Goal: Task Accomplishment & Management: Complete application form

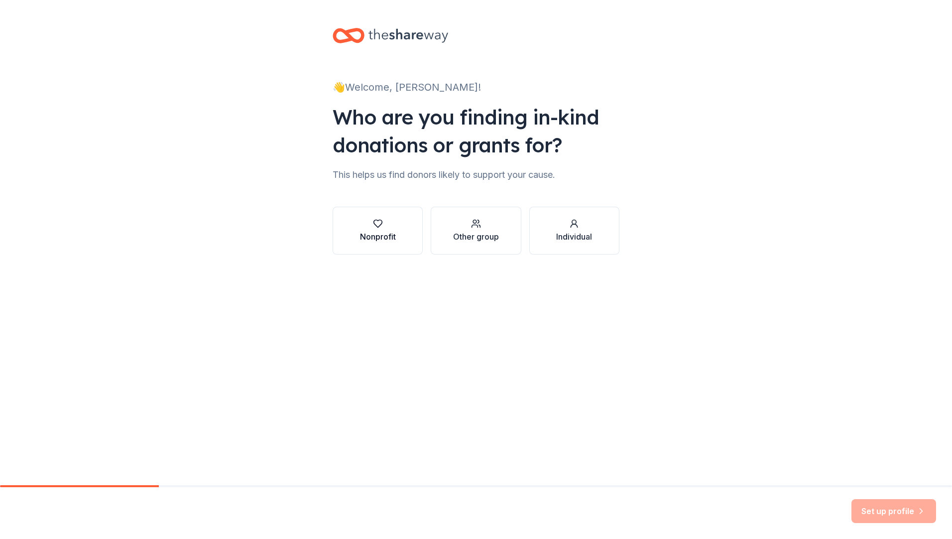
click at [382, 227] on icon "button" at bounding box center [378, 223] width 10 height 10
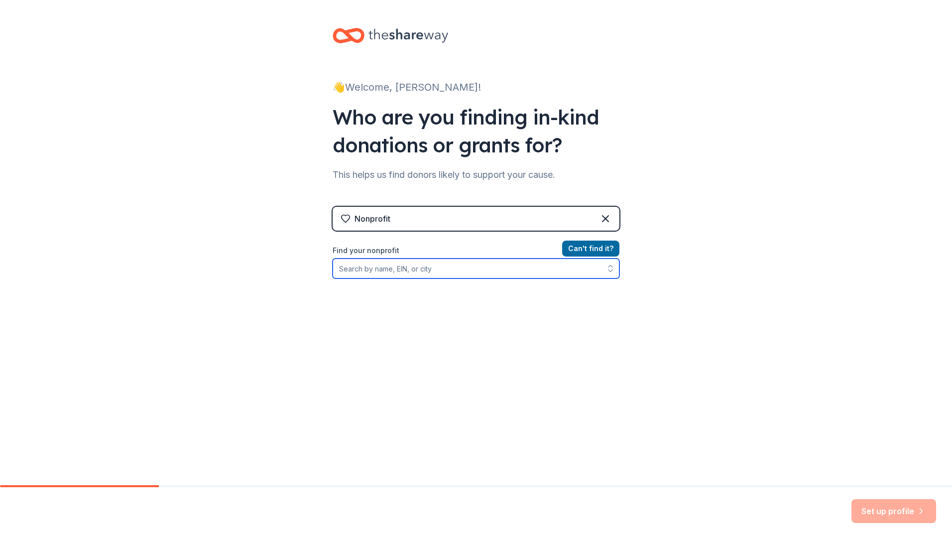
click at [397, 268] on input "Find your nonprofit" at bounding box center [475, 268] width 287 height 20
type input "Bravo Programs of America"
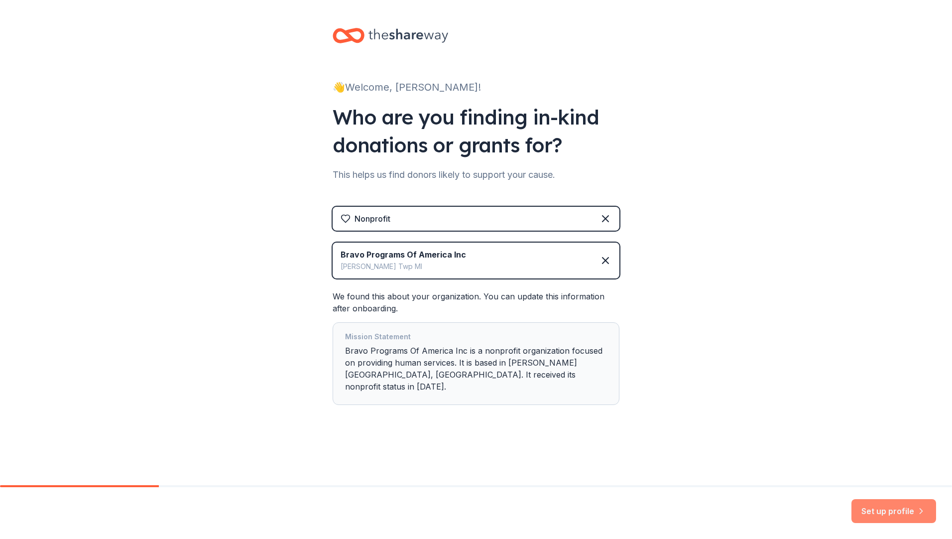
click at [904, 510] on button "Set up profile" at bounding box center [893, 511] width 85 height 24
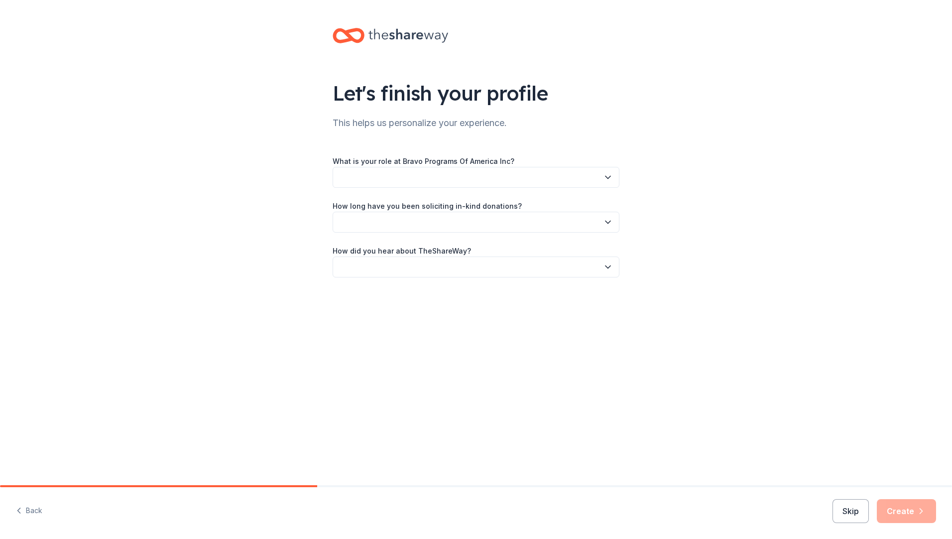
click at [382, 174] on button "button" at bounding box center [475, 177] width 287 height 21
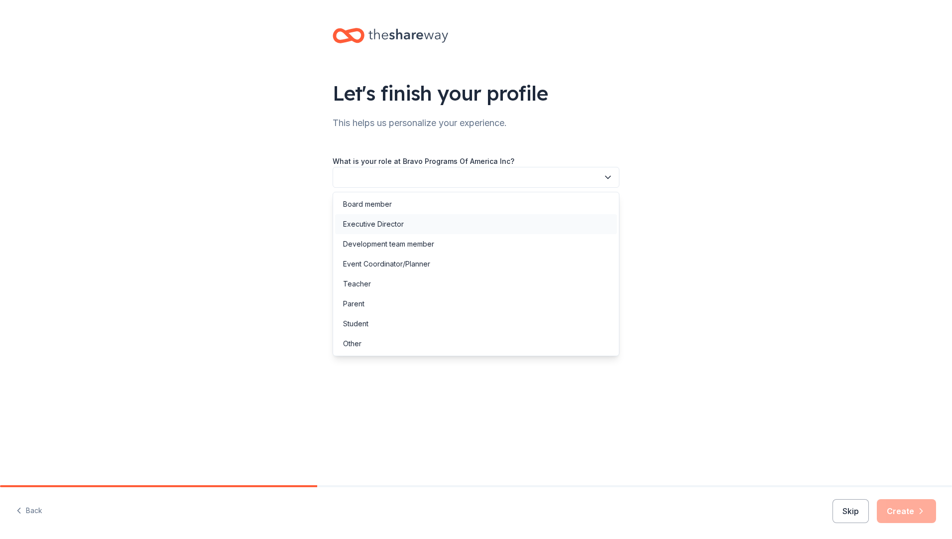
click at [387, 223] on div "Executive Director" at bounding box center [373, 224] width 61 height 12
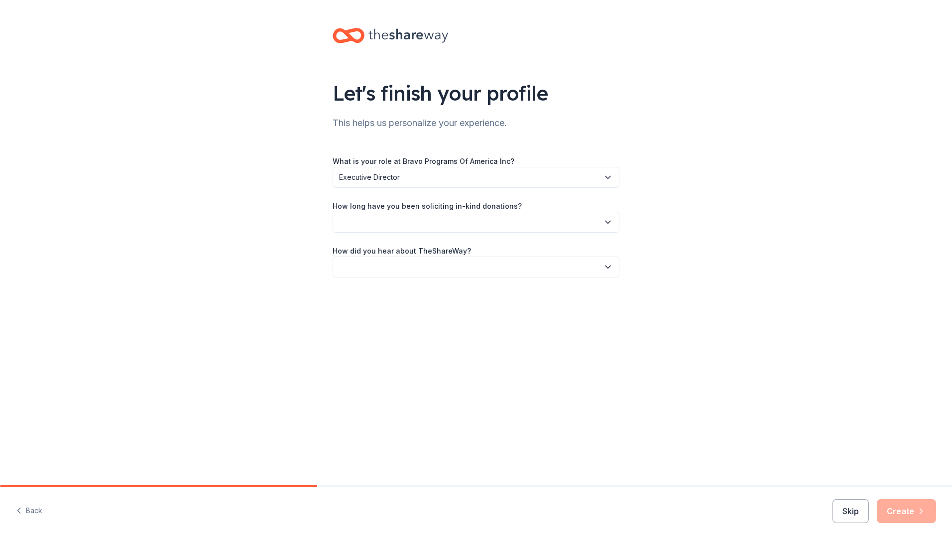
click at [386, 223] on button "button" at bounding box center [475, 222] width 287 height 21
click at [371, 265] on div "1 to 2 years" at bounding box center [361, 269] width 37 height 12
click at [377, 263] on button "button" at bounding box center [475, 266] width 287 height 21
click at [379, 311] on div "Online search" at bounding box center [365, 314] width 45 height 12
click at [911, 508] on button "Create" at bounding box center [905, 511] width 59 height 24
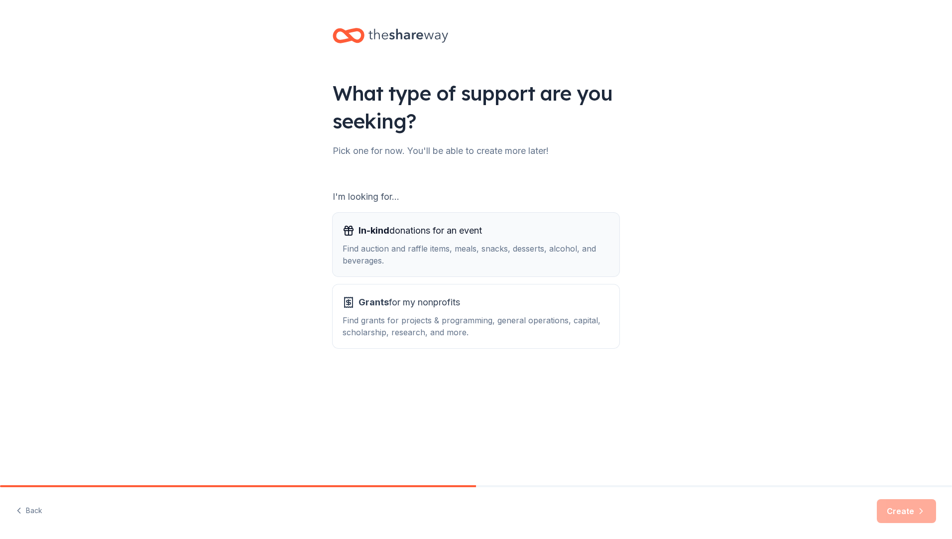
click at [396, 244] on div "Find auction and raffle items, meals, snacks, desserts, alcohol, and beverages." at bounding box center [475, 254] width 267 height 24
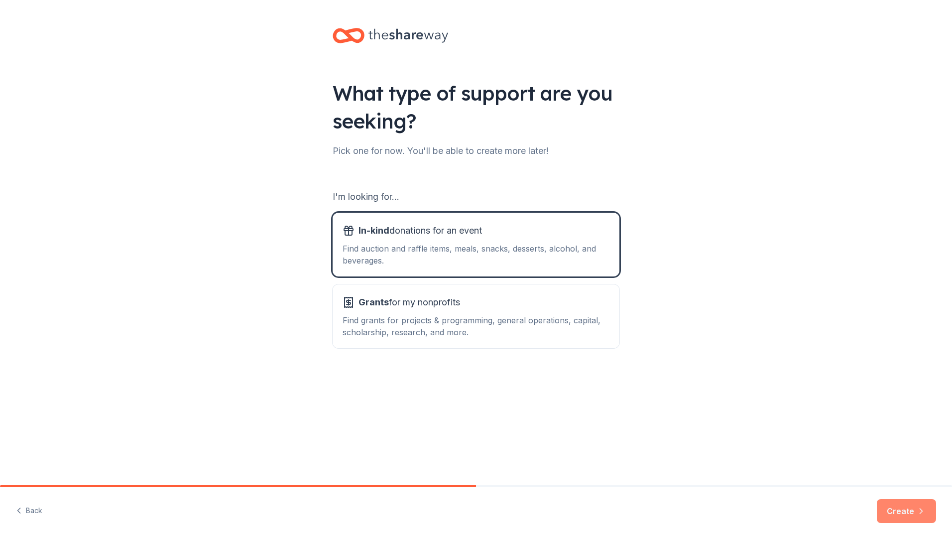
click at [903, 506] on button "Create" at bounding box center [905, 511] width 59 height 24
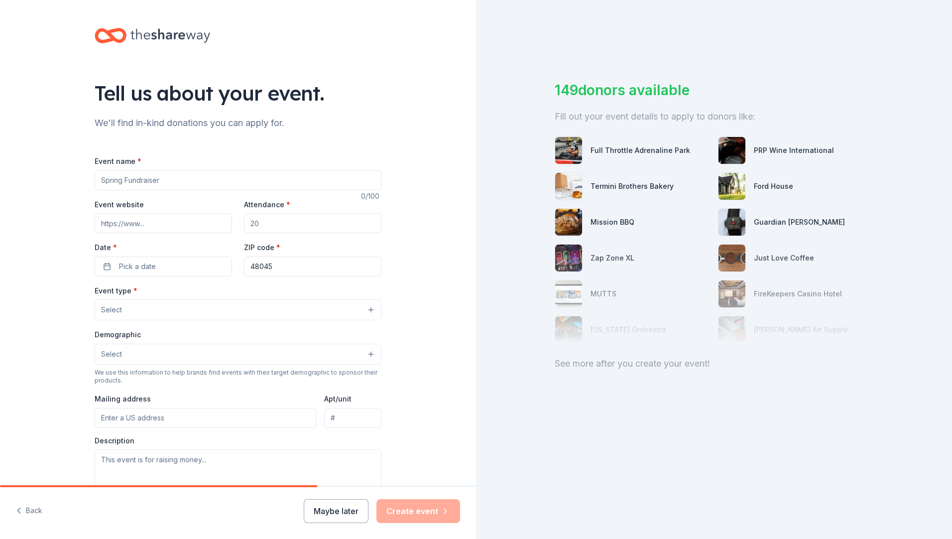
click at [192, 182] on input "Event name *" at bounding box center [238, 180] width 287 height 20
type input "Keys for Degrees: A Dueling Pianos Scholarship Fundraiser"
click at [157, 224] on input "Event website" at bounding box center [163, 223] width 137 height 20
type input "https://bravoprograms.ludus.com"
click at [273, 224] on input "Attendance *" at bounding box center [312, 223] width 137 height 20
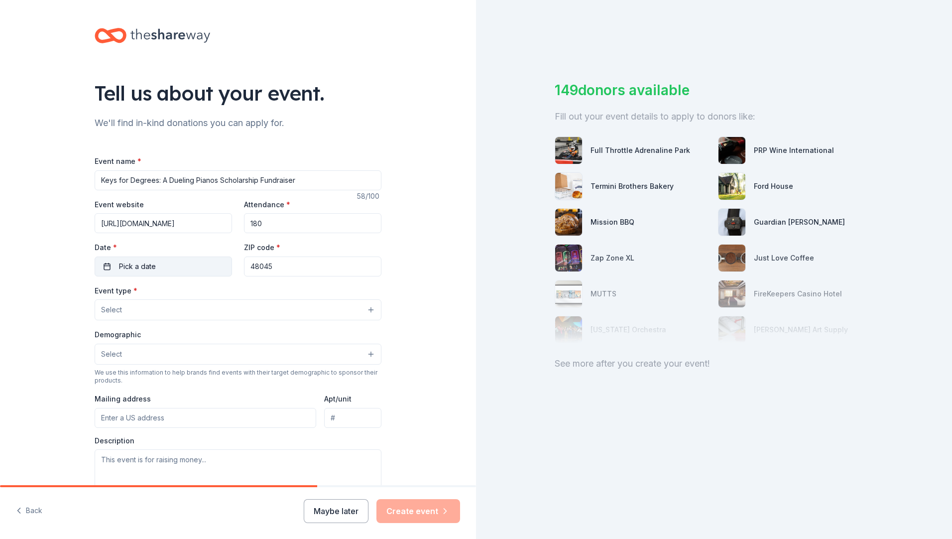
type input "180"
click at [149, 275] on button "Pick a date" at bounding box center [163, 266] width 137 height 20
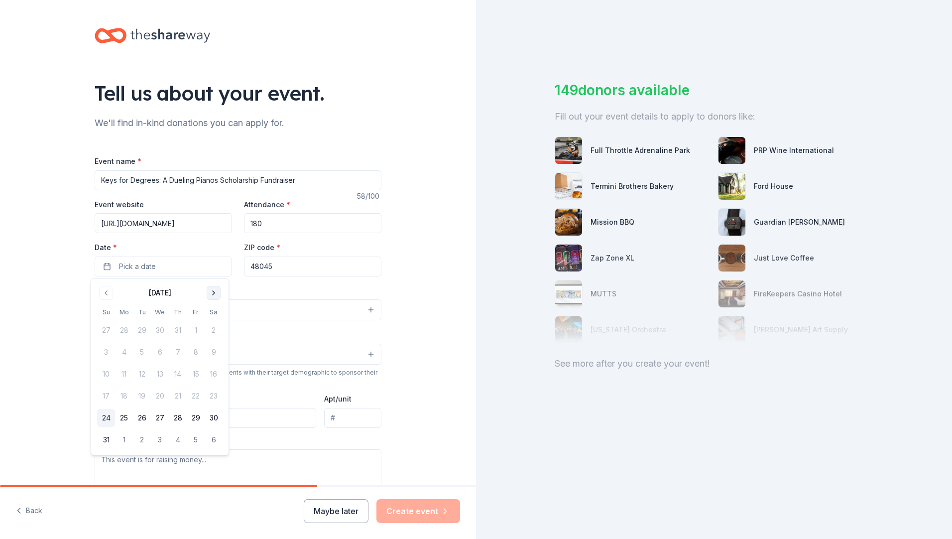
click at [211, 294] on button "Go to next month" at bounding box center [214, 293] width 14 height 14
click at [142, 416] on button "30" at bounding box center [142, 418] width 18 height 18
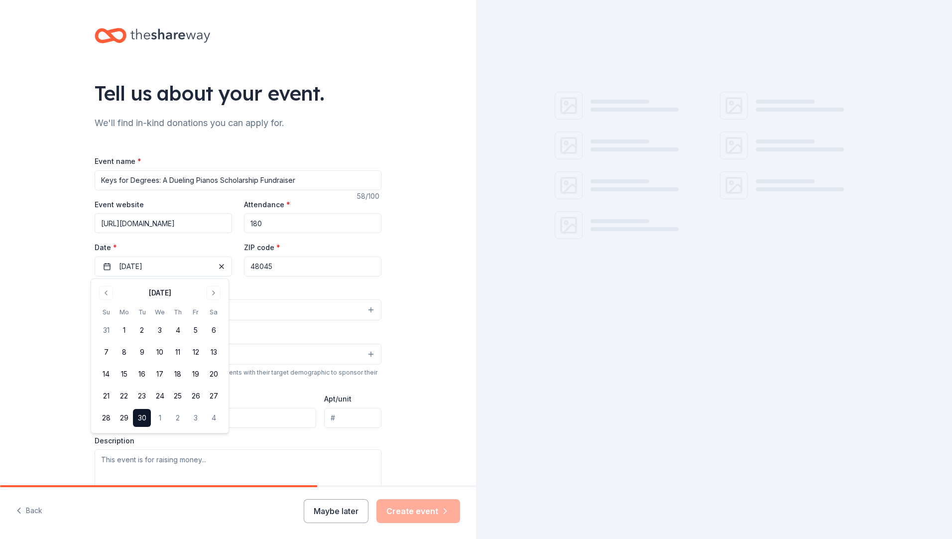
click at [285, 268] on input "48045" at bounding box center [312, 266] width 137 height 20
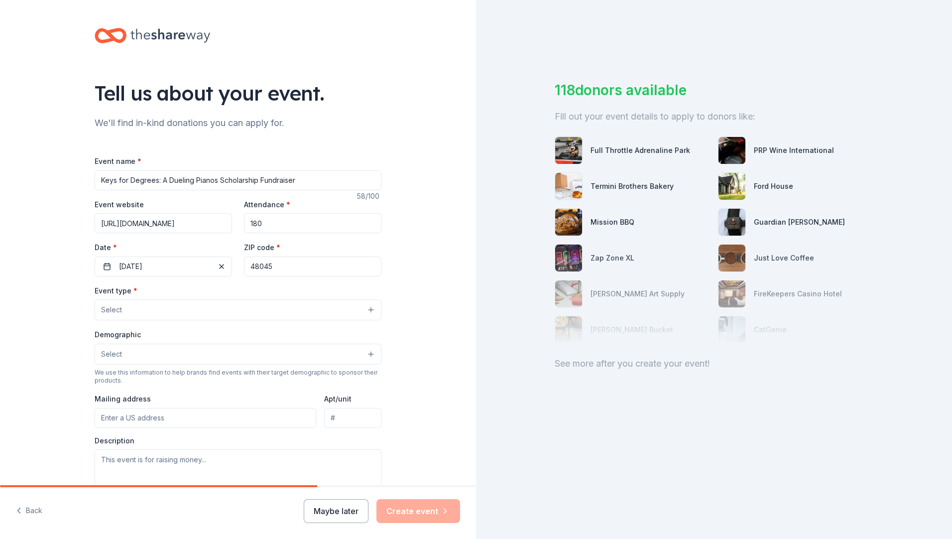
click at [179, 308] on button "Select" at bounding box center [238, 309] width 287 height 21
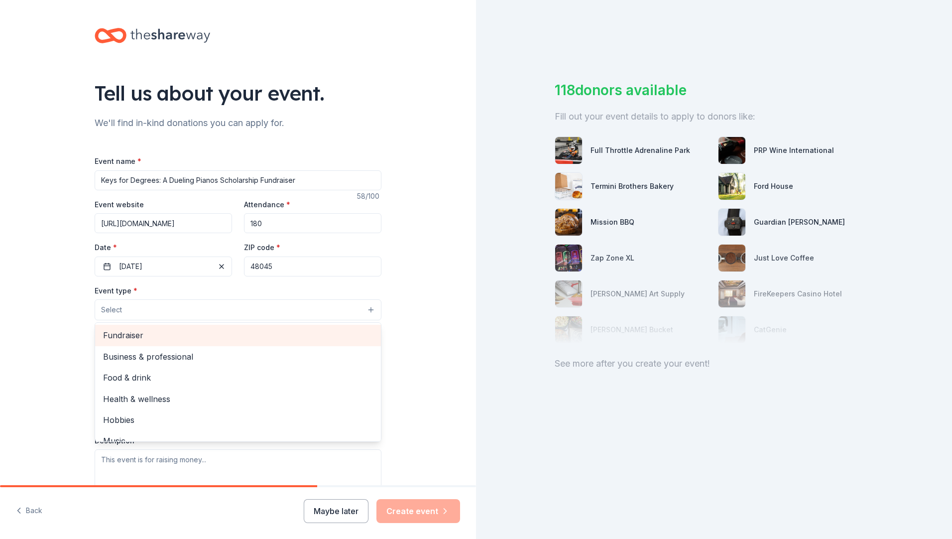
click at [132, 338] on span "Fundraiser" at bounding box center [238, 334] width 270 height 13
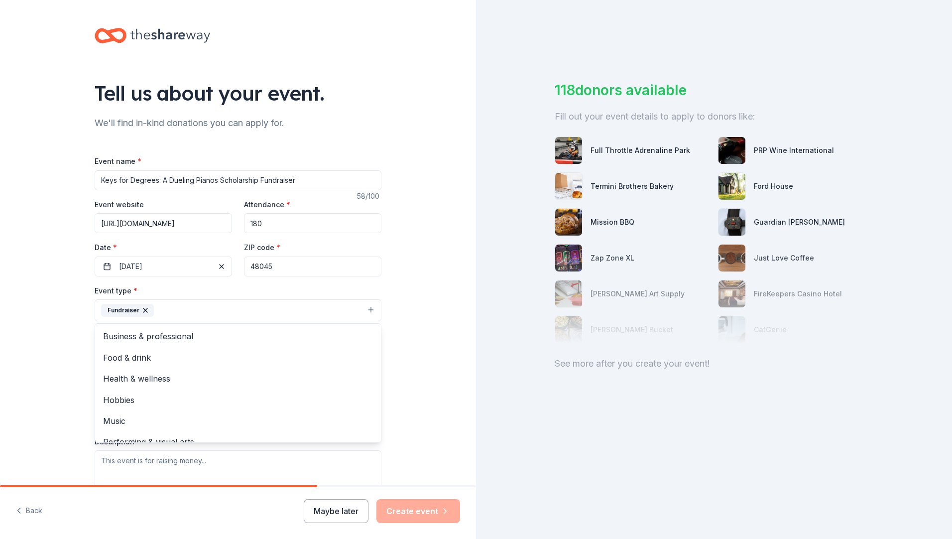
click at [405, 352] on div "Tell us about your event. We'll find in-kind donations you can apply for. Event…" at bounding box center [238, 331] width 476 height 663
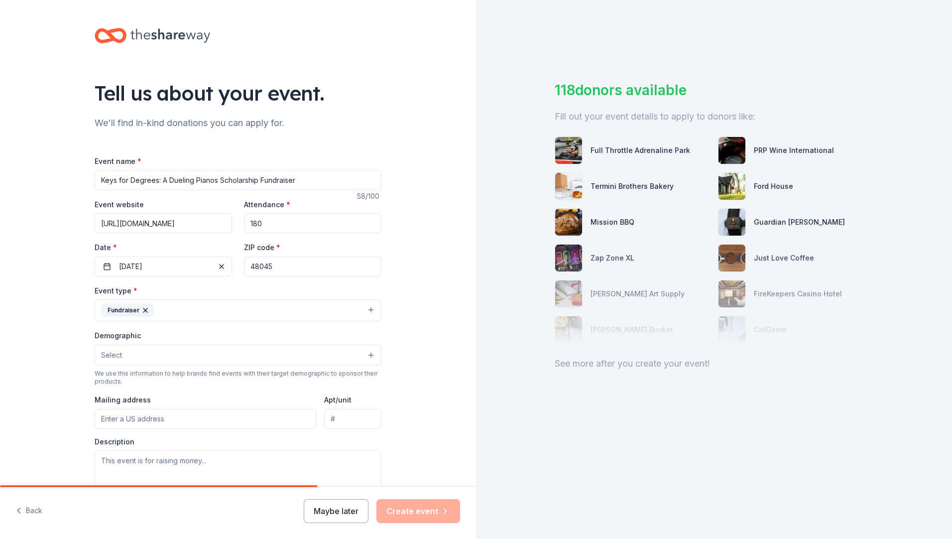
click at [152, 353] on button "Select" at bounding box center [238, 354] width 287 height 21
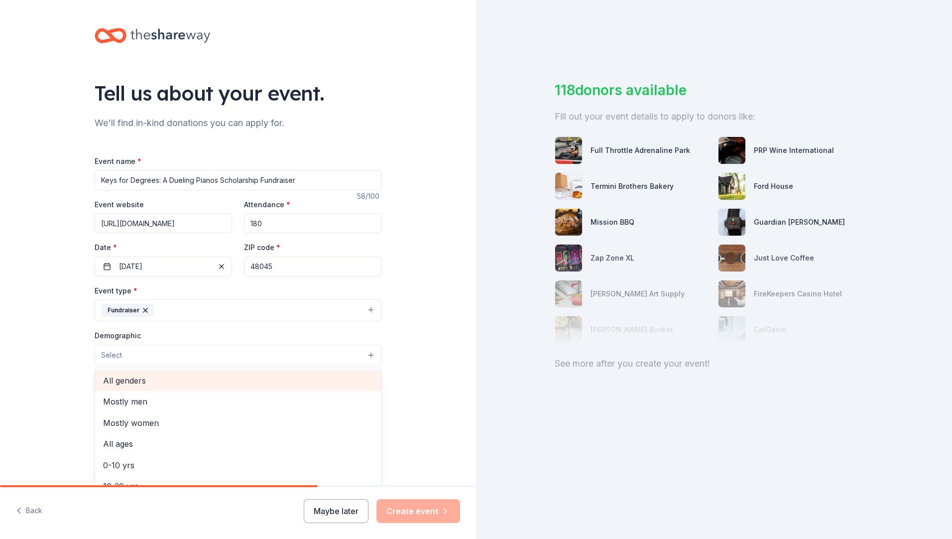
click at [124, 384] on span "All genders" at bounding box center [238, 380] width 270 height 13
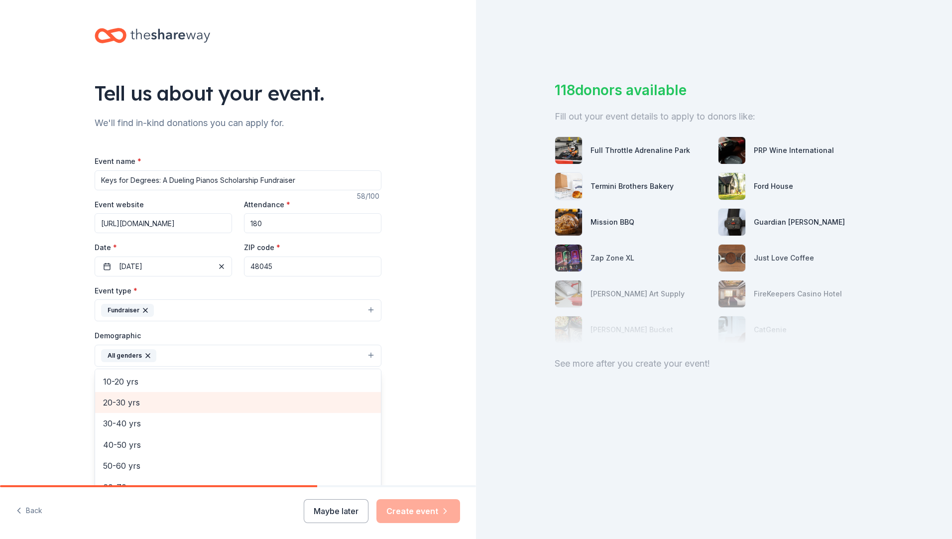
scroll to position [100, 0]
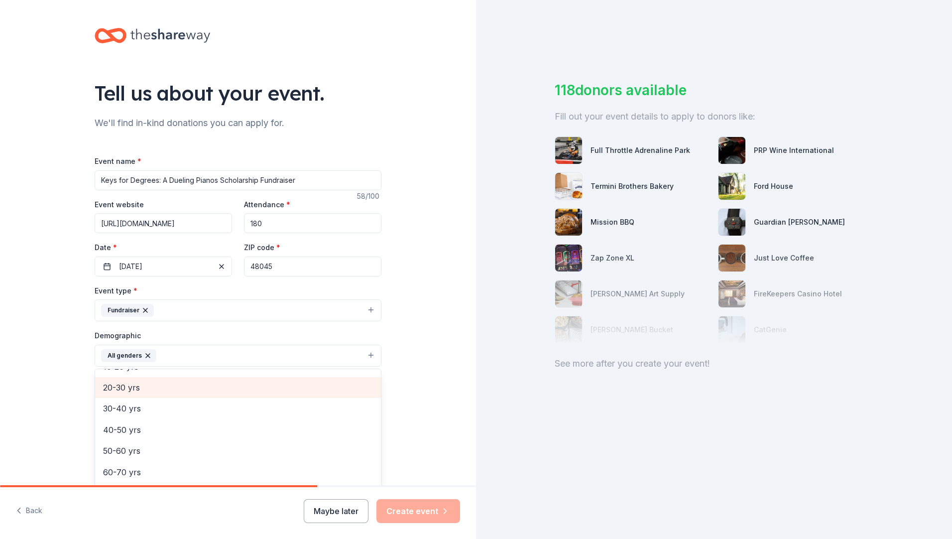
click at [132, 387] on span "20-30 yrs" at bounding box center [238, 387] width 270 height 13
click at [128, 392] on span "30-40 yrs" at bounding box center [238, 387] width 270 height 13
click at [126, 394] on span "40-50 yrs" at bounding box center [238, 390] width 270 height 13
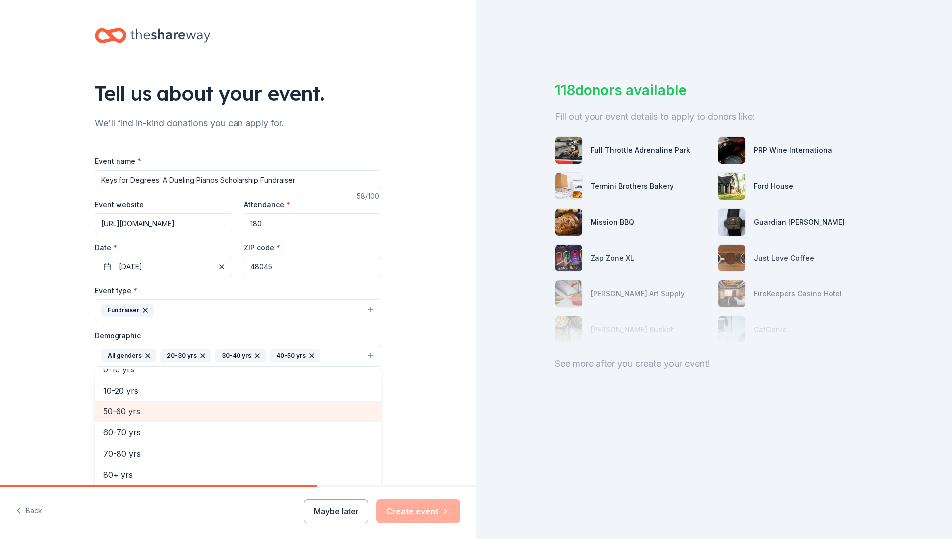
click at [126, 411] on span "50-60 yrs" at bounding box center [238, 411] width 270 height 13
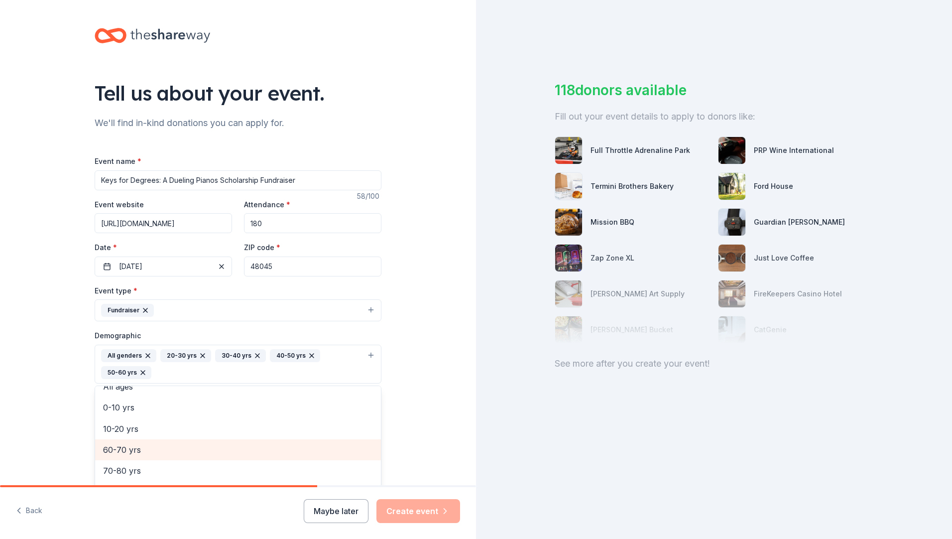
click at [125, 449] on span "60-70 yrs" at bounding box center [238, 449] width 270 height 13
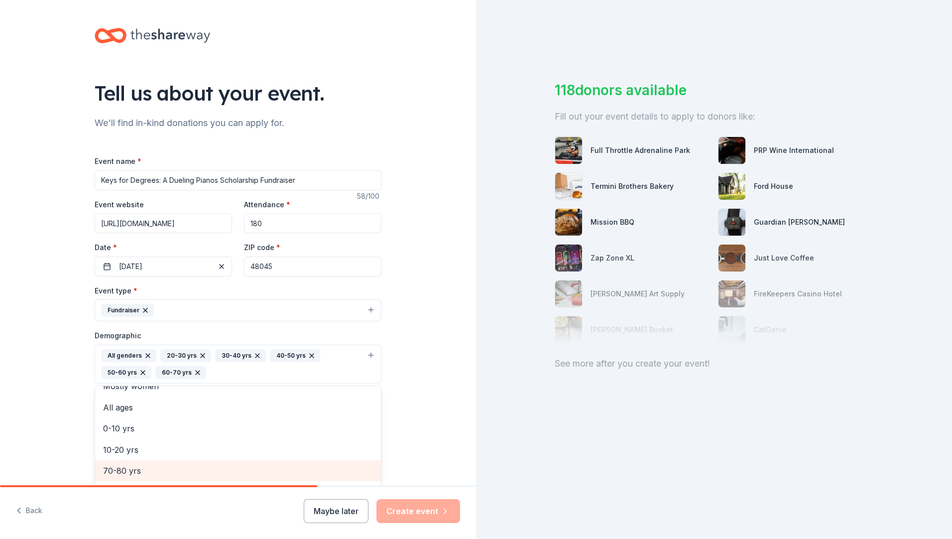
click at [120, 471] on span "70-80 yrs" at bounding box center [238, 470] width 270 height 13
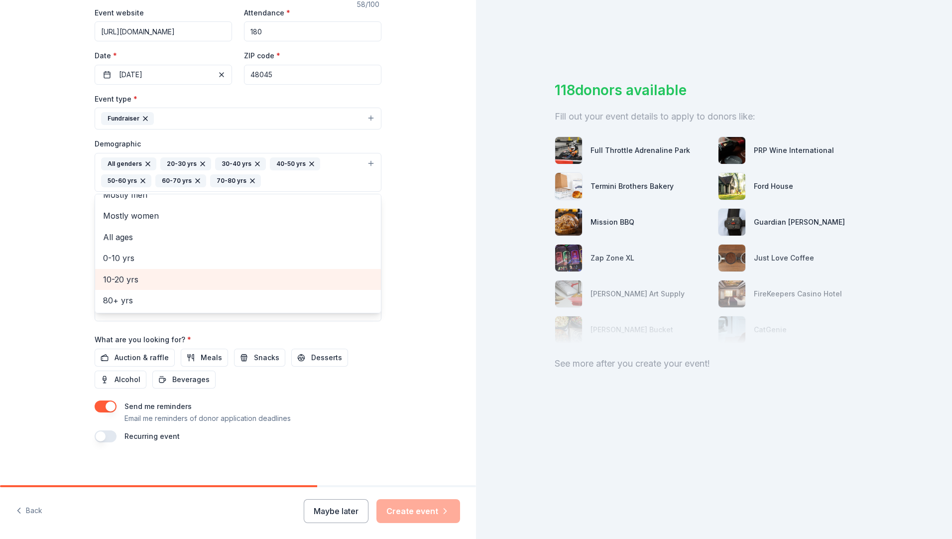
scroll to position [197, 0]
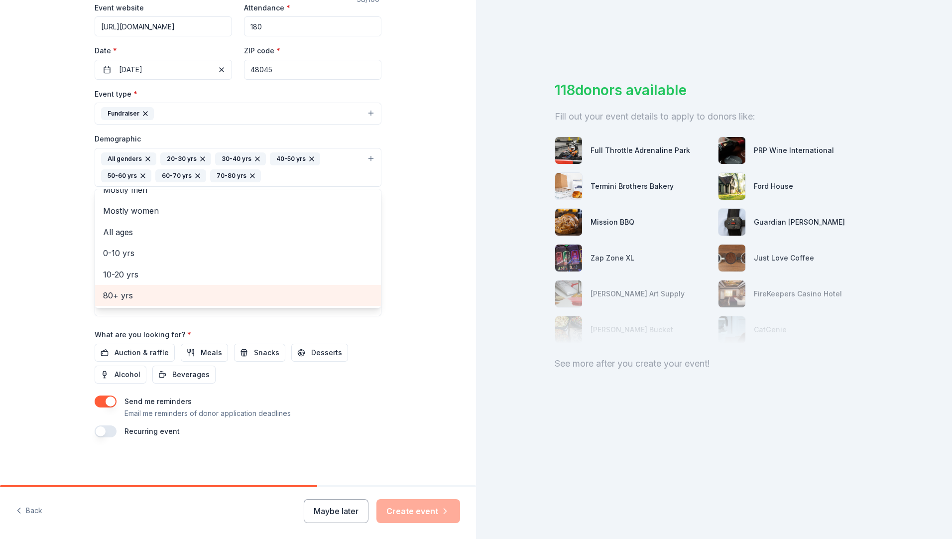
click at [118, 298] on span "80+ yrs" at bounding box center [238, 295] width 270 height 13
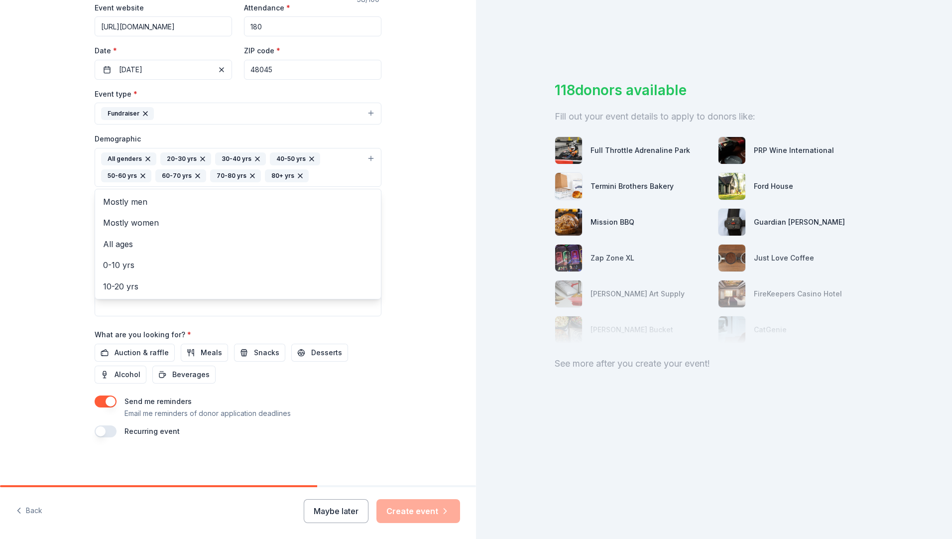
click at [132, 352] on div "Event name * Keys for Degrees: A Dueling Pianos Scholarship Fundraiser 58 /100 …" at bounding box center [238, 197] width 287 height 479
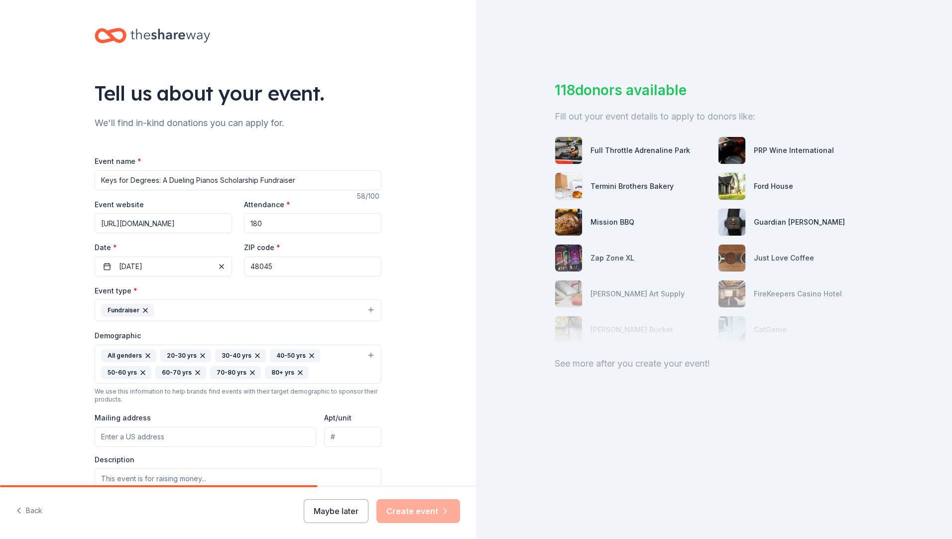
click at [163, 437] on input "Mailing address" at bounding box center [205, 437] width 221 height 20
drag, startPoint x: 170, startPoint y: 435, endPoint x: 196, endPoint y: 434, distance: 25.9
click at [196, 434] on input "34432 Jefferson Ave 4A" at bounding box center [205, 437] width 221 height 20
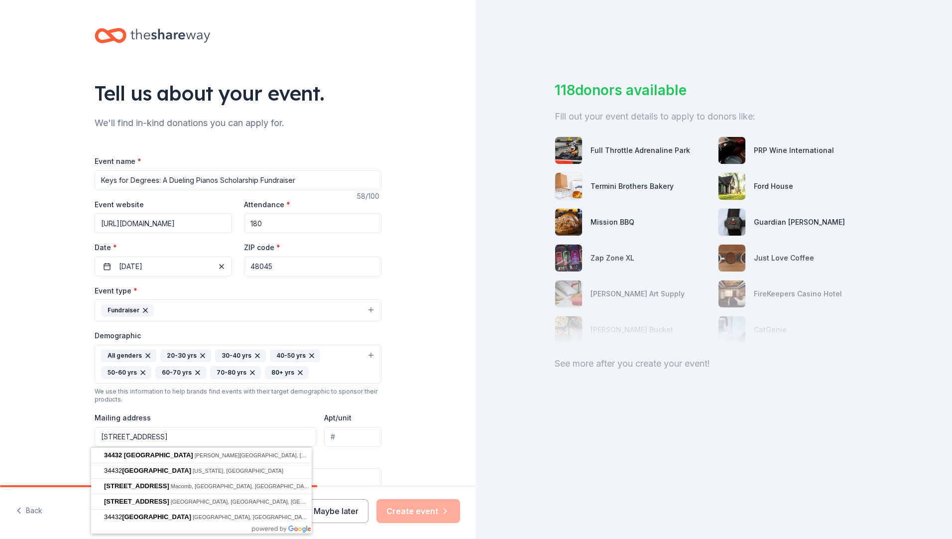
type input "34432 Jefferson Ave"
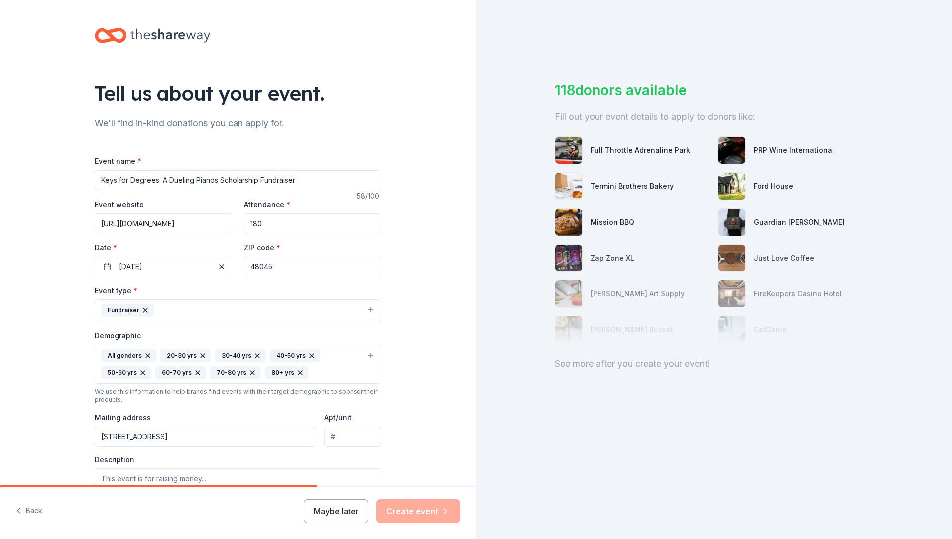
click at [337, 435] on input "Apt/unit" at bounding box center [352, 437] width 57 height 20
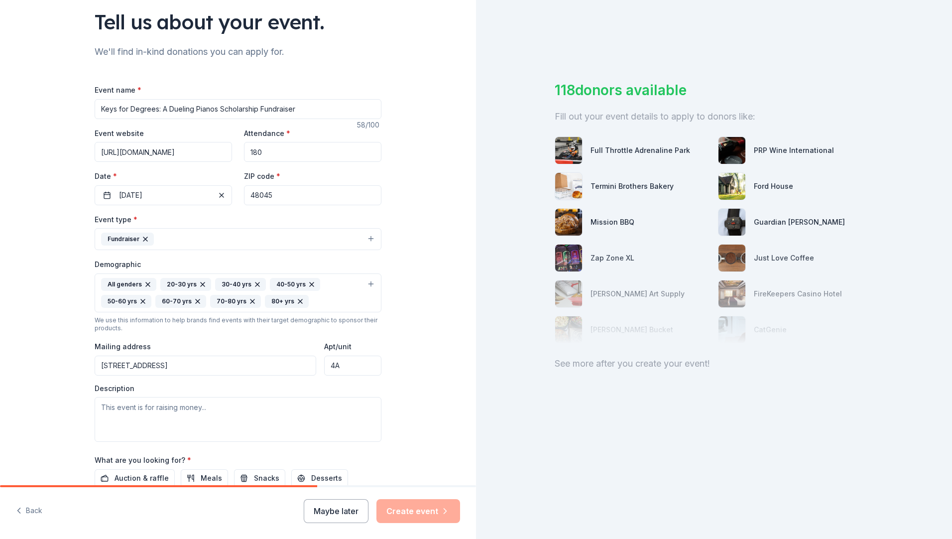
scroll to position [100, 0]
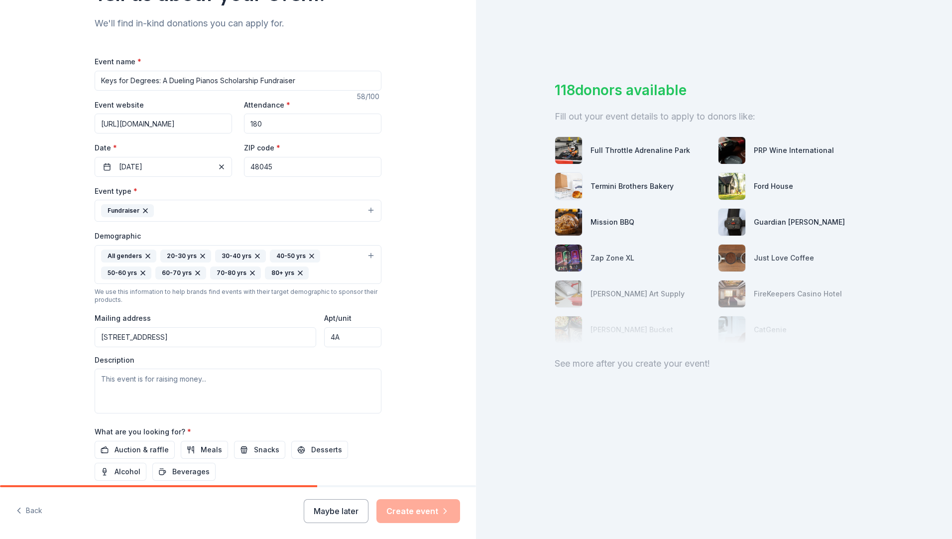
type input "4A"
click at [98, 379] on textarea at bounding box center [238, 390] width 287 height 45
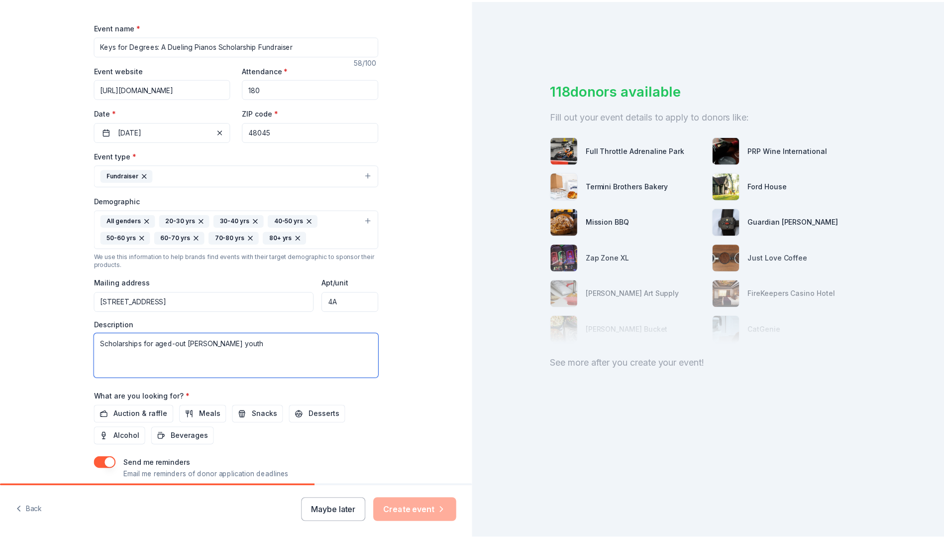
scroll to position [197, 0]
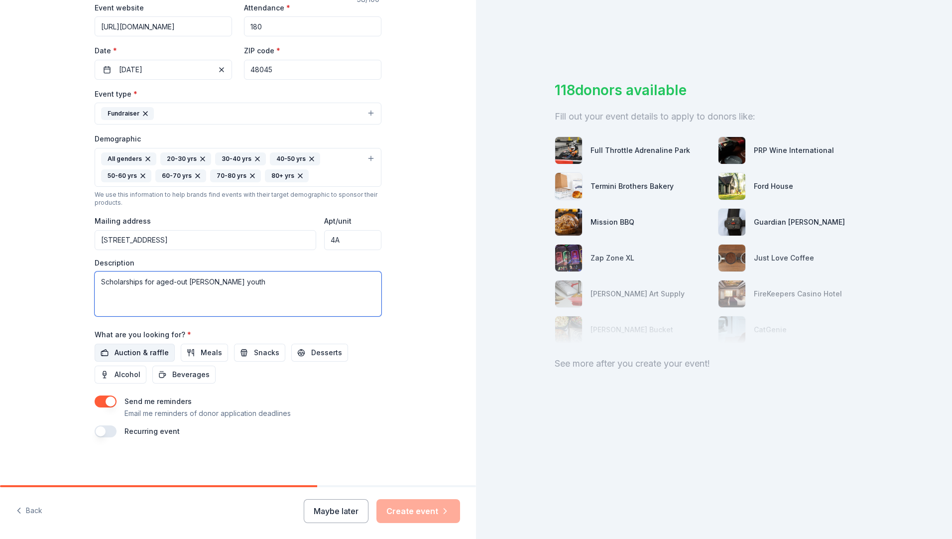
type textarea "Scholarships for aged-out [PERSON_NAME] youth"
click at [135, 350] on span "Auction & raffle" at bounding box center [141, 352] width 54 height 12
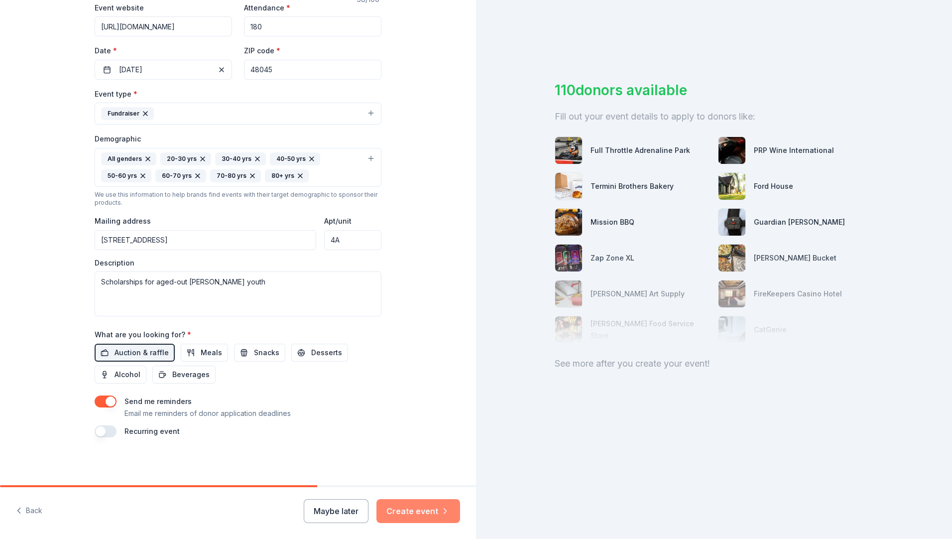
click at [430, 511] on button "Create event" at bounding box center [418, 511] width 84 height 24
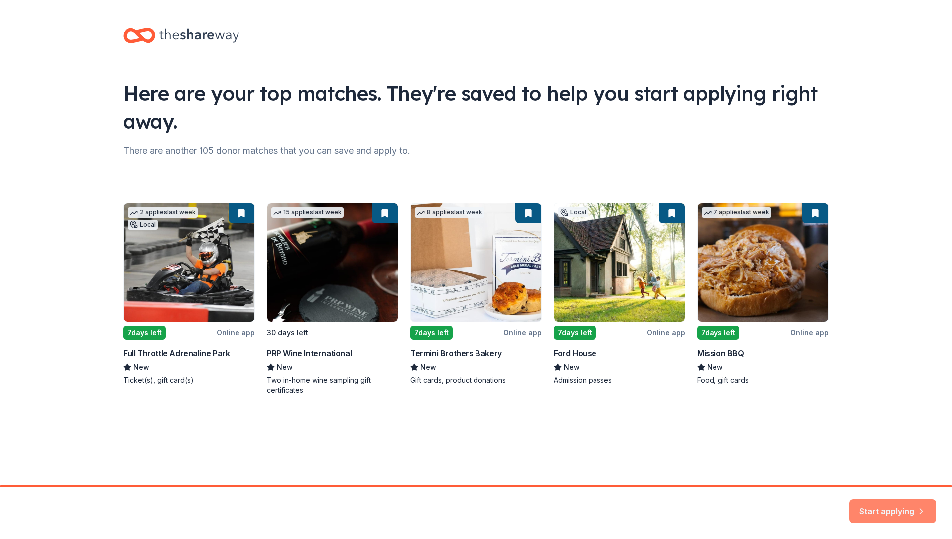
click at [900, 505] on button "Start applying" at bounding box center [892, 505] width 87 height 24
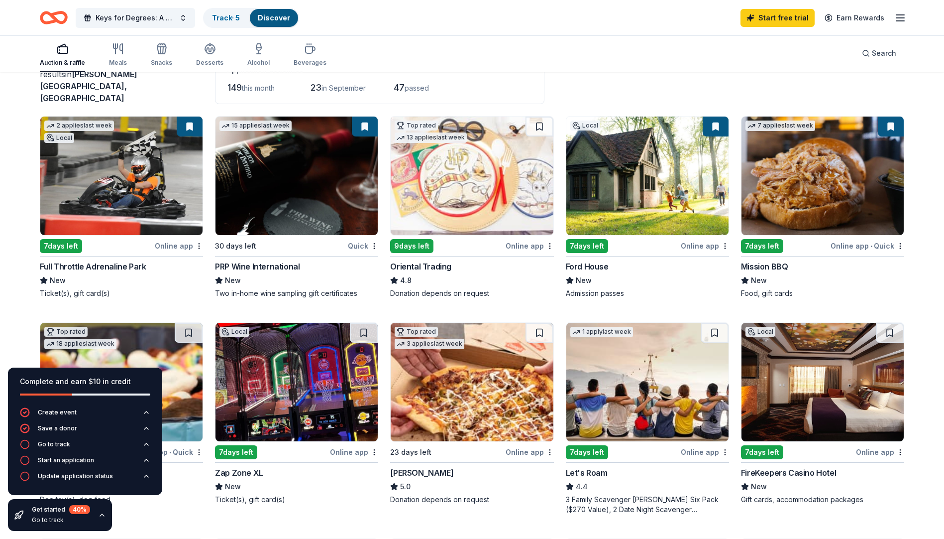
scroll to position [50, 0]
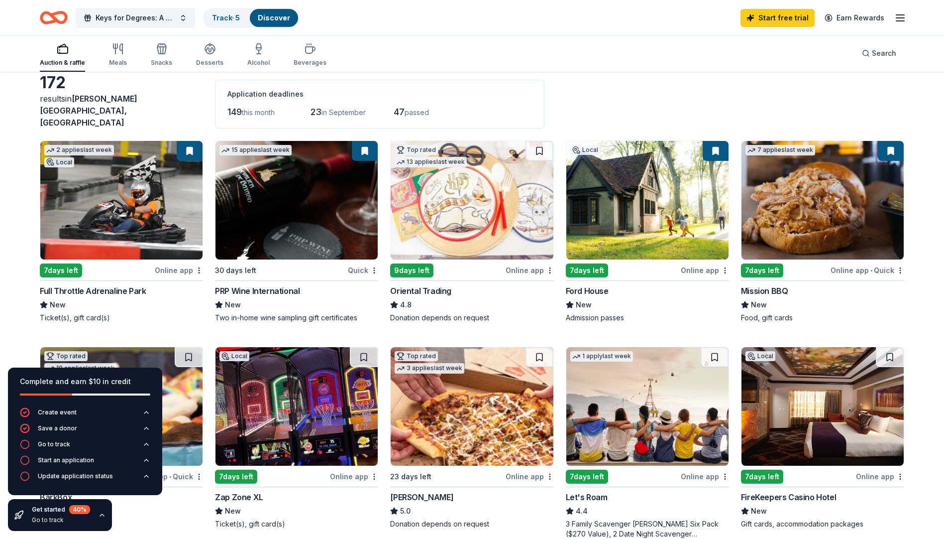
click at [109, 226] on img at bounding box center [121, 200] width 162 height 118
click at [900, 18] on line "button" at bounding box center [900, 18] width 8 height 0
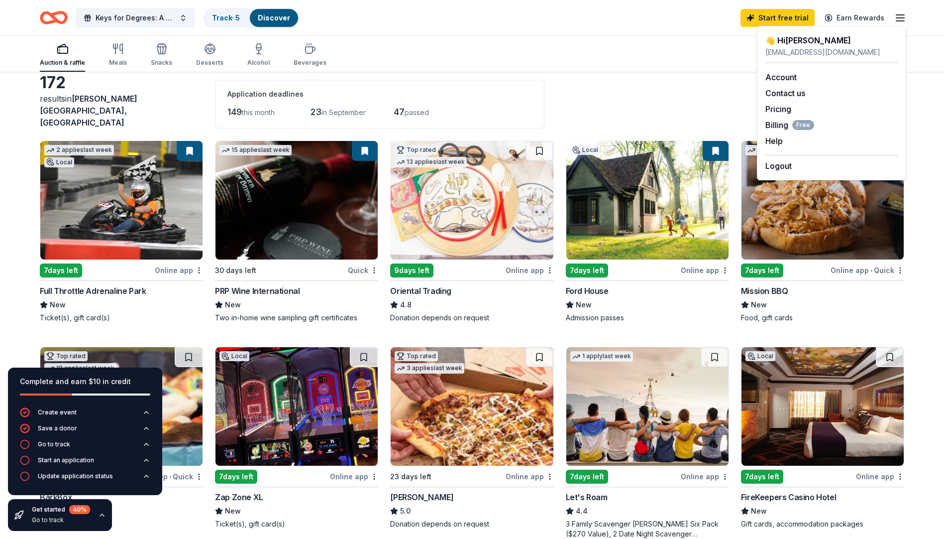
click at [900, 18] on line "button" at bounding box center [900, 18] width 8 height 0
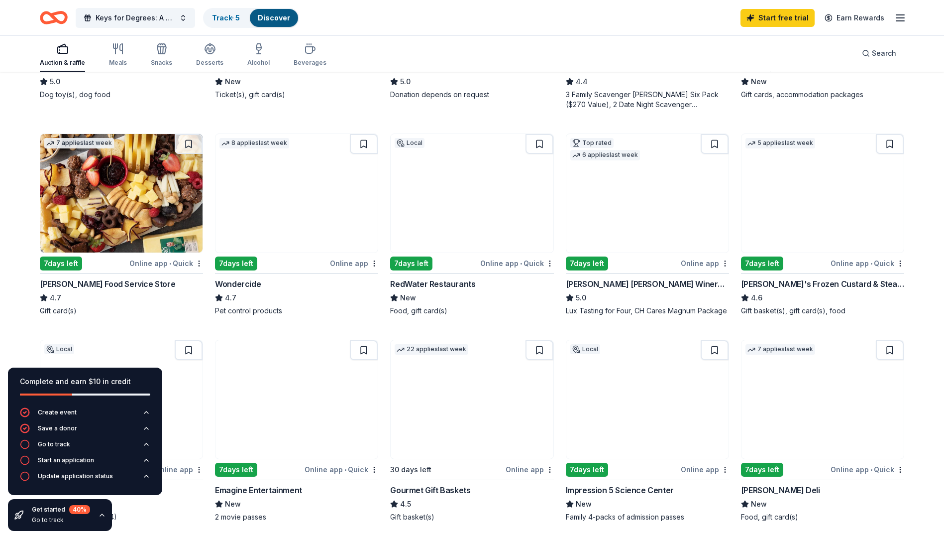
scroll to position [498, 0]
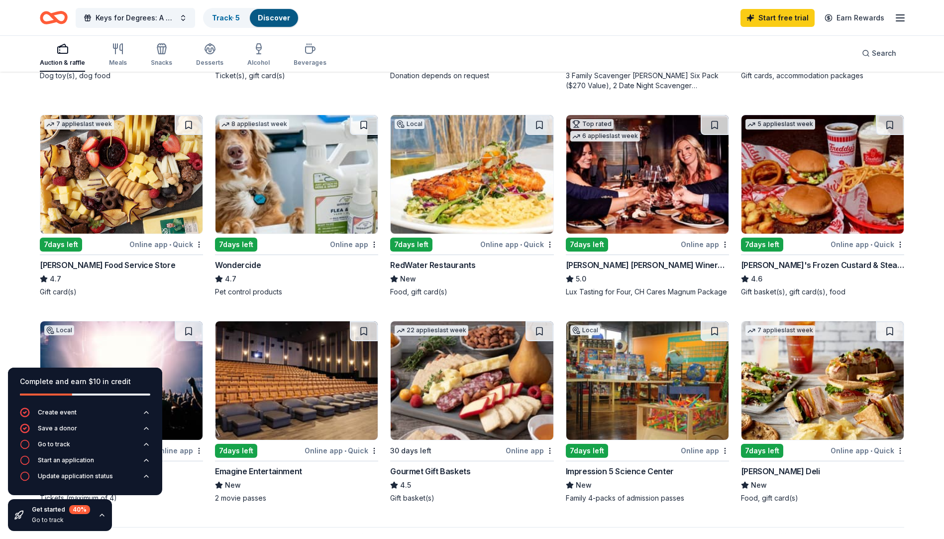
click at [645, 216] on img at bounding box center [647, 174] width 162 height 118
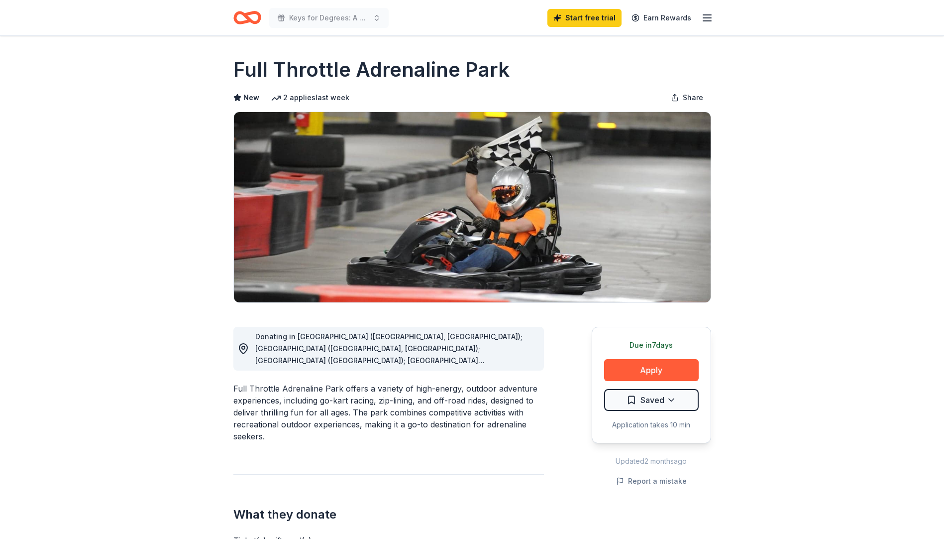
click at [706, 19] on icon "button" at bounding box center [707, 18] width 12 height 12
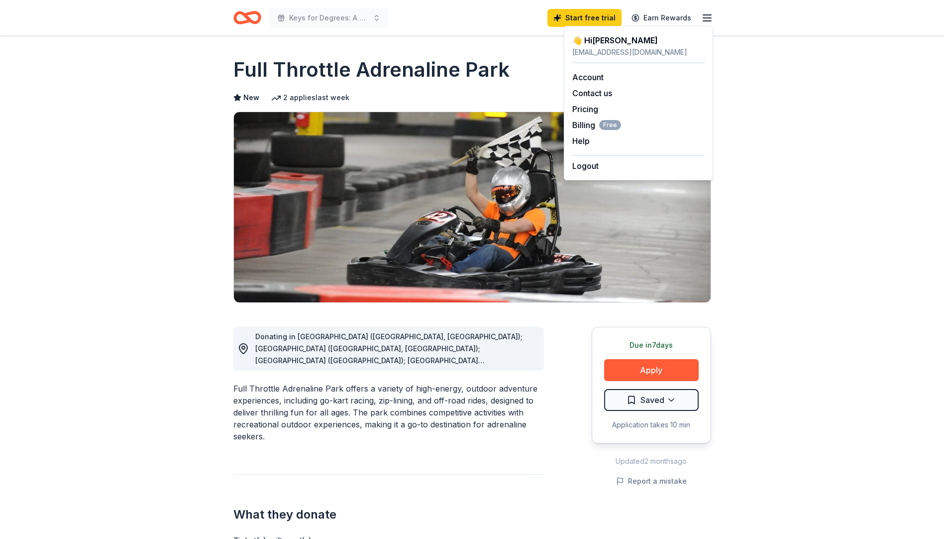
click at [706, 19] on icon "button" at bounding box center [707, 18] width 12 height 12
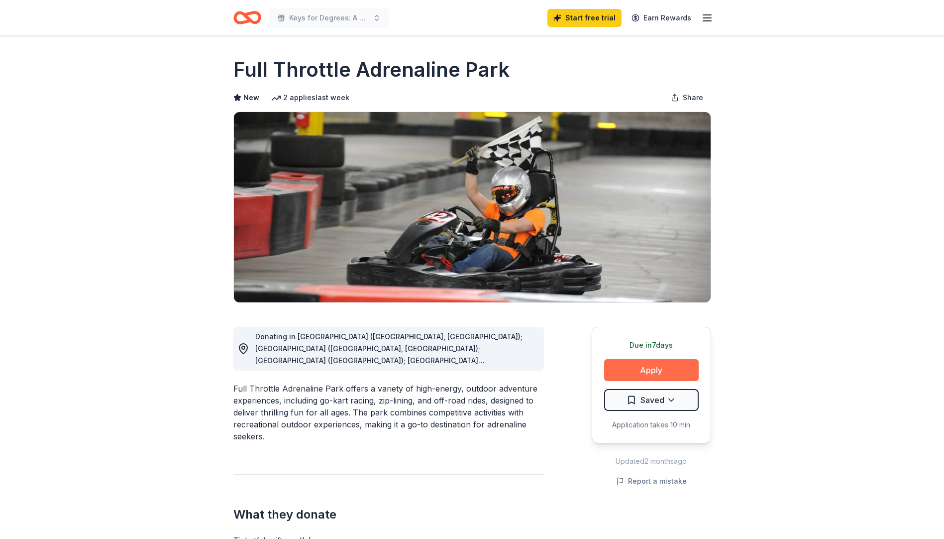
click at [653, 368] on button "Apply" at bounding box center [651, 370] width 95 height 22
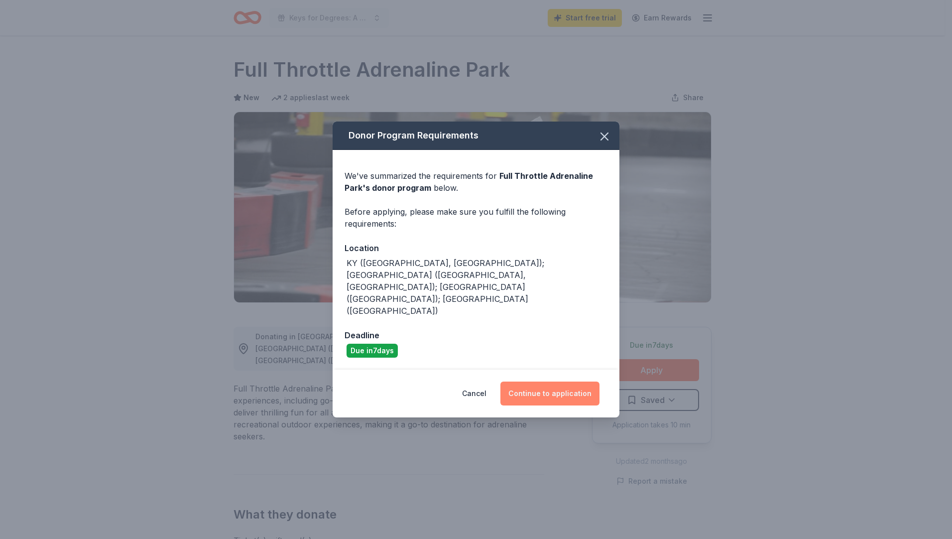
click at [556, 381] on button "Continue to application" at bounding box center [549, 393] width 99 height 24
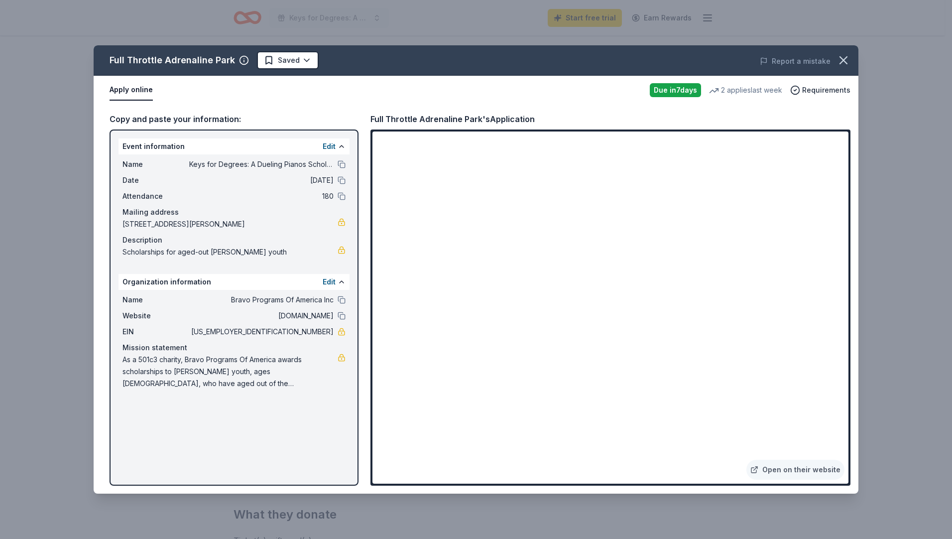
click at [682, 91] on div "Due in 7 days" at bounding box center [675, 90] width 51 height 14
click at [812, 470] on link "Open on their website" at bounding box center [795, 469] width 98 height 20
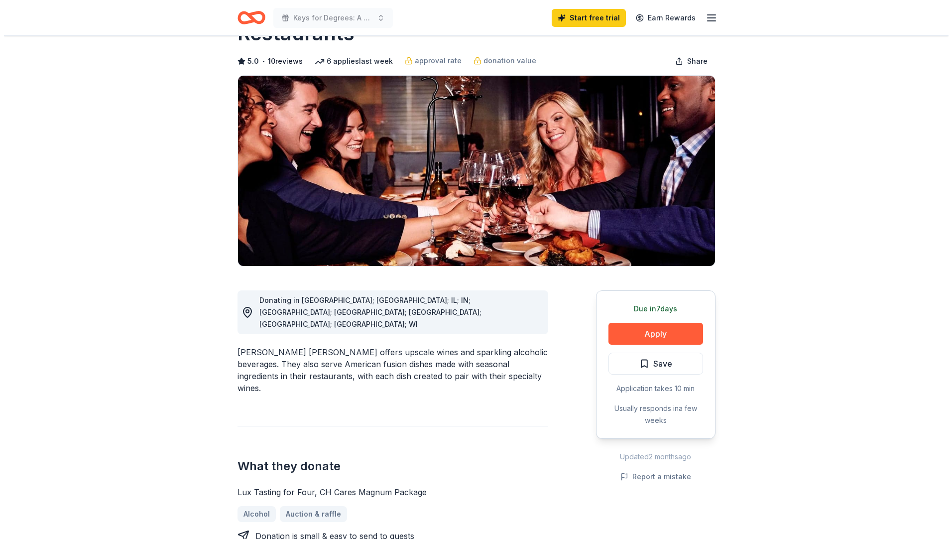
scroll to position [50, 0]
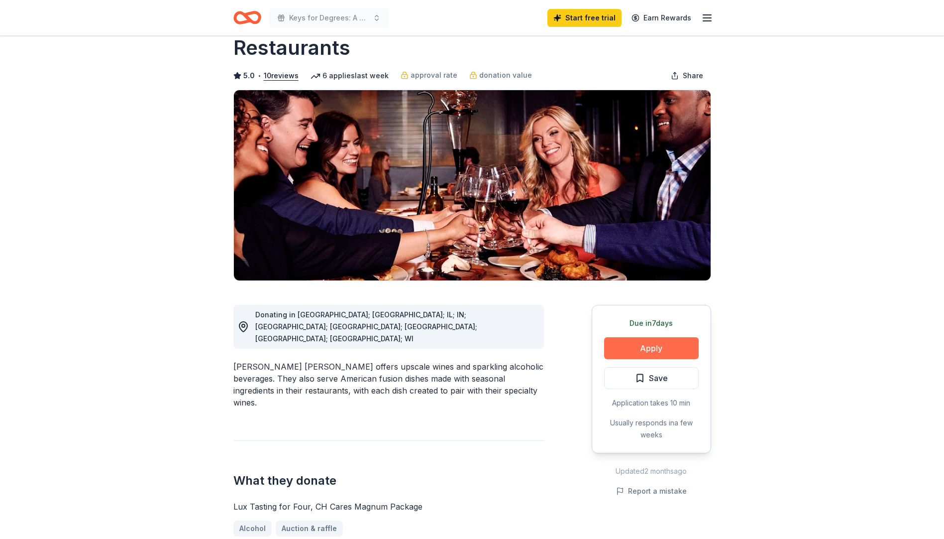
click at [653, 337] on button "Apply" at bounding box center [651, 348] width 95 height 22
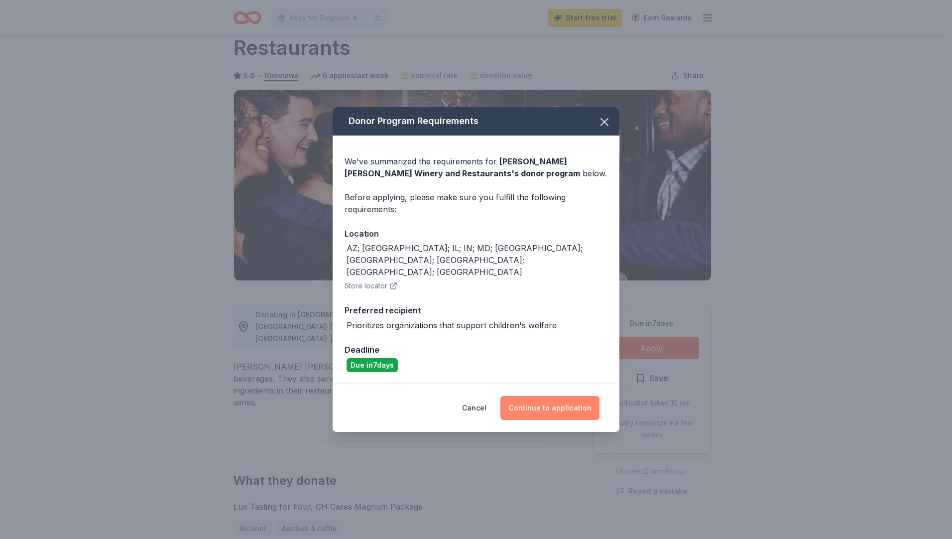
click at [562, 398] on button "Continue to application" at bounding box center [549, 408] width 99 height 24
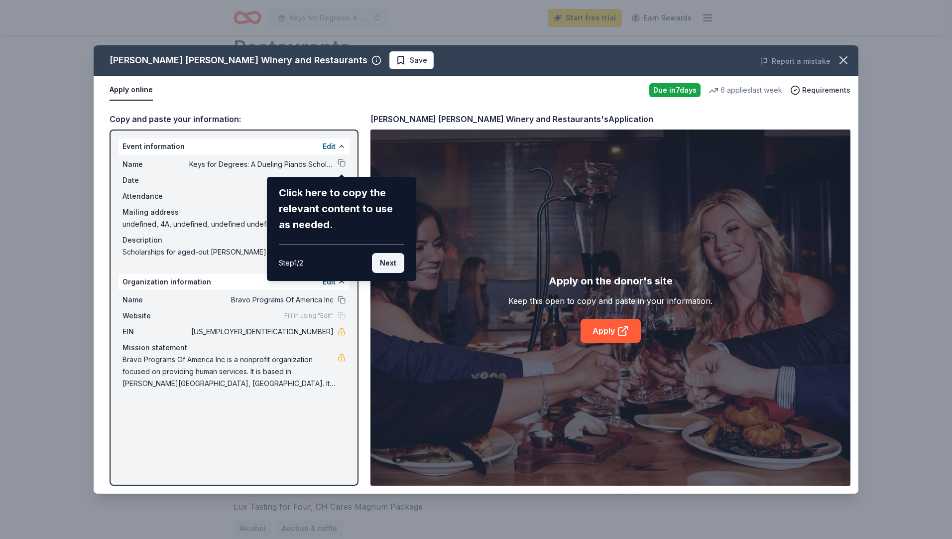
click at [390, 263] on button "Next" at bounding box center [388, 263] width 32 height 20
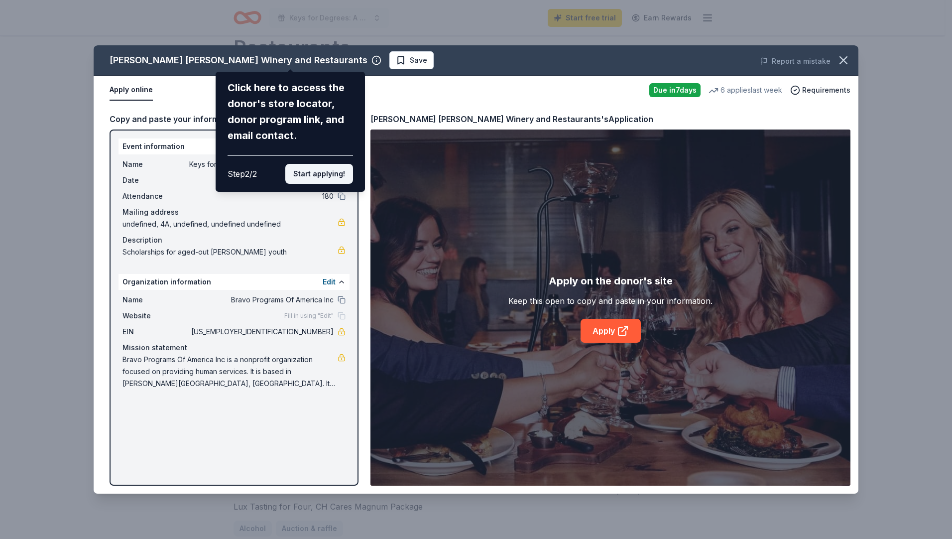
click at [317, 179] on button "Start applying!" at bounding box center [319, 174] width 68 height 20
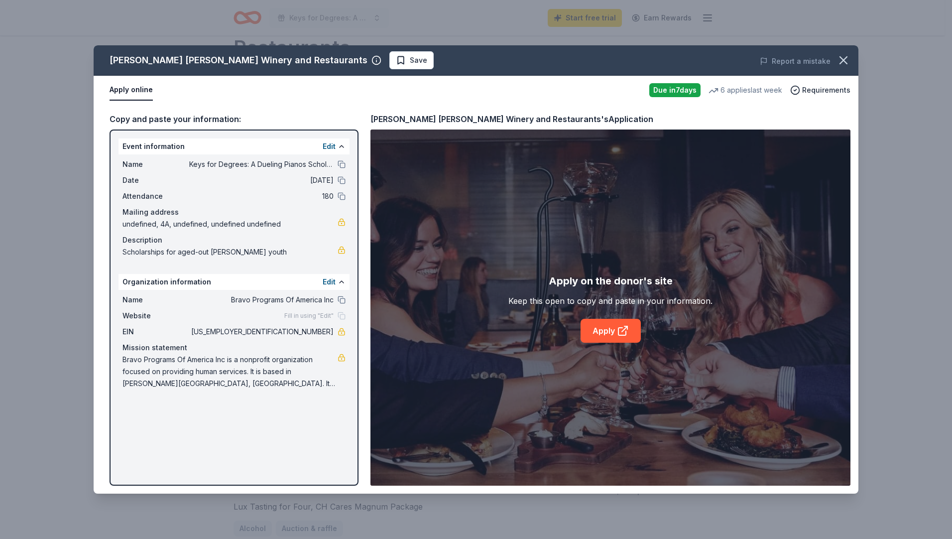
click at [340, 319] on div "Fill in using "Edit"" at bounding box center [314, 316] width 61 height 8
click at [342, 316] on div "Fill in using "Edit"" at bounding box center [314, 316] width 61 height 8
click at [613, 331] on link "Apply" at bounding box center [610, 331] width 60 height 24
click at [332, 145] on button "Edit" at bounding box center [329, 146] width 13 height 12
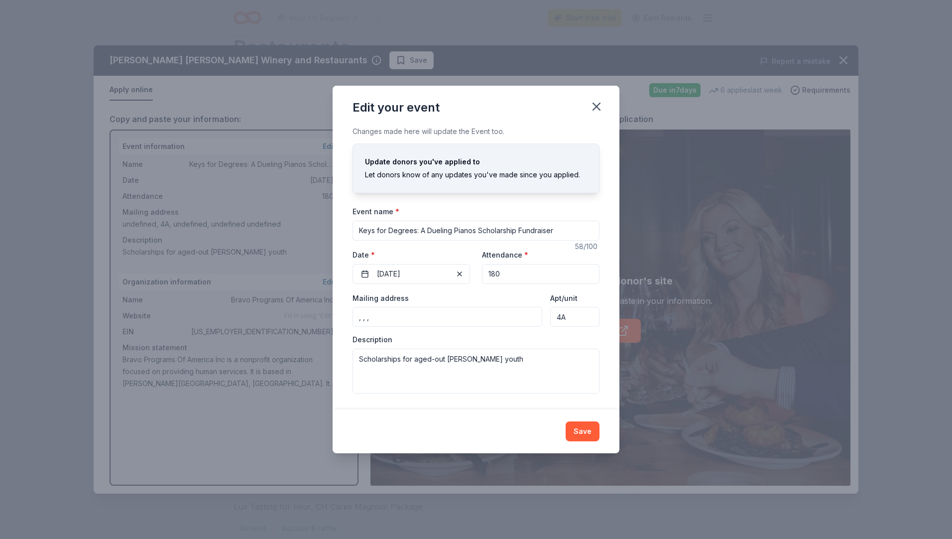
click at [431, 321] on input ", , ," at bounding box center [447, 317] width 190 height 20
drag, startPoint x: 357, startPoint y: 317, endPoint x: 437, endPoint y: 320, distance: 79.7
click at [437, 320] on input ", , ," at bounding box center [447, 317] width 190 height 20
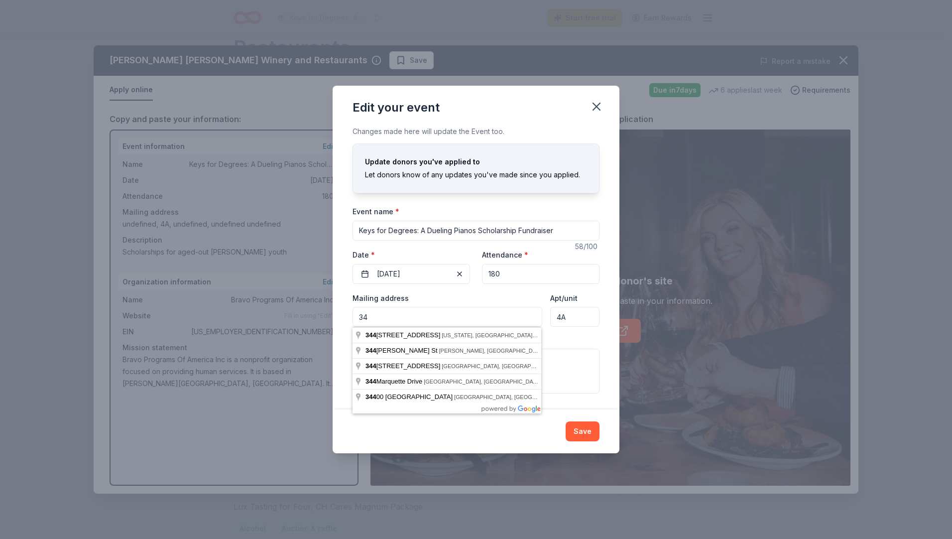
type input "3"
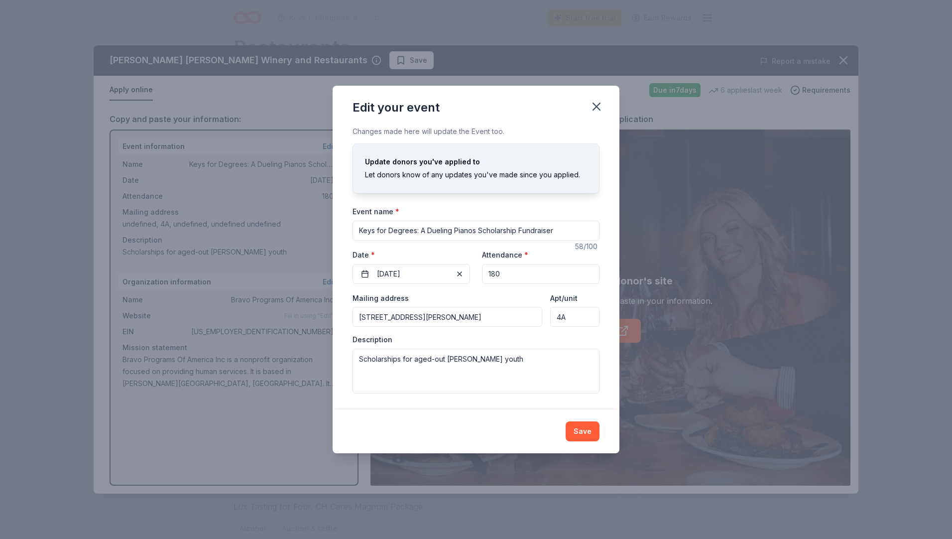
type input "34432 Jefferson Avenue, Harrison Township, MI, 48045"
click at [579, 432] on button "Save" at bounding box center [582, 431] width 34 height 20
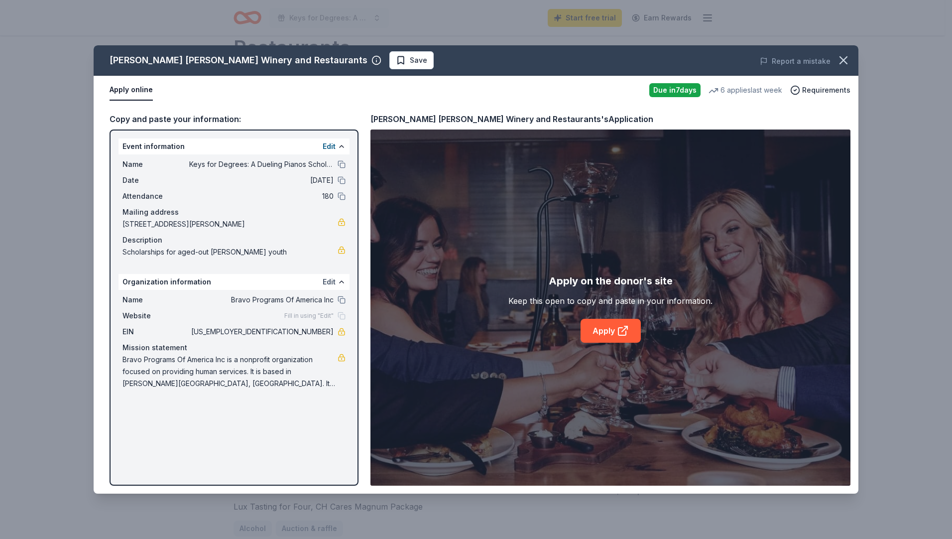
click at [330, 281] on button "Edit" at bounding box center [329, 282] width 13 height 12
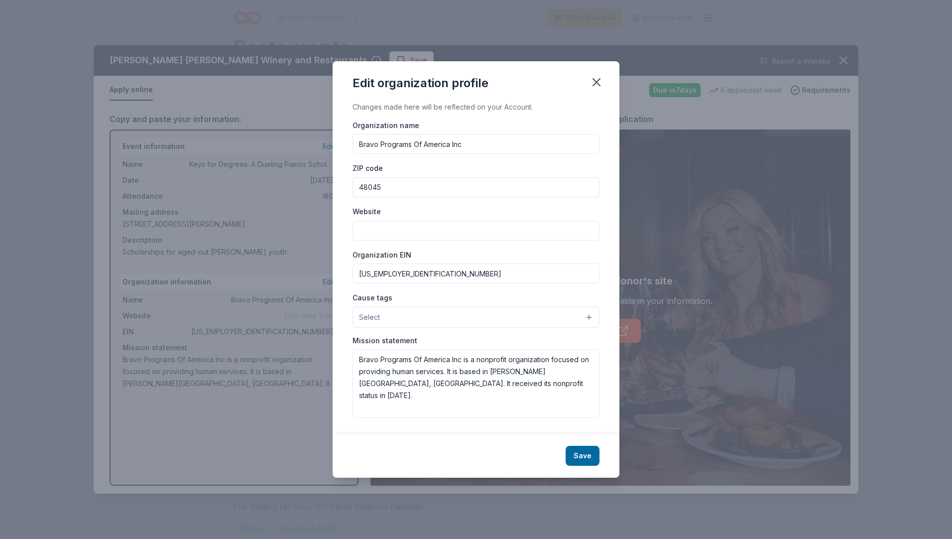
click at [368, 234] on input "Website" at bounding box center [475, 230] width 247 height 20
type input "[DOMAIN_NAME]"
click at [389, 315] on button "Select" at bounding box center [475, 317] width 247 height 21
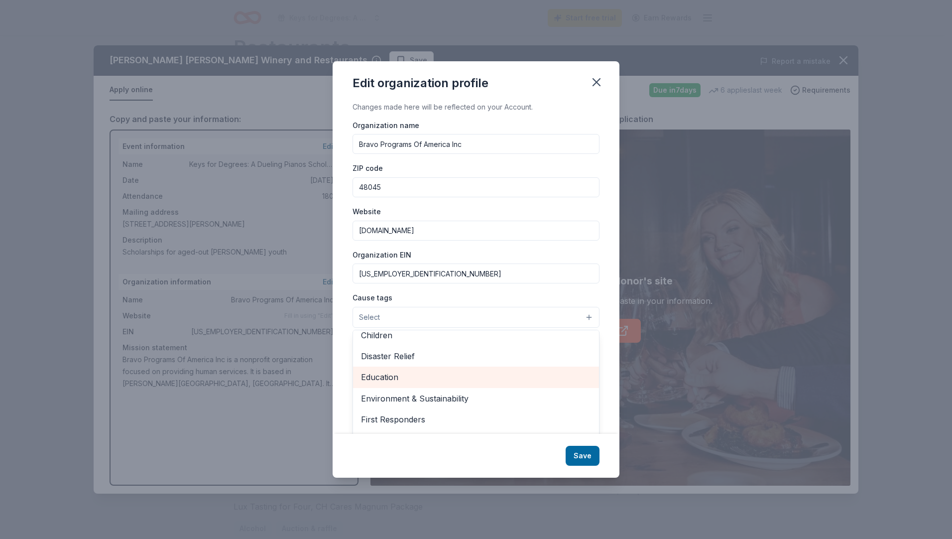
click at [382, 378] on span "Education" at bounding box center [476, 376] width 230 height 13
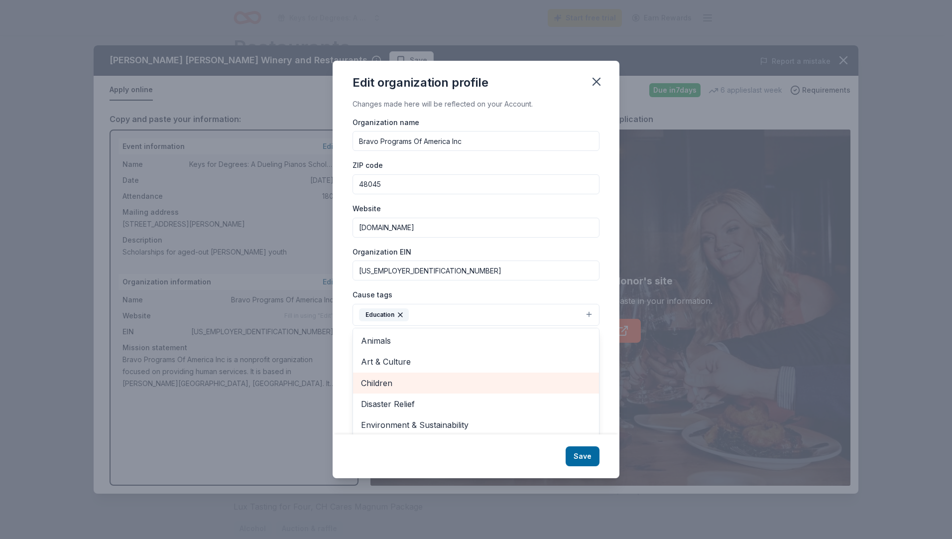
scroll to position [0, 0]
click at [370, 384] on span "Children" at bounding box center [476, 385] width 230 height 13
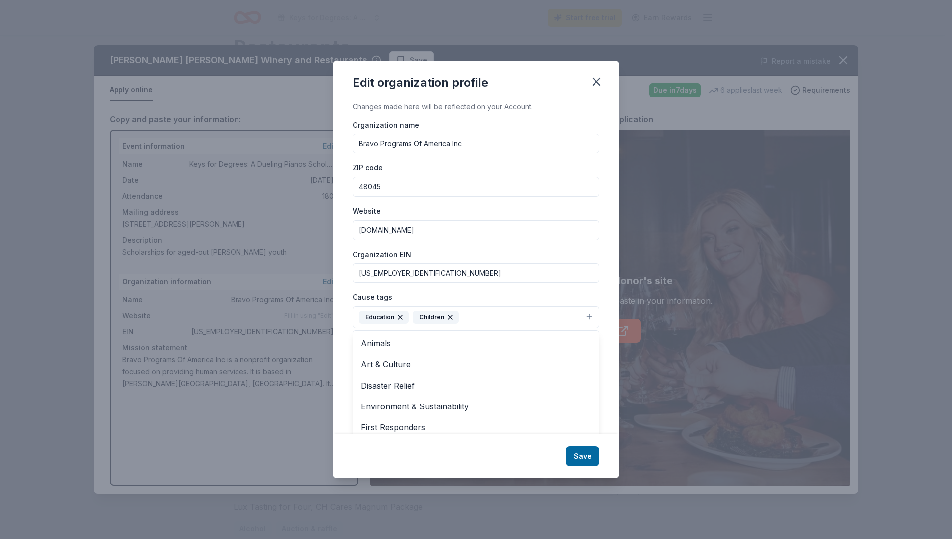
click at [583, 456] on div "Edit organization profile Changes made here will be reflected on your Account. …" at bounding box center [475, 270] width 287 height 418
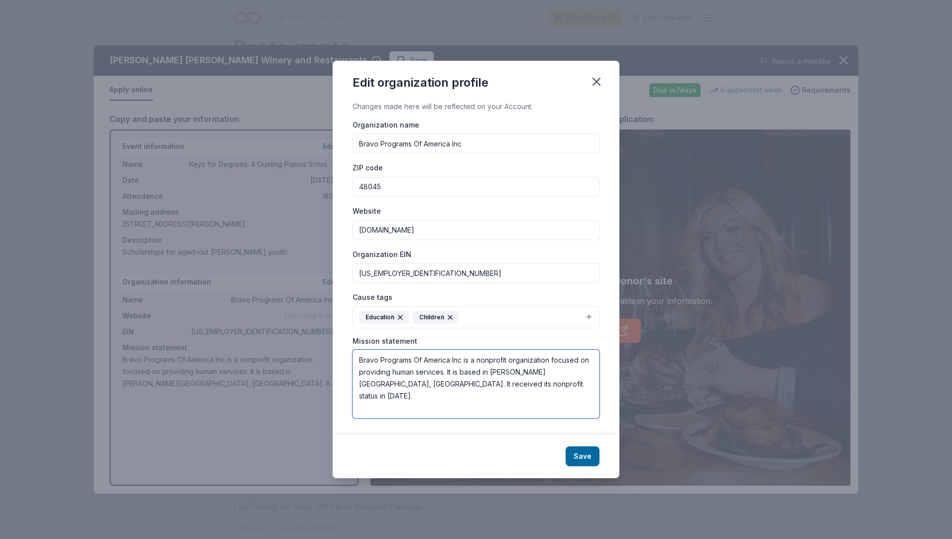
click at [484, 384] on textarea "Bravo Programs Of America Inc is a nonprofit organization focused on providing …" at bounding box center [475, 383] width 247 height 69
click at [488, 387] on textarea "Bravo Programs Of America Inc is a nonprofit organization focused on providing …" at bounding box center [475, 383] width 247 height 69
drag, startPoint x: 356, startPoint y: 359, endPoint x: 529, endPoint y: 390, distance: 175.0
click at [529, 390] on textarea "Bravo Programs Of America Inc is a nonprofit organization focused on providing …" at bounding box center [475, 383] width 247 height 69
click at [421, 393] on textarea "Bravo Programs Of America Inc is a nonprofit organization focused on providing …" at bounding box center [475, 383] width 247 height 69
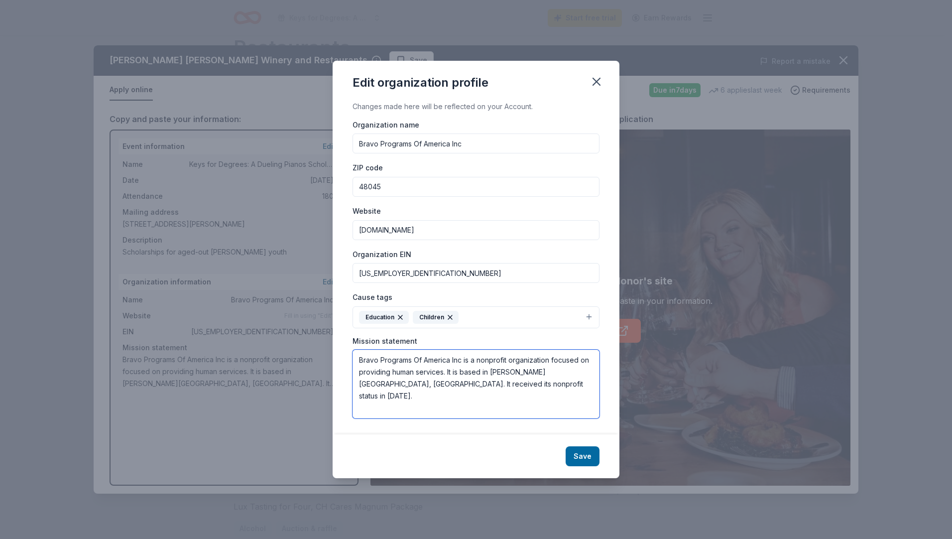
click at [491, 384] on textarea "Bravo Programs Of America Inc is a nonprofit organization focused on providing …" at bounding box center [475, 383] width 247 height 69
paste textarea "As a 501c3 charity, we award scholarships to deserving foster youths, ages 18 t…"
drag, startPoint x: 419, startPoint y: 406, endPoint x: 342, endPoint y: 407, distance: 76.2
click at [342, 407] on div "Changes made here will be reflected on your Account. Organization name Bravo Pr…" at bounding box center [475, 268] width 287 height 334
click at [356, 358] on textarea "Bravo Programs Of America Inc is a nonprofit organization focused on providing …" at bounding box center [475, 383] width 247 height 69
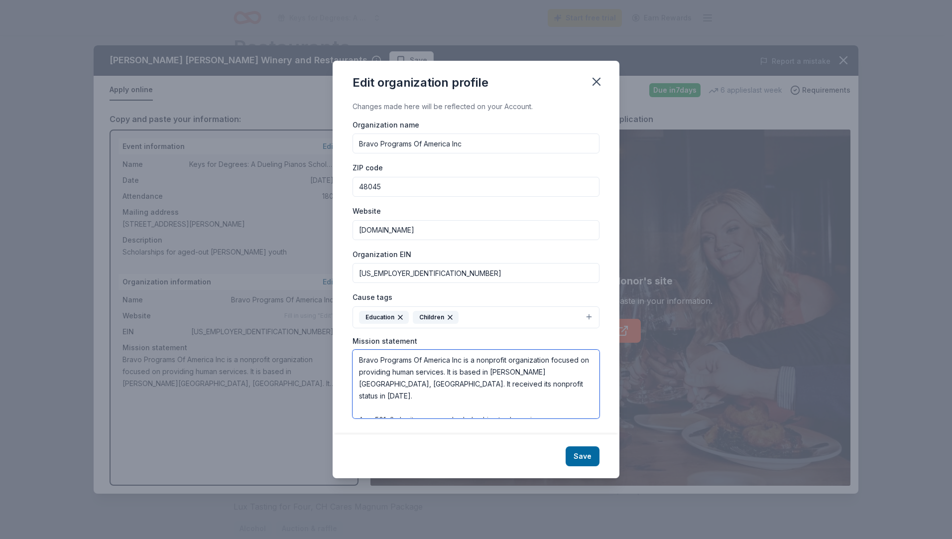
paste textarea "As a 501c3 charity"
drag, startPoint x: 424, startPoint y: 396, endPoint x: 510, endPoint y: 394, distance: 86.1
click at [510, 394] on textarea "As a 501c3 charity, Bravo Programs Of America Inc is a nonprofit organization f…" at bounding box center [475, 383] width 247 height 69
click at [510, 370] on textarea "As a 501c3 charity, Bravo Programs Of America Inc is a nonprofit organization f…" at bounding box center [475, 383] width 247 height 69
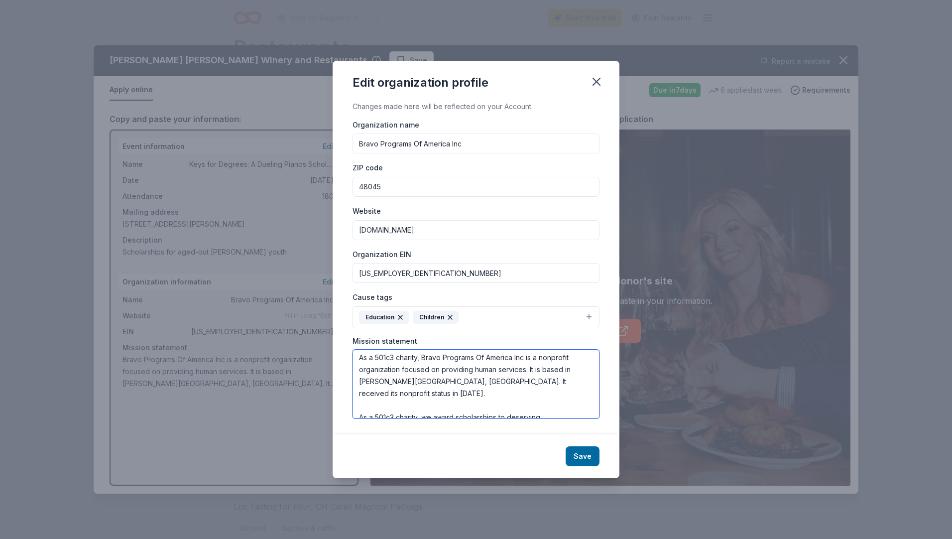
scroll to position [0, 0]
click at [529, 360] on textarea "As a 501c3 charity, Bravo Programs Of America Inc is a nonprofit organization f…" at bounding box center [475, 383] width 247 height 69
type textarea "As a 501c3 charity, Bravo Programs Of America awards scholarships to [PERSON_NA…"
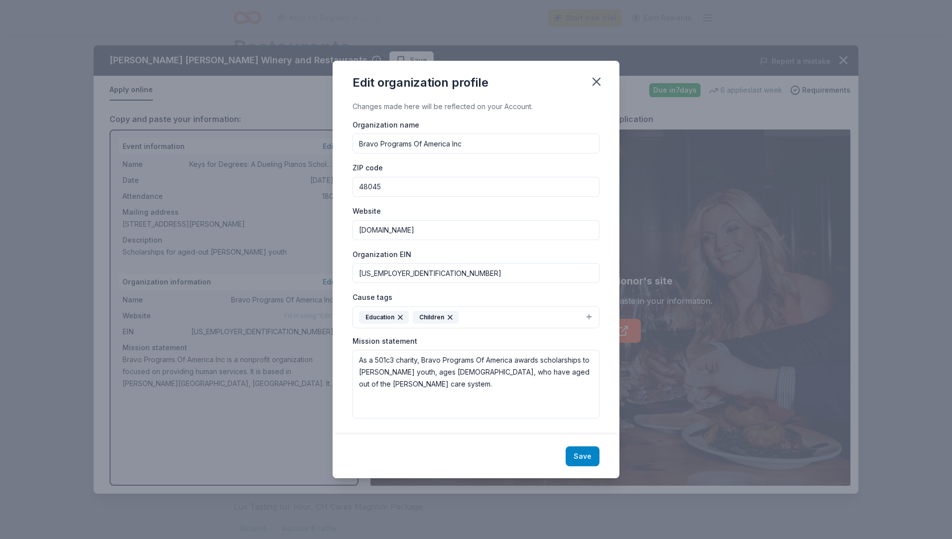
click at [586, 454] on button "Save" at bounding box center [582, 456] width 34 height 20
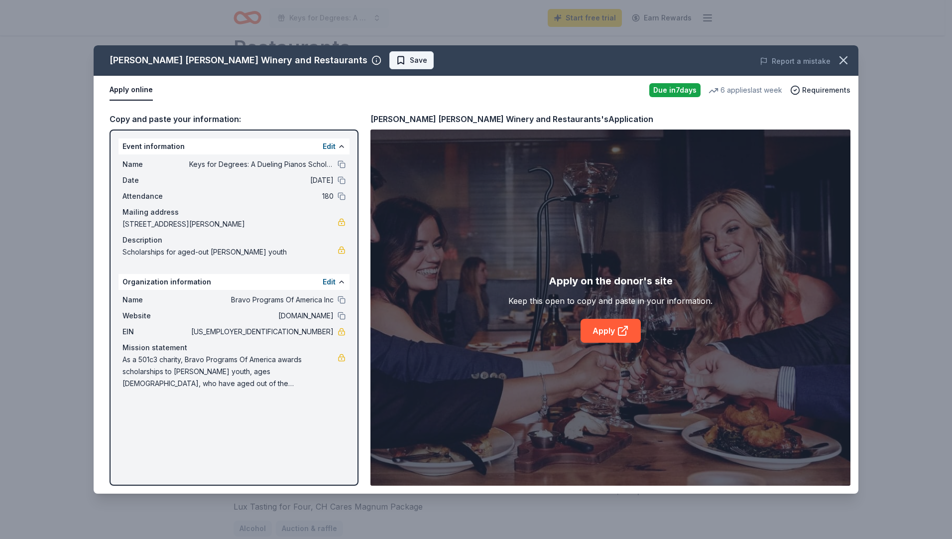
click at [410, 63] on span "Save" at bounding box center [418, 60] width 17 height 12
click at [610, 326] on link "Apply" at bounding box center [610, 331] width 60 height 24
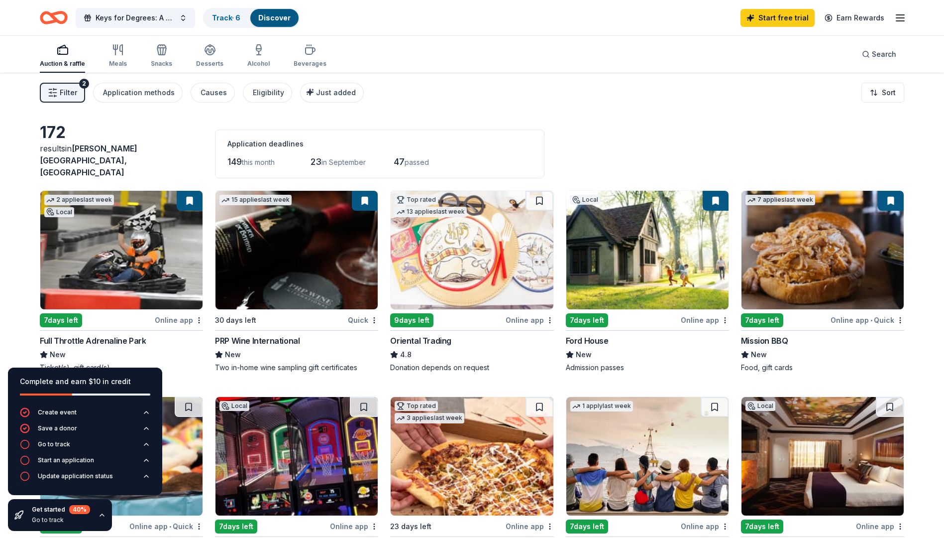
click at [287, 277] on img at bounding box center [297, 250] width 162 height 118
click at [128, 15] on span "Keys for Degrees: A Dueling Pianos Scholarship Fundraiser" at bounding box center [136, 18] width 80 height 12
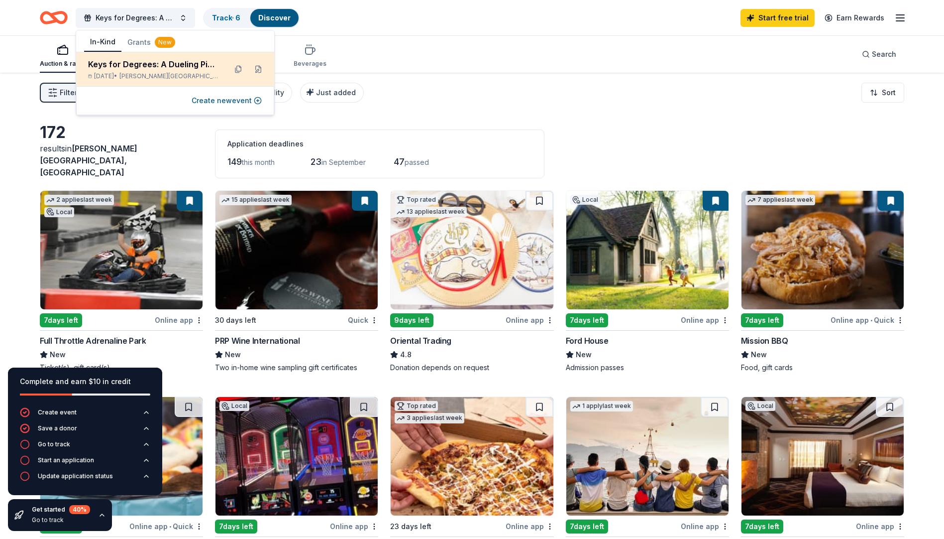
click at [176, 70] on div "Keys for Degrees: A Dueling Pianos Scholarship Fundraiser Sep 30, 2025 • Harris…" at bounding box center [153, 69] width 130 height 22
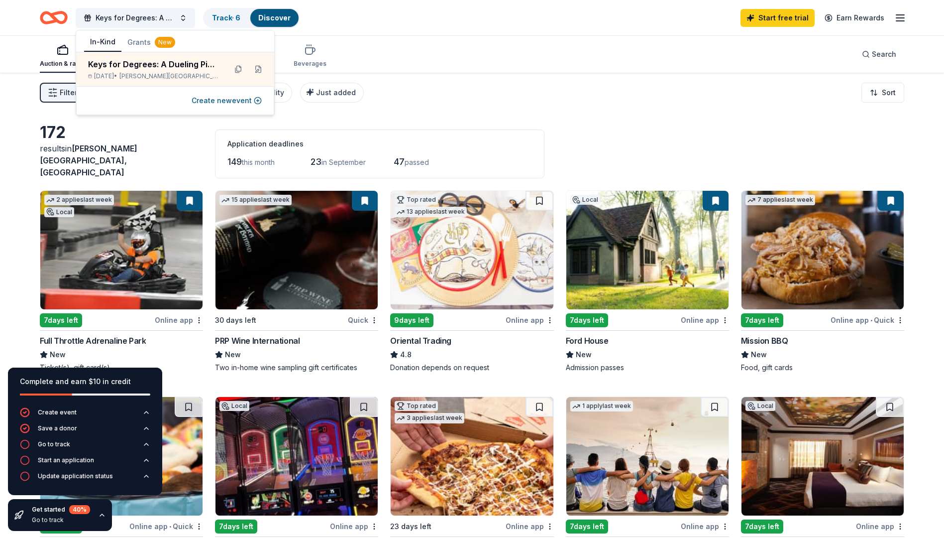
click at [428, 80] on div "Filter 2 Application methods Causes Eligibility Just added Sort" at bounding box center [472, 93] width 944 height 40
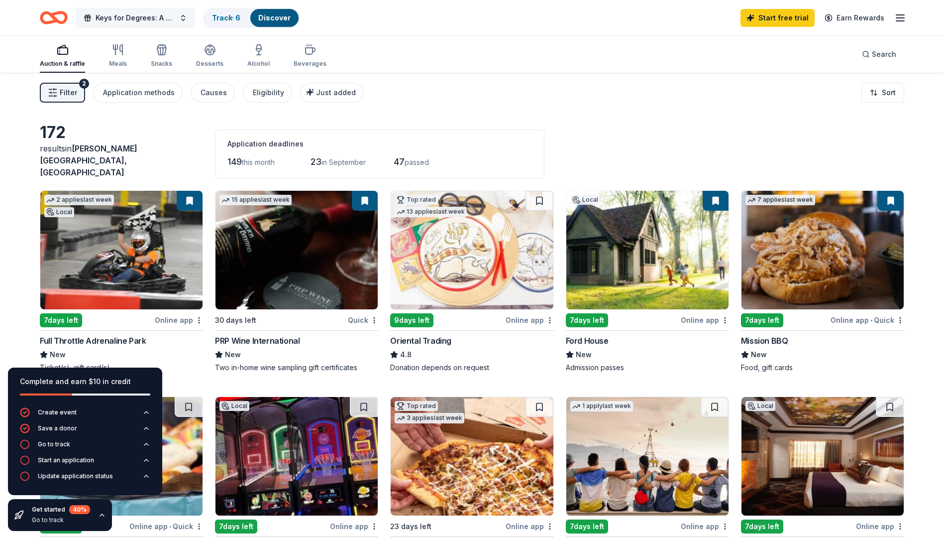
click at [183, 18] on button "Keys for Degrees: A Dueling Pianos Scholarship Fundraiser" at bounding box center [135, 18] width 119 height 20
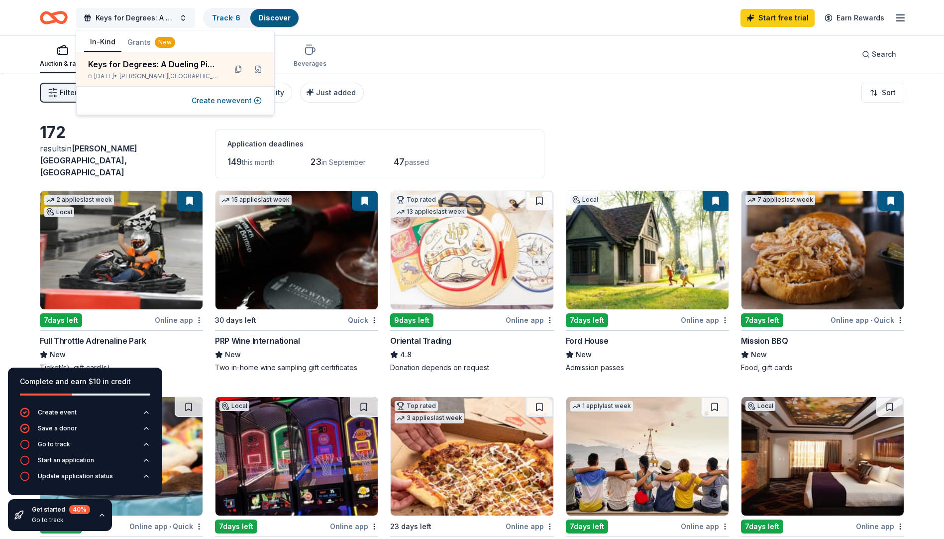
click at [183, 18] on button "Keys for Degrees: A Dueling Pianos Scholarship Fundraiser" at bounding box center [135, 18] width 119 height 20
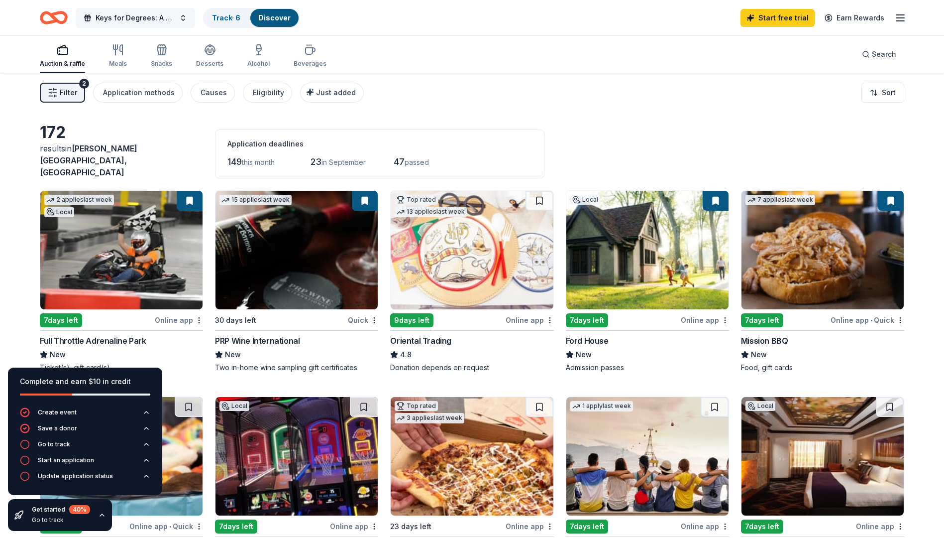
click at [183, 18] on button "Keys for Degrees: A Dueling Pianos Scholarship Fundraiser" at bounding box center [135, 18] width 119 height 20
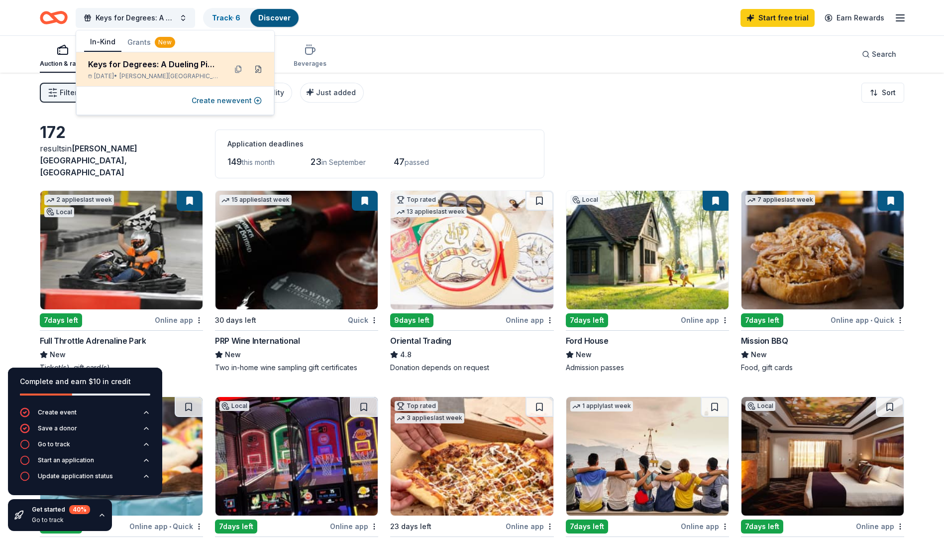
click at [260, 68] on button at bounding box center [258, 69] width 16 height 16
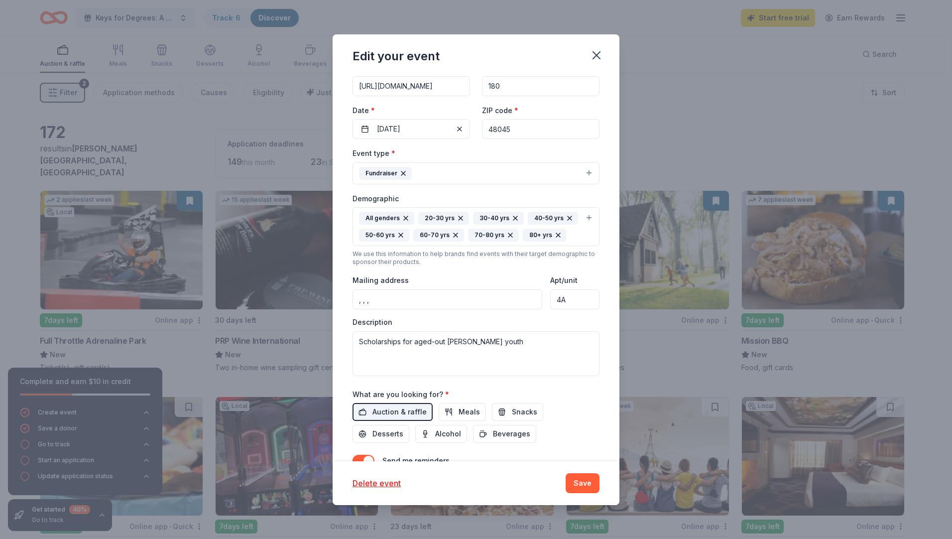
scroll to position [149, 0]
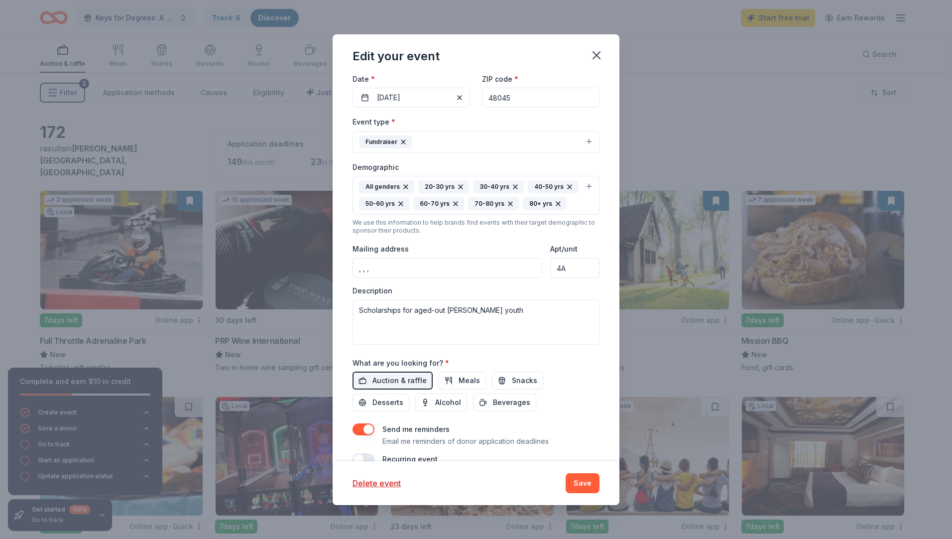
click at [394, 278] on input ", , ," at bounding box center [447, 268] width 190 height 20
type input "34432 Jefferson Ave"
drag, startPoint x: 495, startPoint y: 329, endPoint x: 335, endPoint y: 323, distance: 159.4
click at [335, 323] on div "Update donors you've applied to Let donors know of any updates you've made sinc…" at bounding box center [475, 267] width 287 height 387
paste textarea "Bravo Programs of America is hosting an unforgettable evening of music, impact,…"
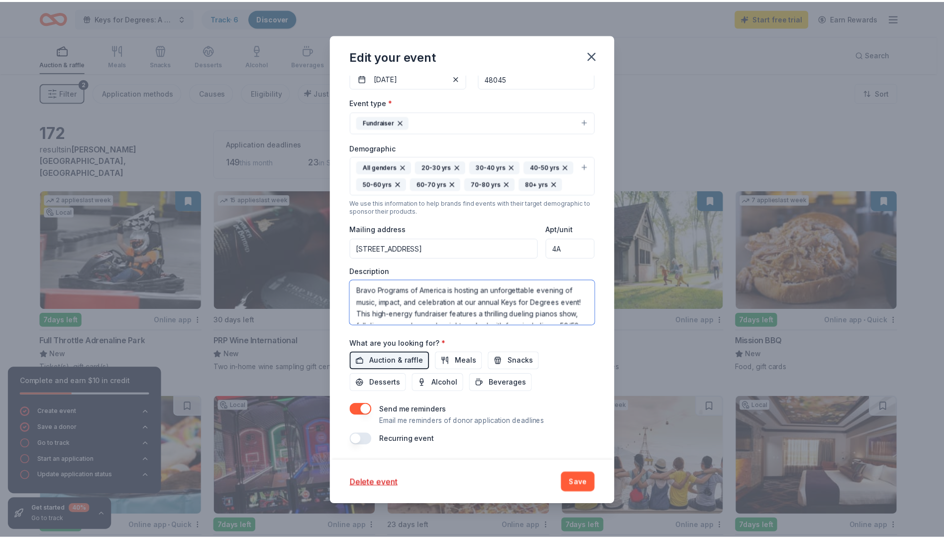
scroll to position [186, 0]
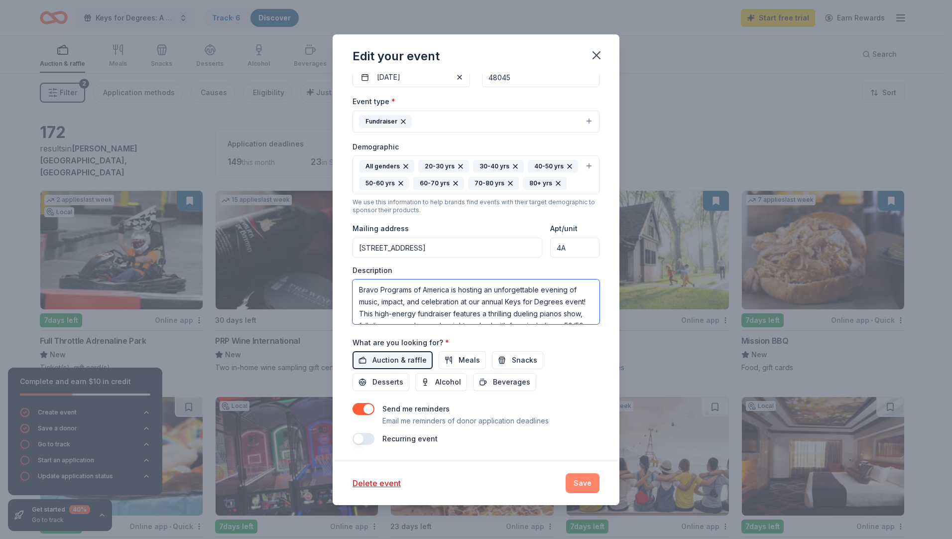
type textarea "Bravo Programs of America is hosting an unforgettable evening of music, impact,…"
click at [577, 487] on button "Save" at bounding box center [582, 483] width 34 height 20
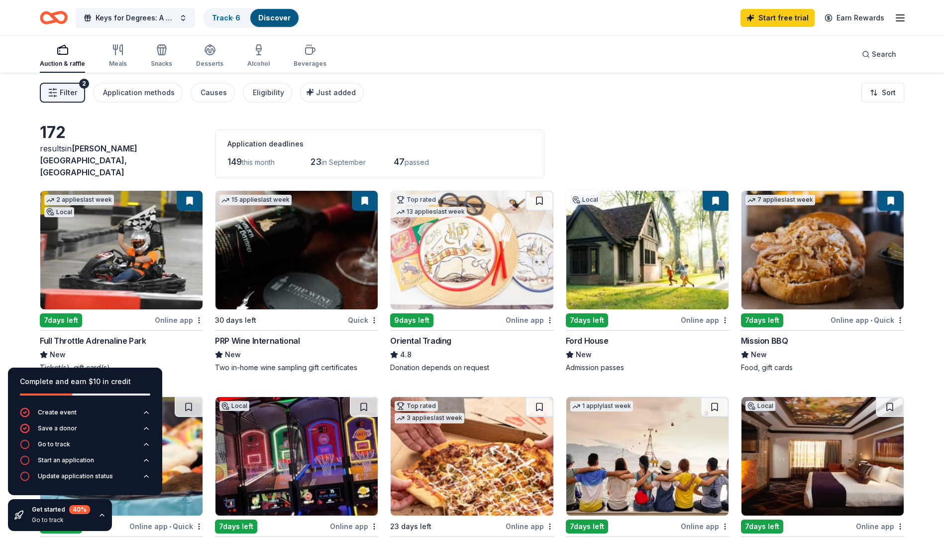
click at [625, 277] on img at bounding box center [647, 250] width 162 height 118
click at [819, 276] on img at bounding box center [823, 250] width 162 height 118
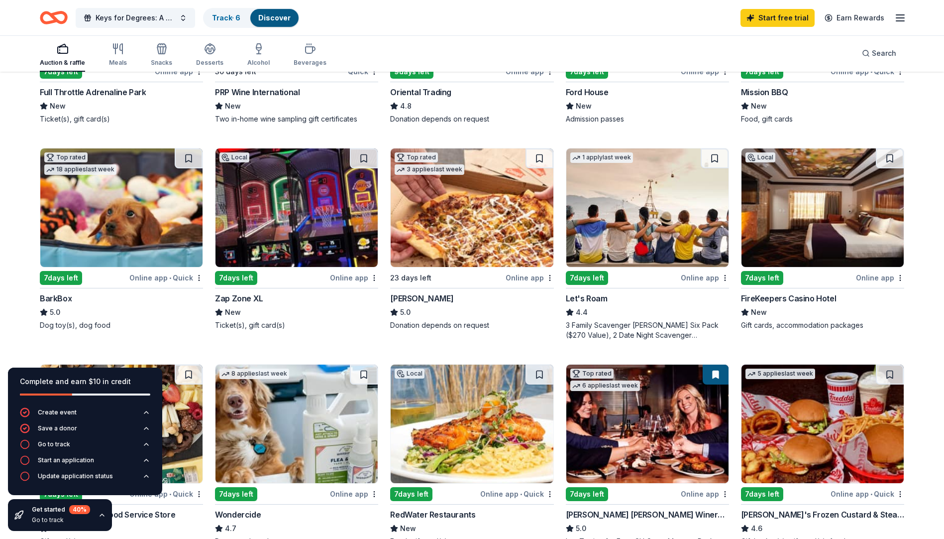
scroll to position [249, 0]
click at [819, 235] on img at bounding box center [823, 207] width 162 height 118
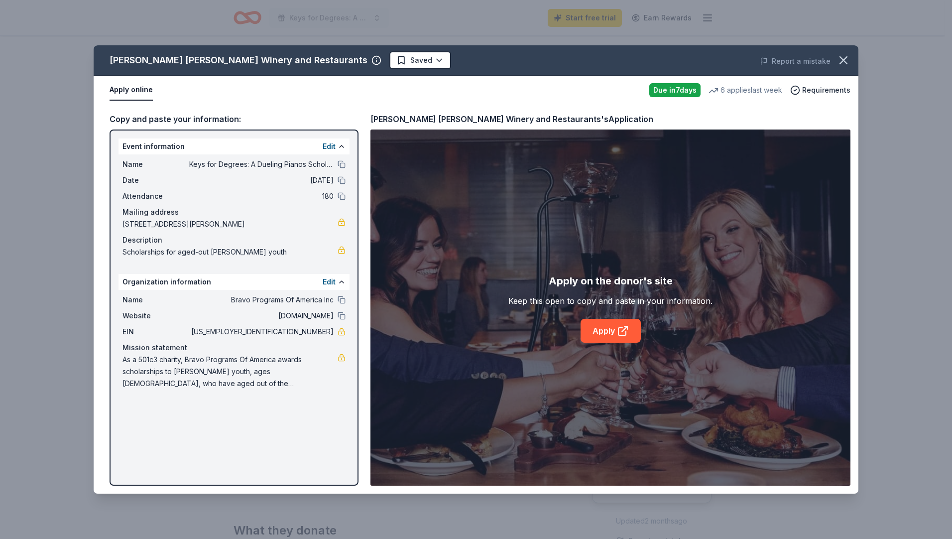
scroll to position [50, 0]
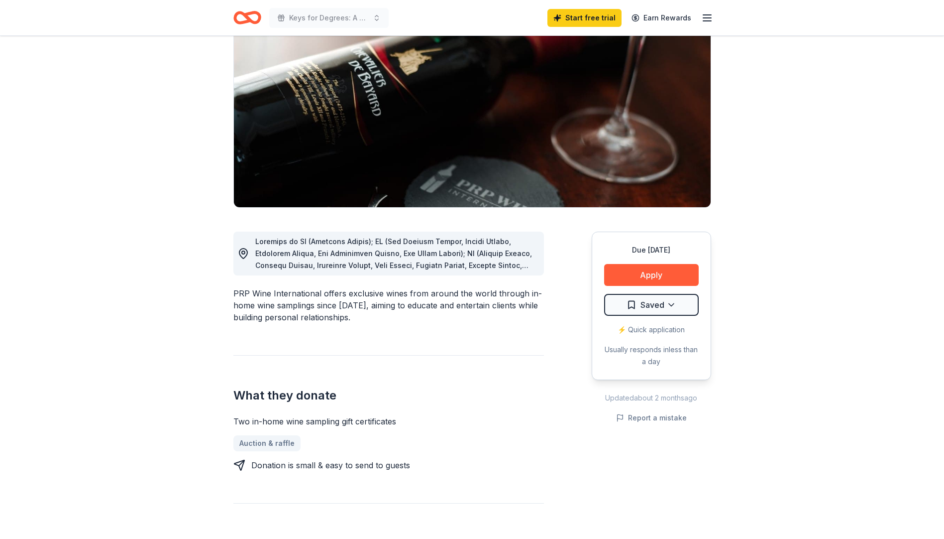
scroll to position [100, 0]
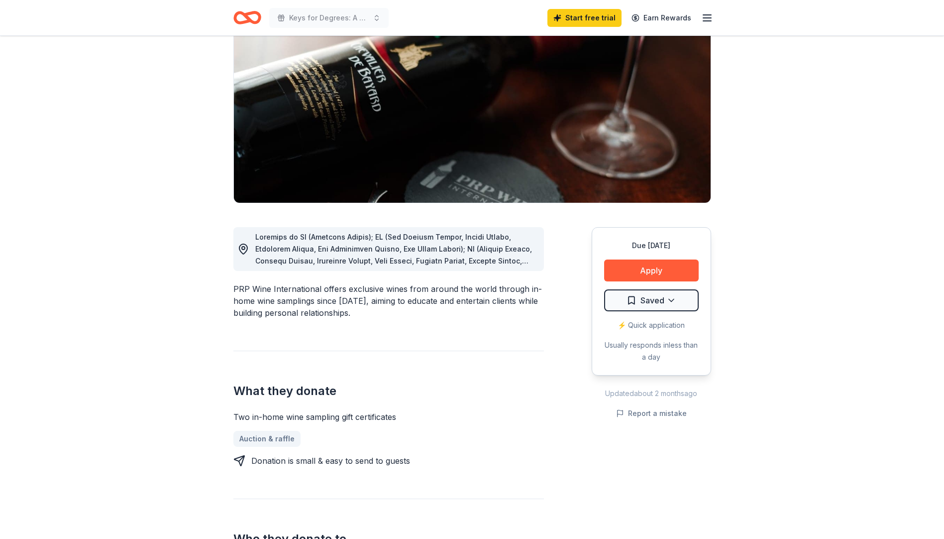
drag, startPoint x: 522, startPoint y: 256, endPoint x: 519, endPoint y: 263, distance: 7.4
click at [519, 263] on div at bounding box center [395, 249] width 281 height 36
click at [520, 262] on span at bounding box center [395, 373] width 281 height 283
click at [470, 244] on span at bounding box center [395, 373] width 281 height 283
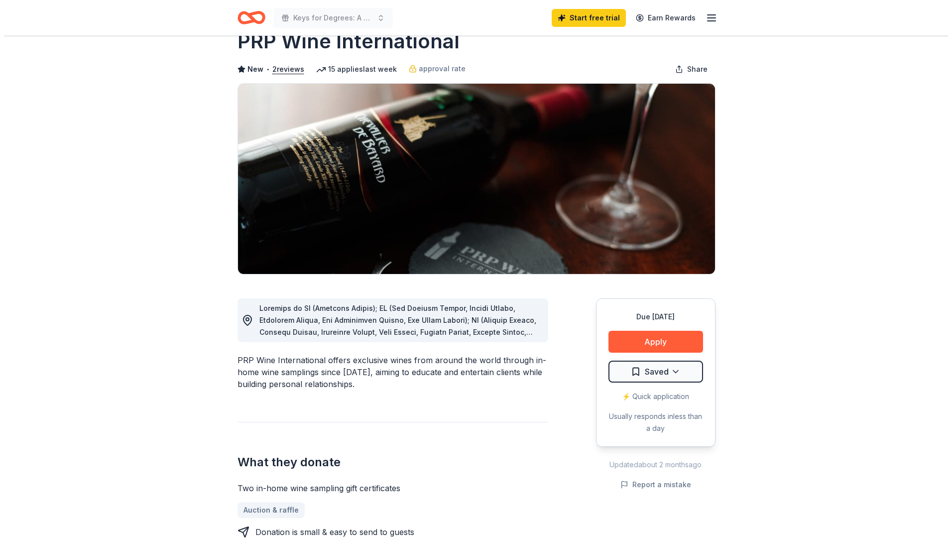
scroll to position [0, 0]
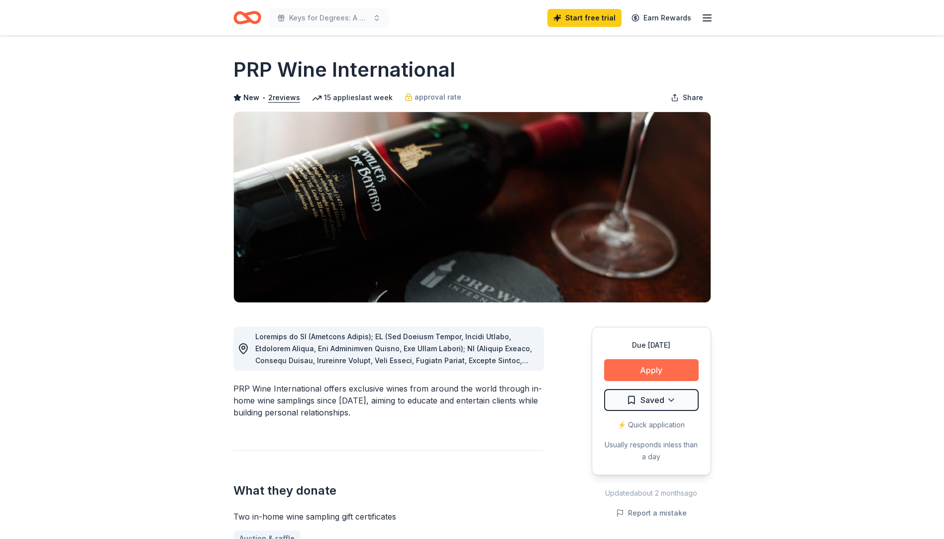
click at [657, 368] on button "Apply" at bounding box center [651, 370] width 95 height 22
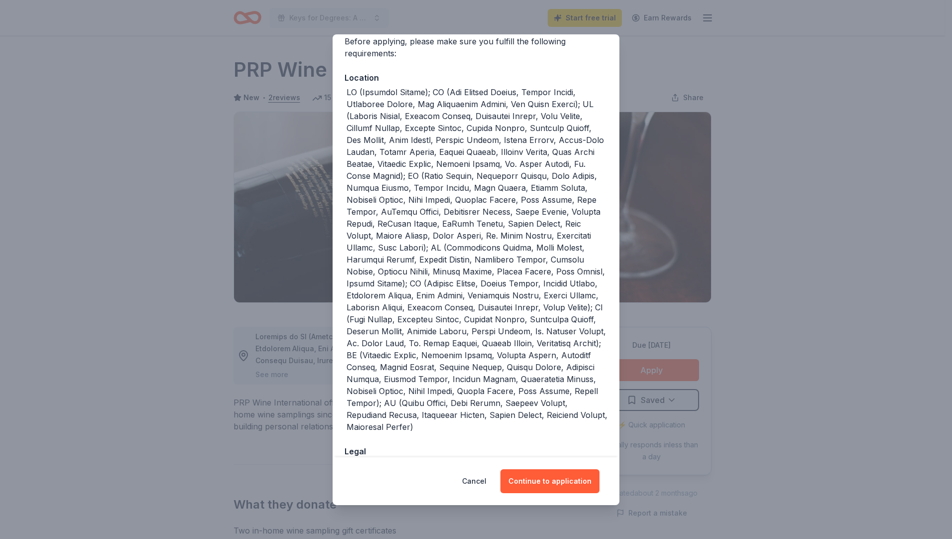
scroll to position [163, 0]
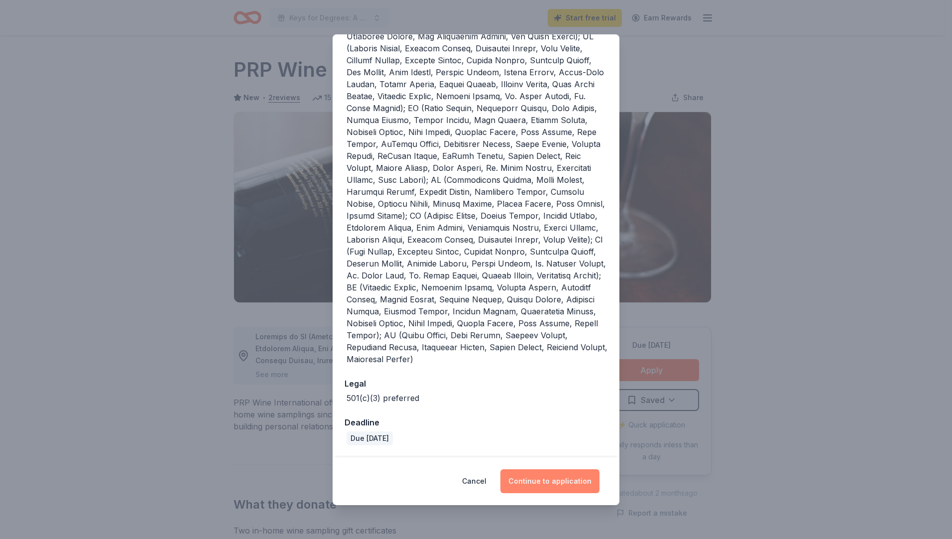
click at [562, 484] on button "Continue to application" at bounding box center [549, 481] width 99 height 24
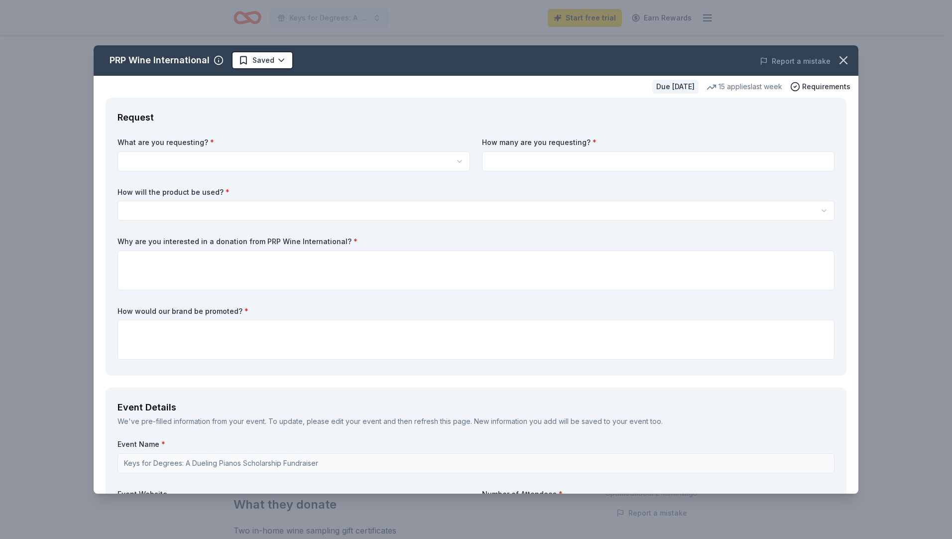
click at [170, 157] on html "Keys for Degrees: A Dueling Pianos Scholarship Fundraiser Start free trial Earn…" at bounding box center [476, 269] width 952 height 539
select select "Two in-home wine sampling gift certificates"
click at [493, 162] on input at bounding box center [658, 161] width 352 height 20
type input "1"
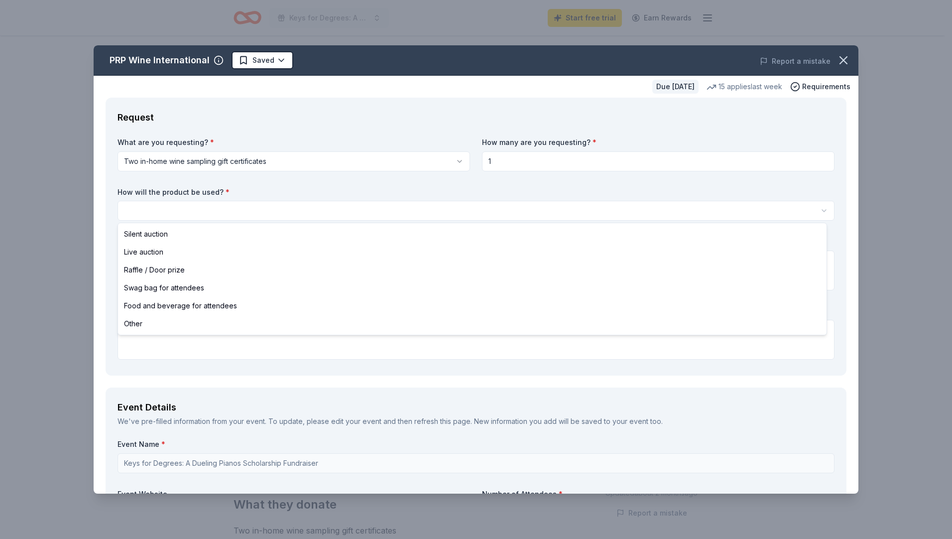
click at [139, 210] on html "Keys for Degrees: A Dueling Pianos Scholarship Fundraiser Start free trial Earn…" at bounding box center [476, 269] width 952 height 539
select select "raffleDoorPrize"
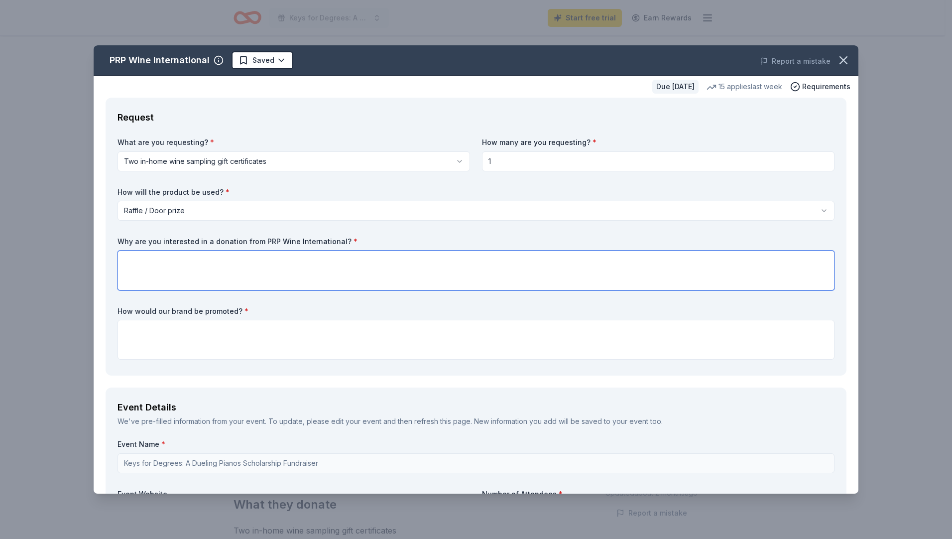
click at [134, 261] on textarea at bounding box center [475, 270] width 717 height 40
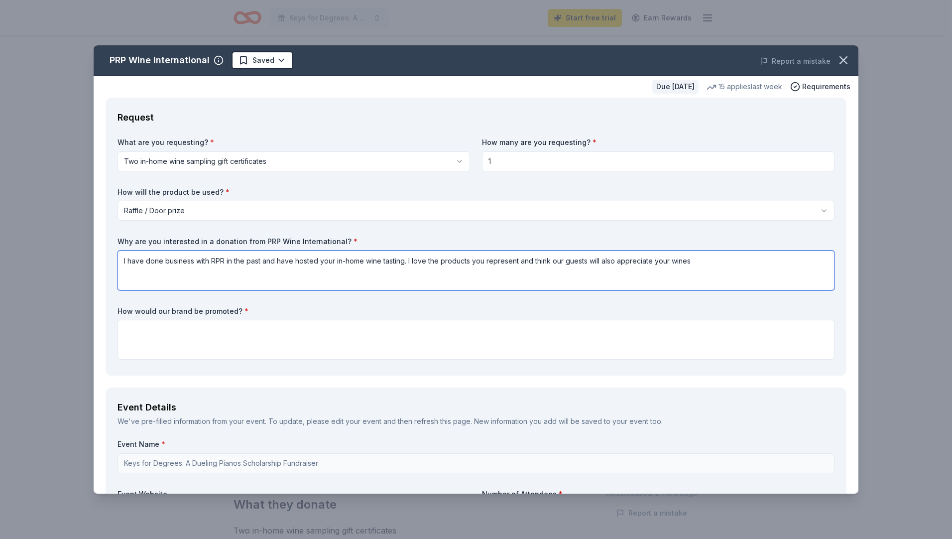
type textarea "I have done business with RPR in the past and have hosted your in-home wine tas…"
click at [154, 344] on textarea at bounding box center [475, 340] width 717 height 40
type textarea "s"
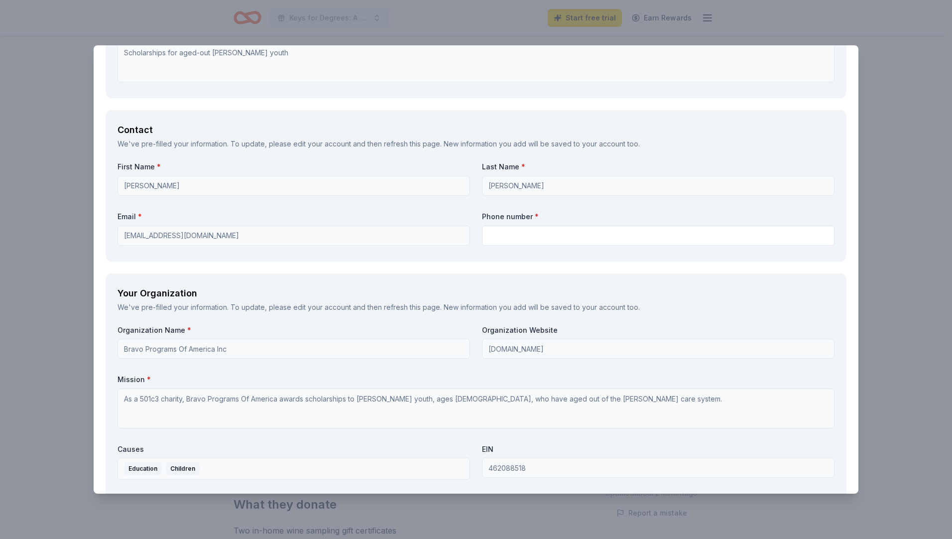
scroll to position [647, 0]
type textarea "included on the basket description, as well as on a thank-you sign for donor co…"
click at [543, 233] on input "text" at bounding box center [658, 235] width 352 height 20
type input "5864538561"
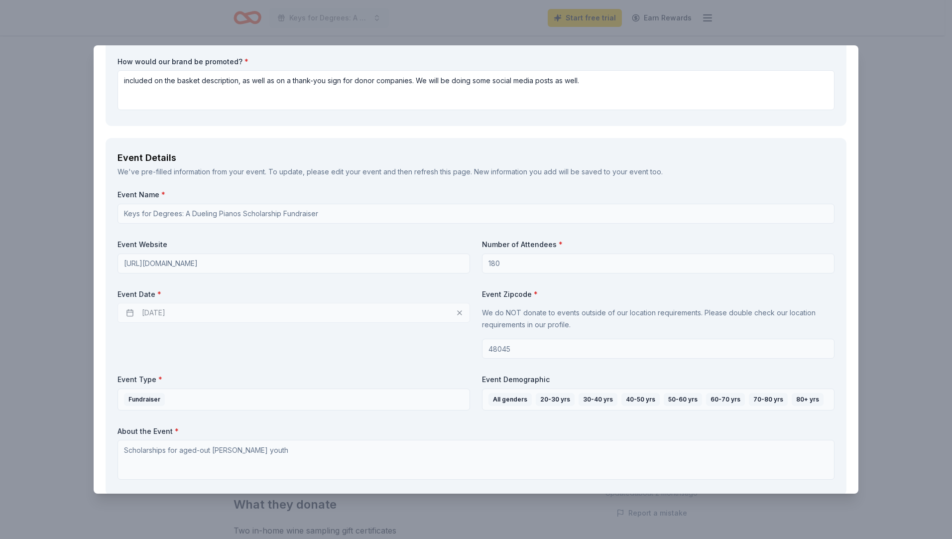
scroll to position [249, 0]
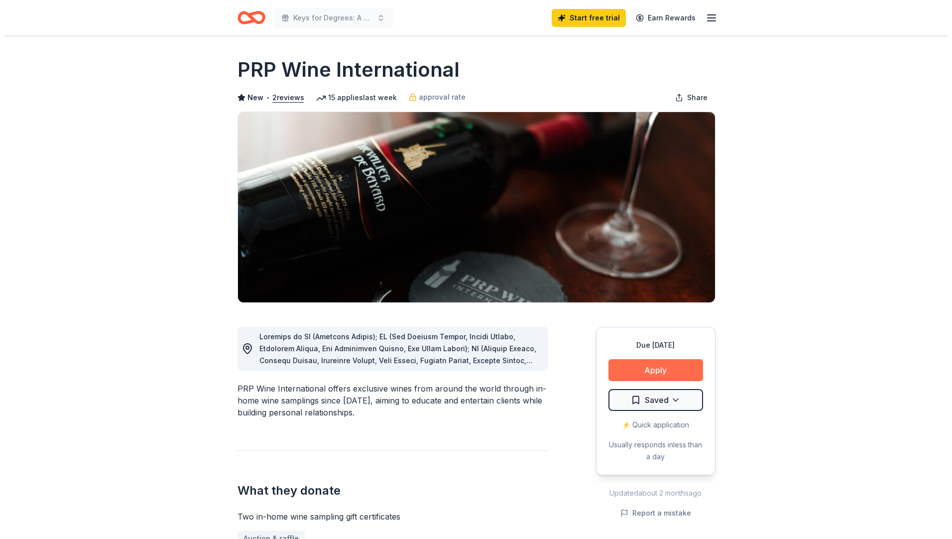
scroll to position [100, 0]
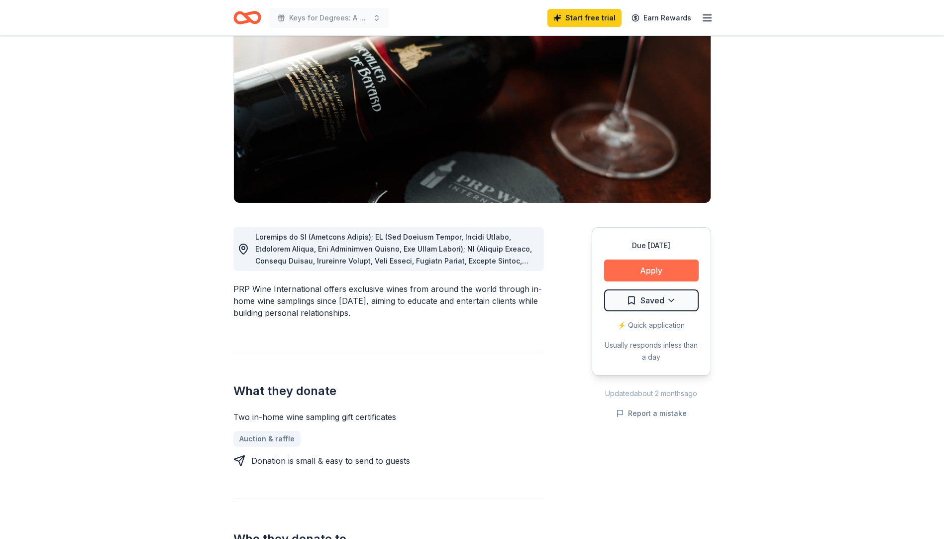
click at [649, 273] on button "Apply" at bounding box center [651, 270] width 95 height 22
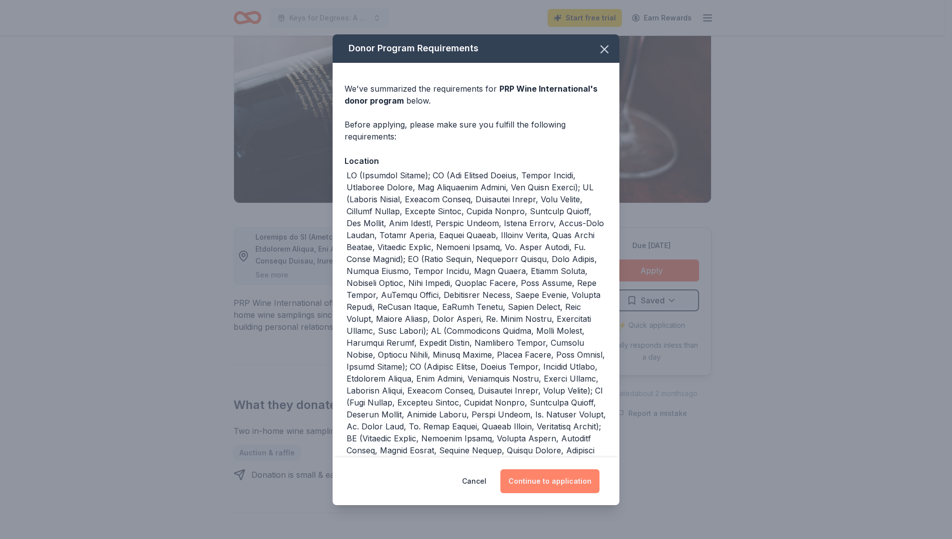
click at [565, 483] on button "Continue to application" at bounding box center [549, 481] width 99 height 24
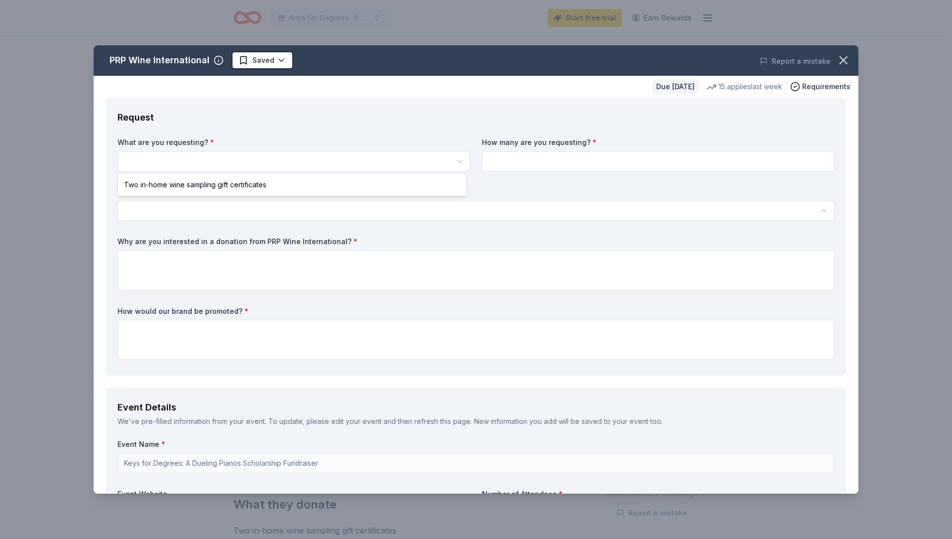
click at [156, 159] on html "Keys for Degrees: A Dueling Pianos Scholarship Fundraiser Start free trial Earn…" at bounding box center [476, 269] width 952 height 539
select select "Two in-home wine sampling gift certificates"
click at [502, 156] on input at bounding box center [658, 161] width 352 height 20
type input "2"
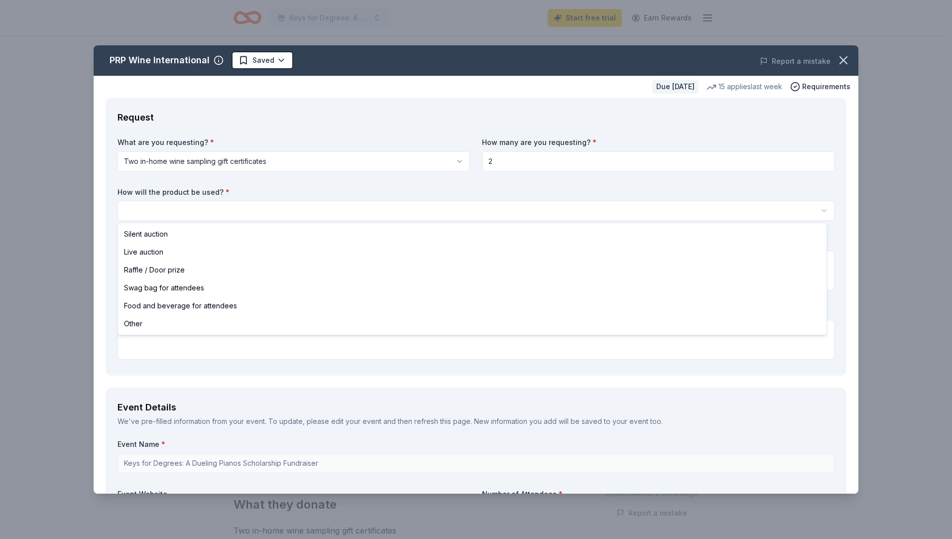
click at [206, 207] on html "Keys for Degrees: A Dueling Pianos Scholarship Fundraiser Start free trial Earn…" at bounding box center [476, 269] width 952 height 539
select select "raffleDoorPrize"
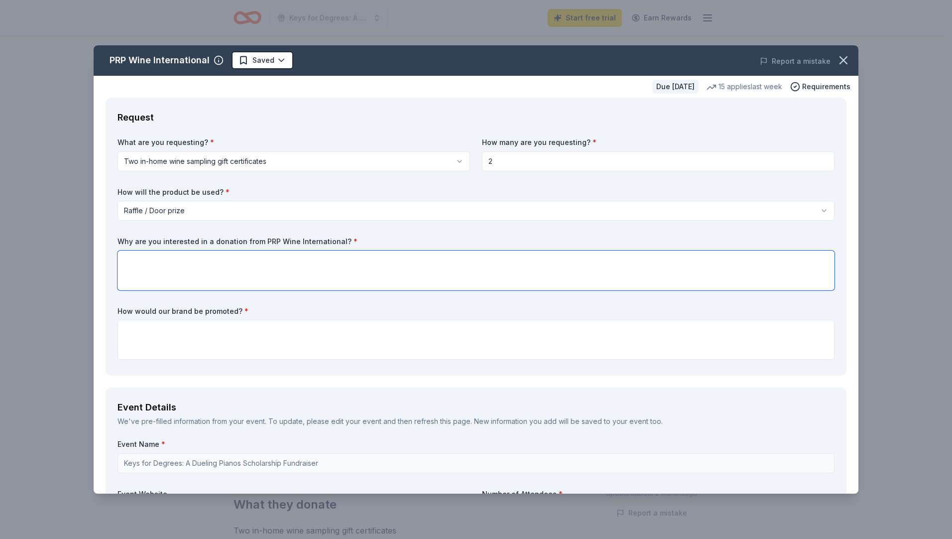
click at [170, 271] on textarea at bounding box center [475, 270] width 717 height 40
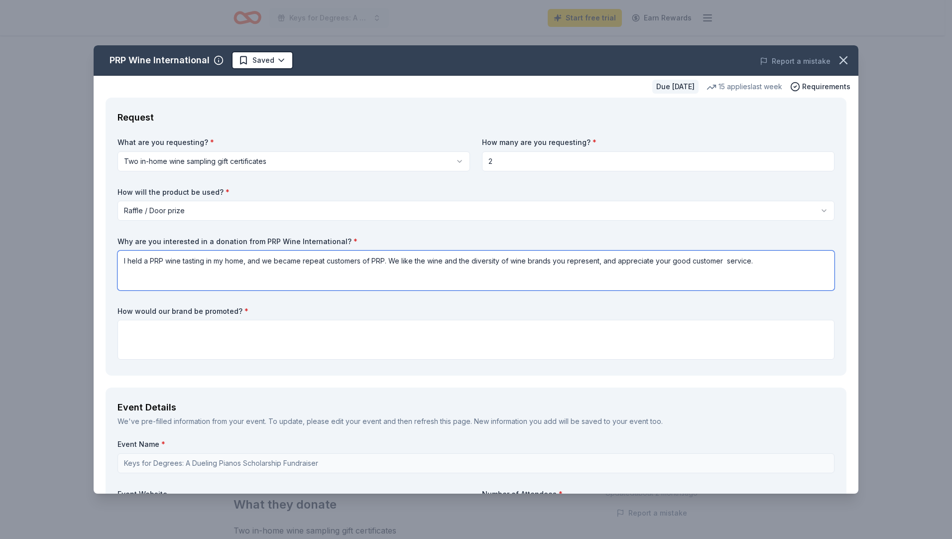
type textarea "I held a PRP wine tasting in my home, and we became repeat customers of PRP. We…"
click at [183, 332] on textarea at bounding box center [475, 340] width 717 height 40
click at [177, 329] on textarea at bounding box center [475, 340] width 717 height 40
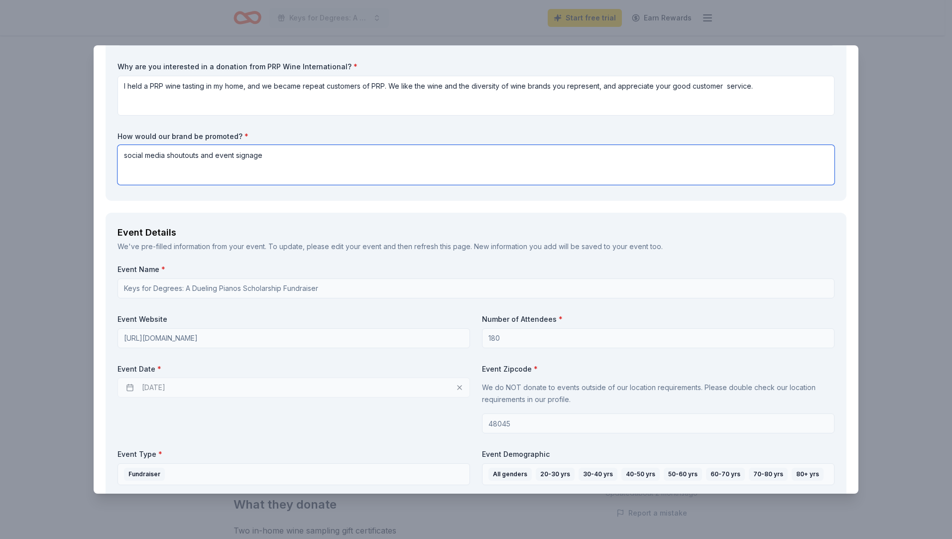
scroll to position [199, 0]
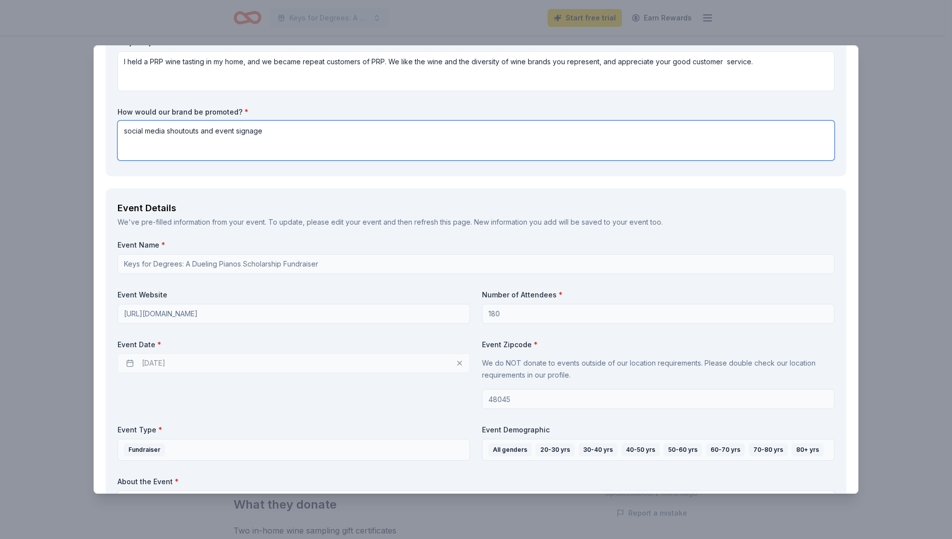
type textarea "social media shoutouts and event signage"
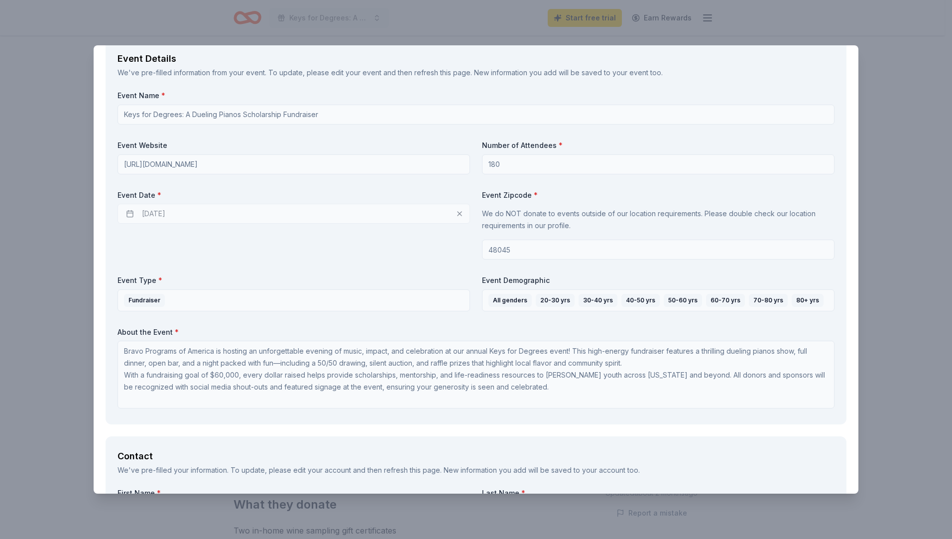
scroll to position [1, 0]
click at [344, 455] on div "Contact" at bounding box center [475, 456] width 717 height 16
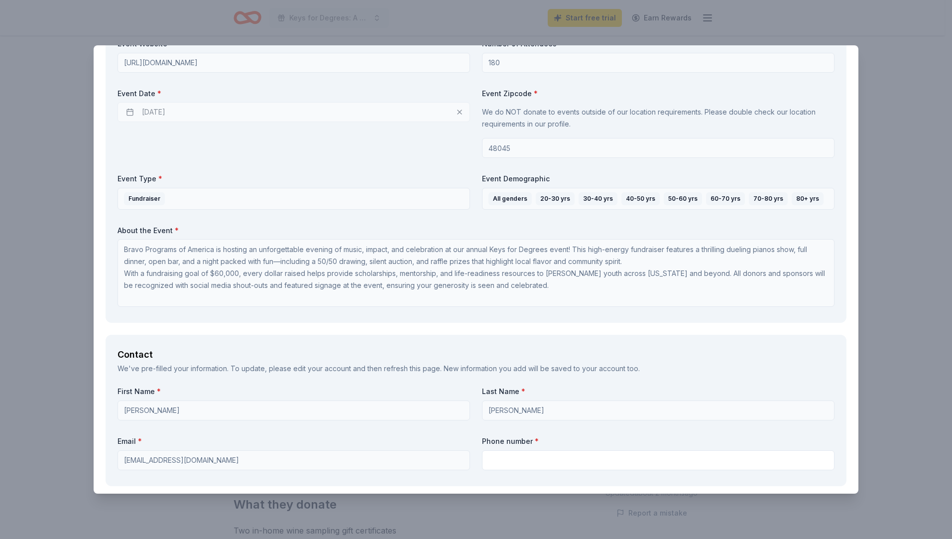
scroll to position [498, 0]
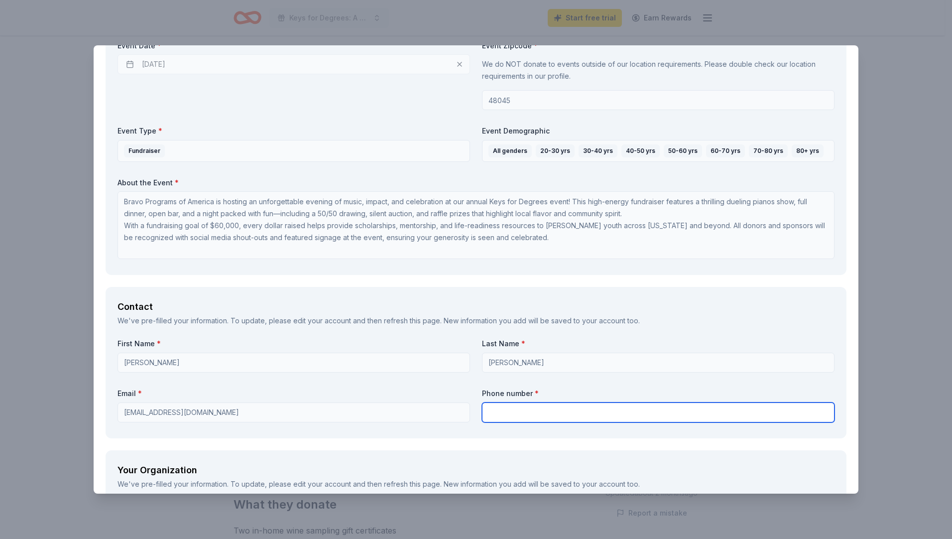
click at [540, 410] on input "text" at bounding box center [658, 412] width 352 height 20
type input "5864538561"
click at [341, 430] on div "Contact We've pre-filled your information. To update, please edit your account …" at bounding box center [476, 362] width 741 height 151
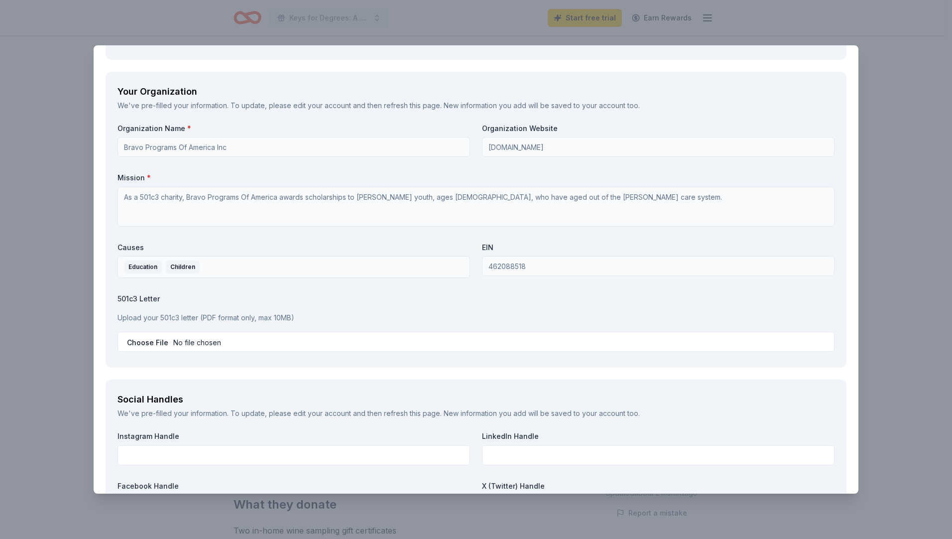
scroll to position [896, 0]
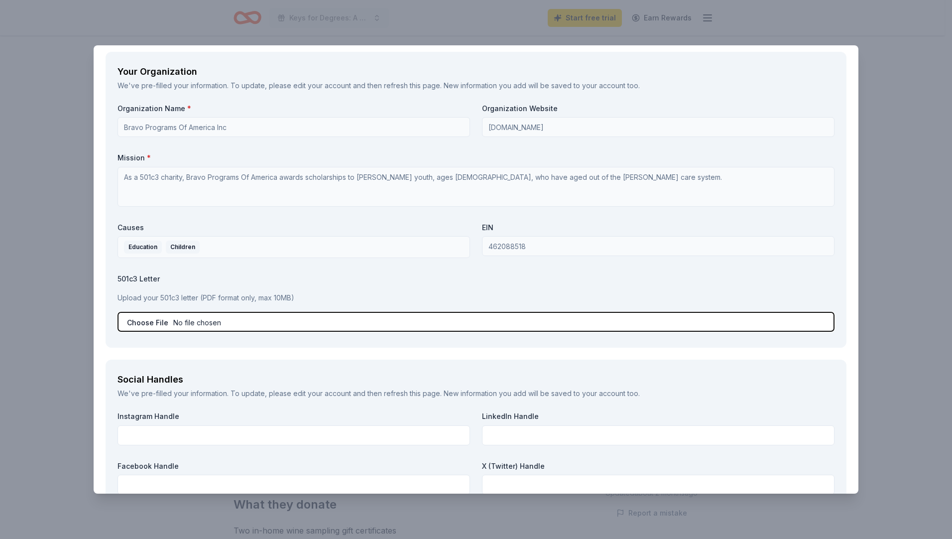
click at [155, 322] on input "file" at bounding box center [475, 322] width 717 height 20
type input "C:\fakepath\501(c)(3) IRS status letter.pdf"
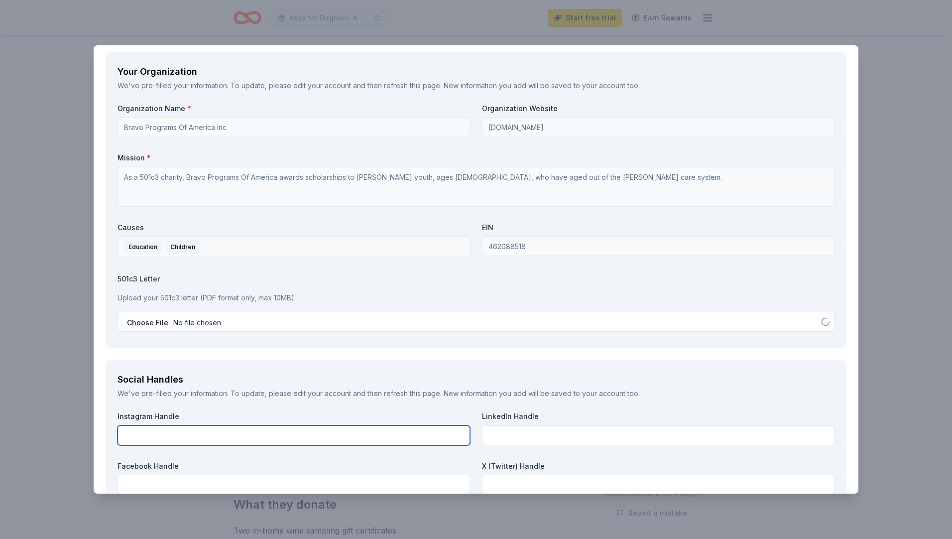
click at [177, 436] on input "text" at bounding box center [293, 435] width 352 height 20
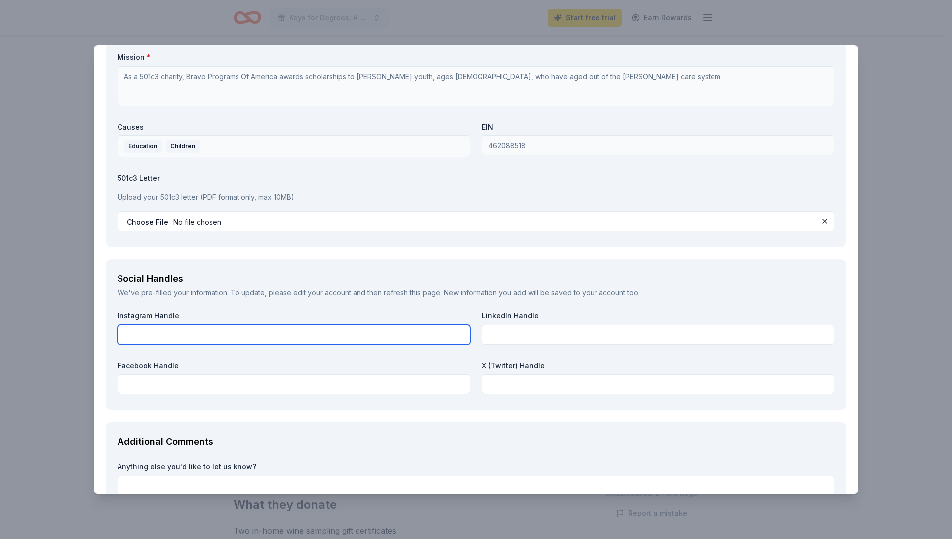
scroll to position [986, 0]
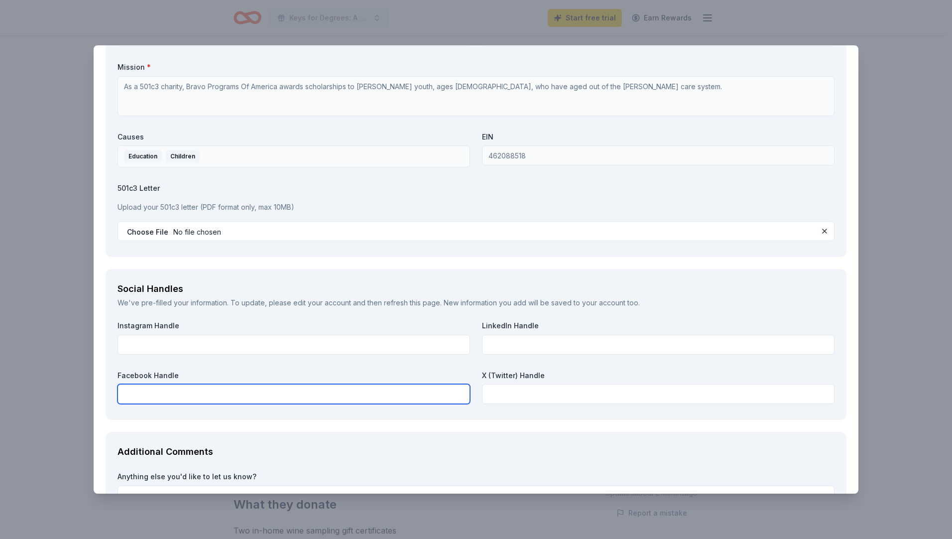
click at [256, 388] on input "text" at bounding box center [293, 394] width 352 height 20
paste input "https://www.facebook.com/bravoprograms"
type input "https://www.facebook.com/bravoprograms"
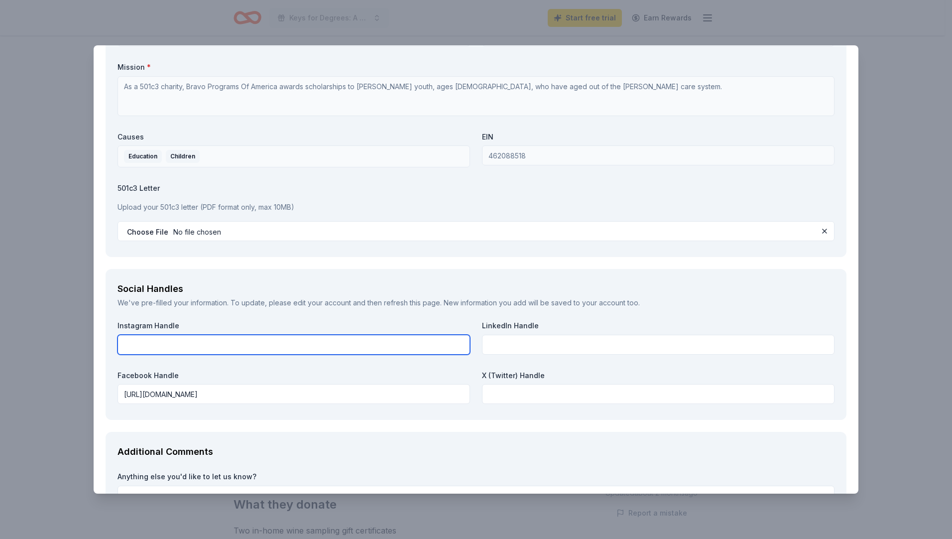
click at [135, 346] on input "text" at bounding box center [293, 344] width 352 height 20
paste input "https://www.instagram.com/bravo_programs/#"
type input "https://www.instagram.com/bravo_programs/#"
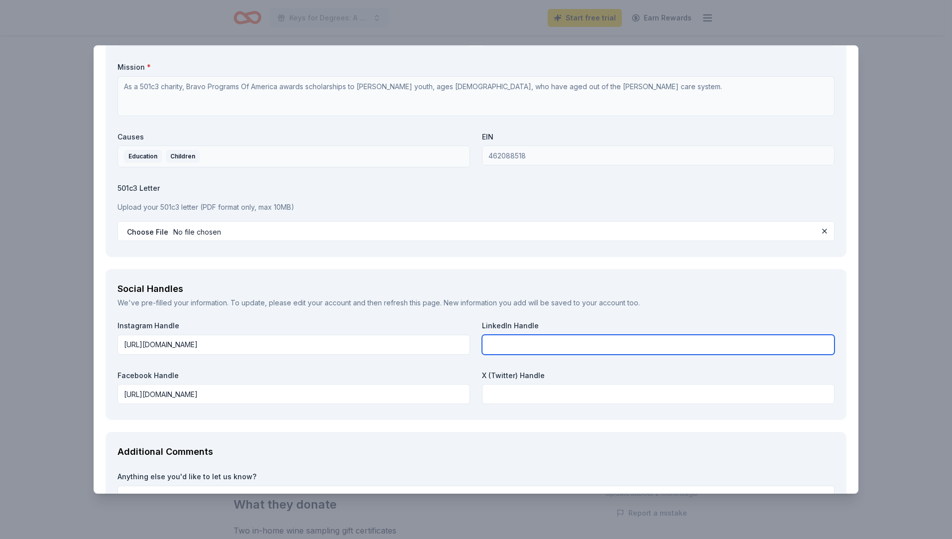
click at [502, 344] on input "text" at bounding box center [658, 344] width 352 height 20
paste input "https://www.linkedin.com/company/bravo-programs-of-america"
type input "https://www.linkedin.com/company/bravo-programs-of-america"
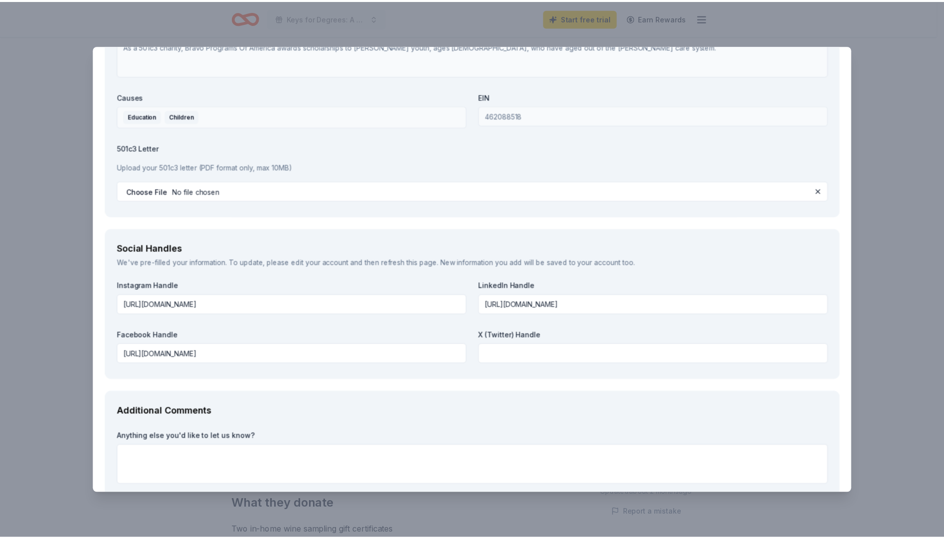
scroll to position [1086, 0]
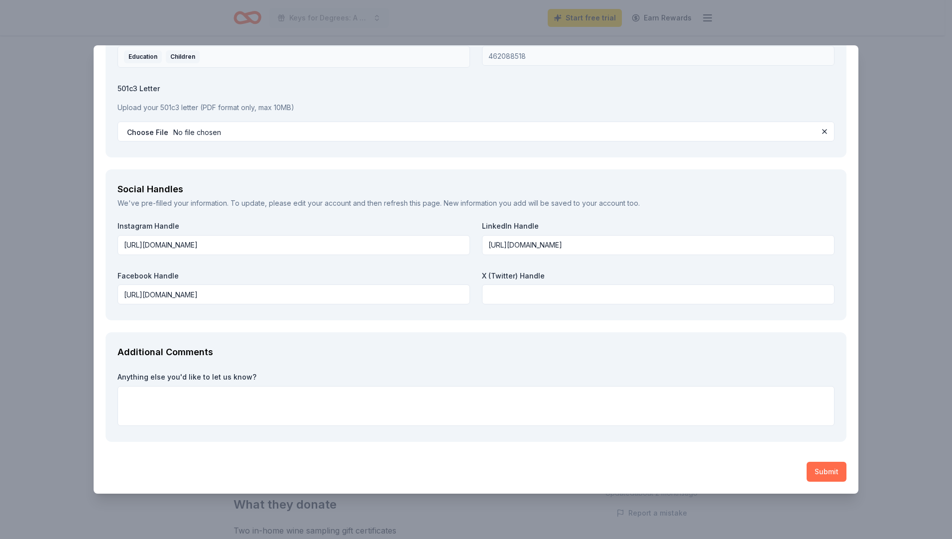
click at [824, 474] on button "Submit" at bounding box center [826, 471] width 40 height 20
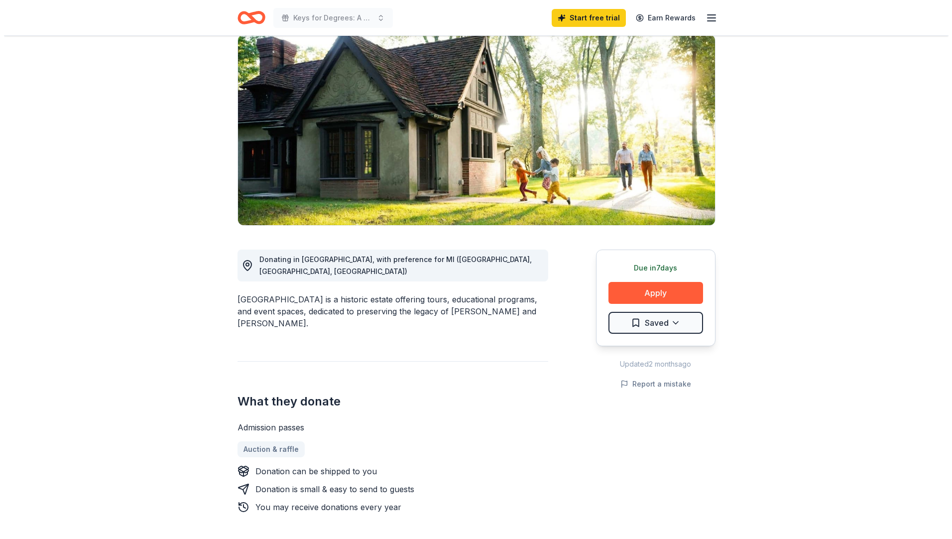
scroll to position [149, 0]
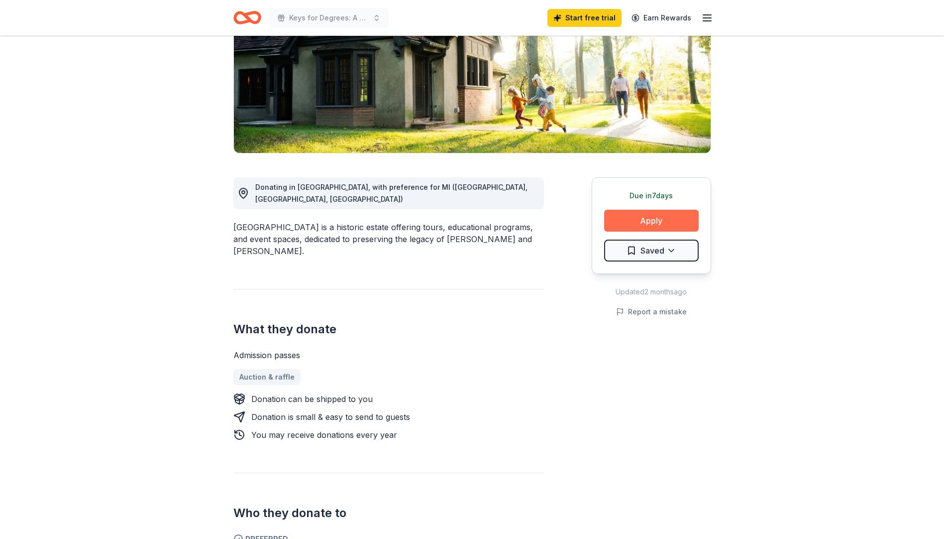
click at [660, 220] on button "Apply" at bounding box center [651, 221] width 95 height 22
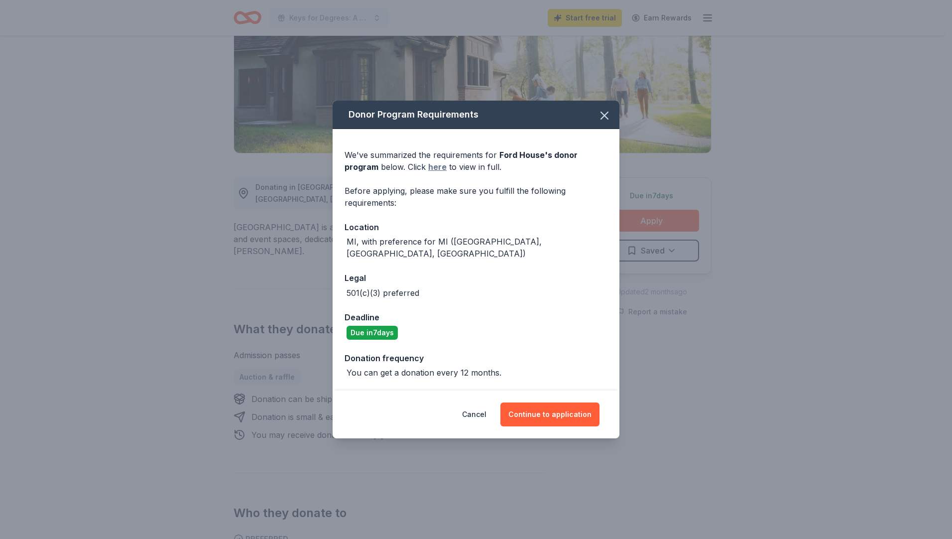
click at [428, 172] on link "here" at bounding box center [437, 167] width 18 height 12
click at [561, 415] on button "Continue to application" at bounding box center [549, 414] width 99 height 24
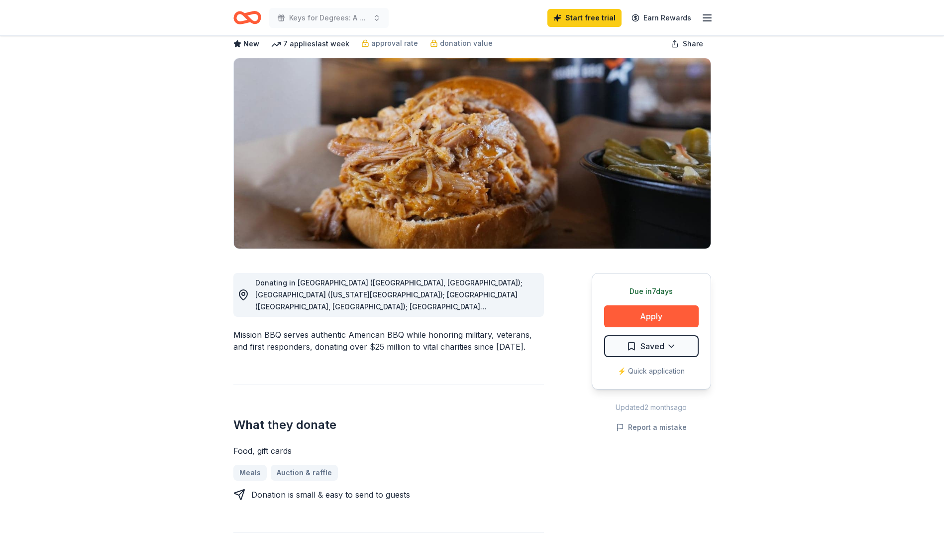
scroll to position [50, 0]
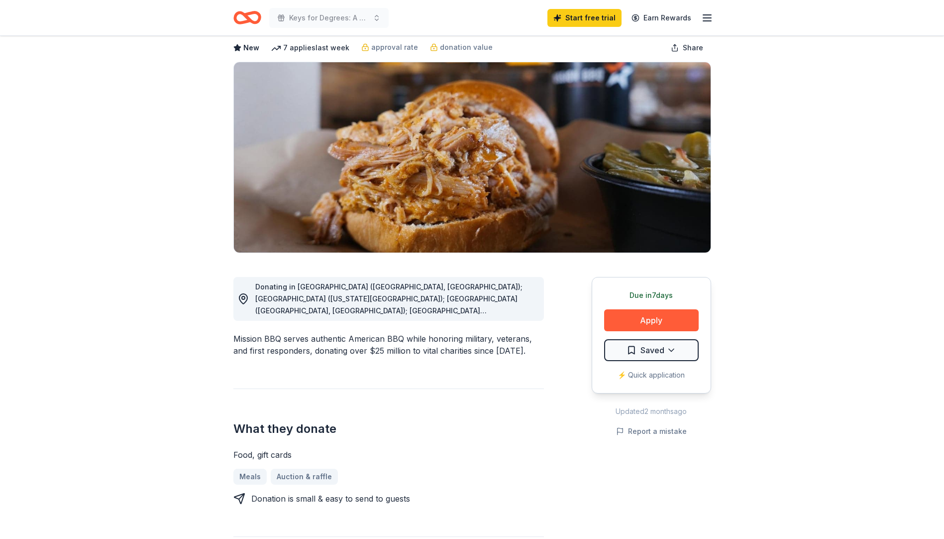
click at [483, 301] on span "Donating in [GEOGRAPHIC_DATA] ([GEOGRAPHIC_DATA], [GEOGRAPHIC_DATA]); [GEOGRAPH…" at bounding box center [394, 441] width 279 height 319
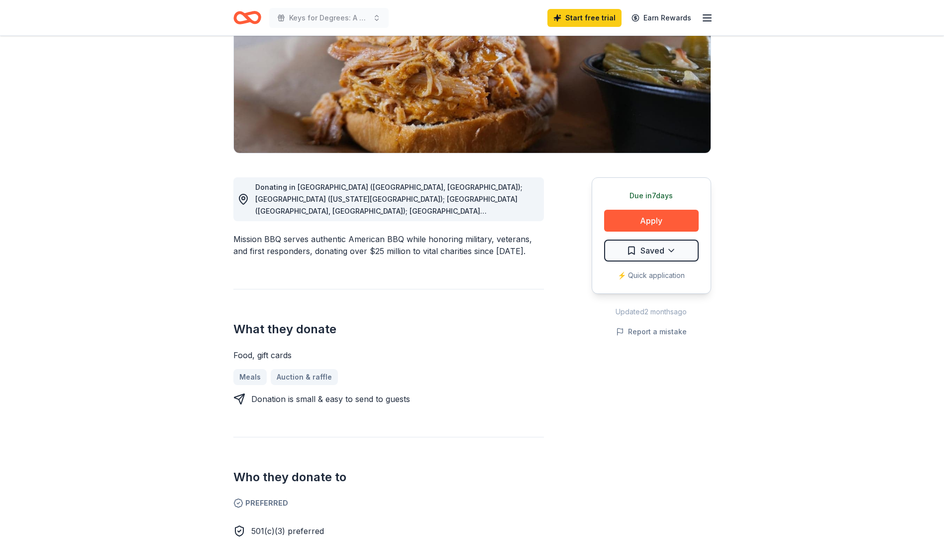
scroll to position [199, 0]
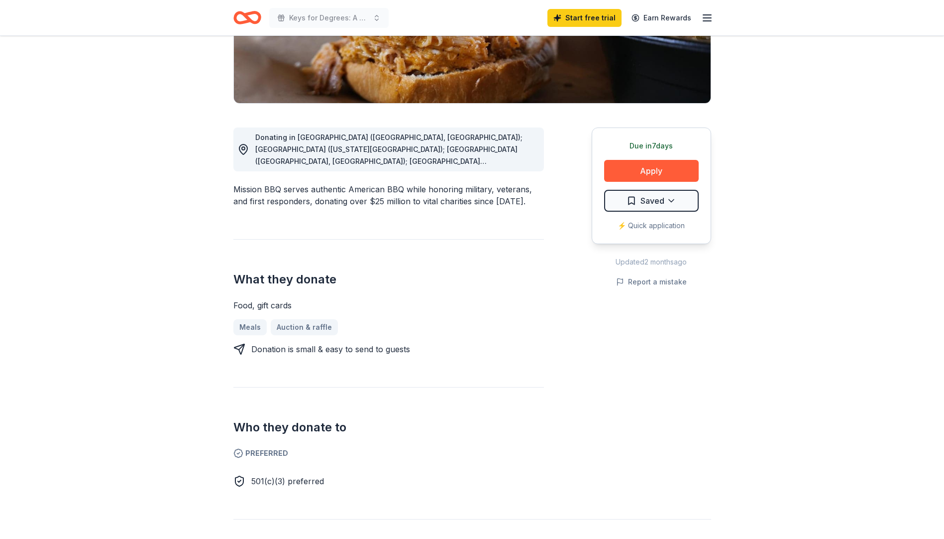
click at [499, 154] on div "Donating in [GEOGRAPHIC_DATA] ([GEOGRAPHIC_DATA], [GEOGRAPHIC_DATA]); [GEOGRAPH…" at bounding box center [395, 149] width 281 height 36
click at [350, 191] on div "Mission BBQ serves authentic American BBQ while honoring military, veterans, an…" at bounding box center [388, 195] width 311 height 24
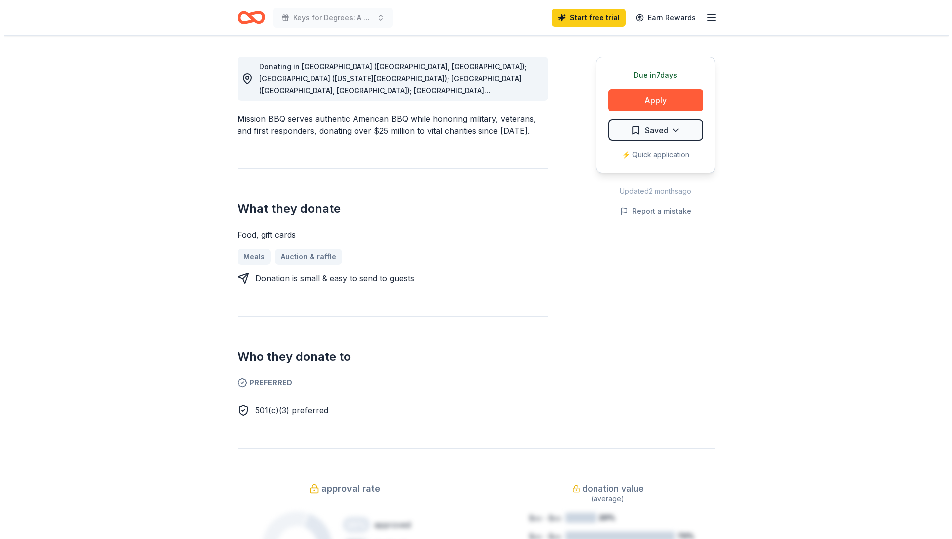
scroll to position [299, 0]
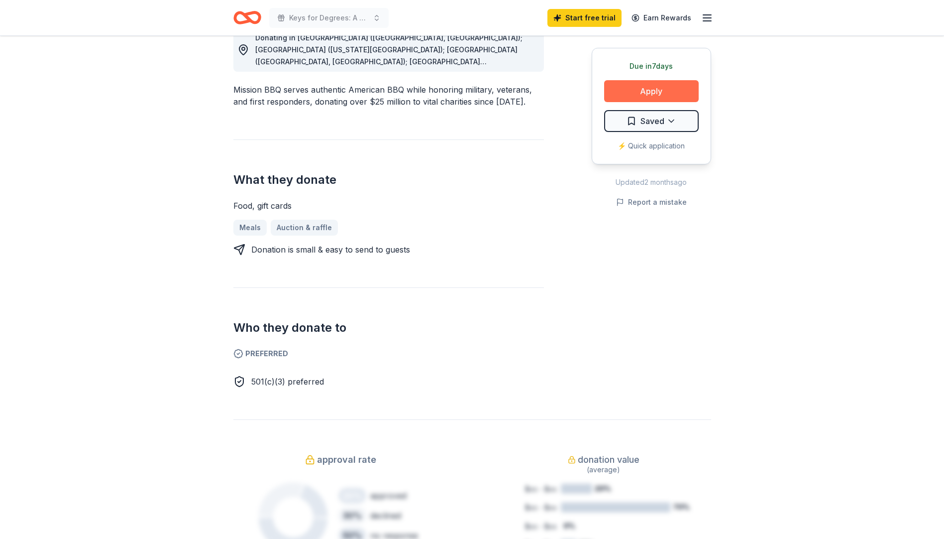
click at [656, 94] on button "Apply" at bounding box center [651, 91] width 95 height 22
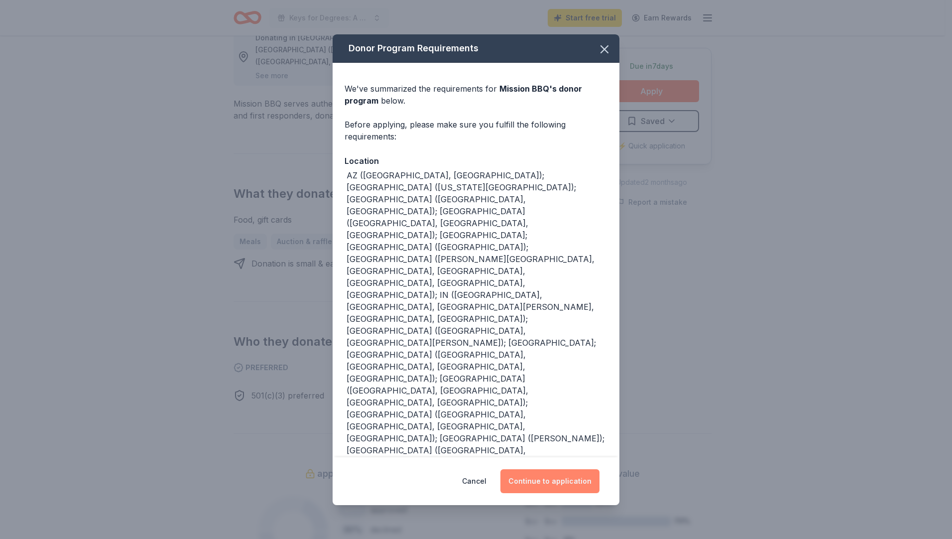
click at [559, 469] on button "Continue to application" at bounding box center [549, 481] width 99 height 24
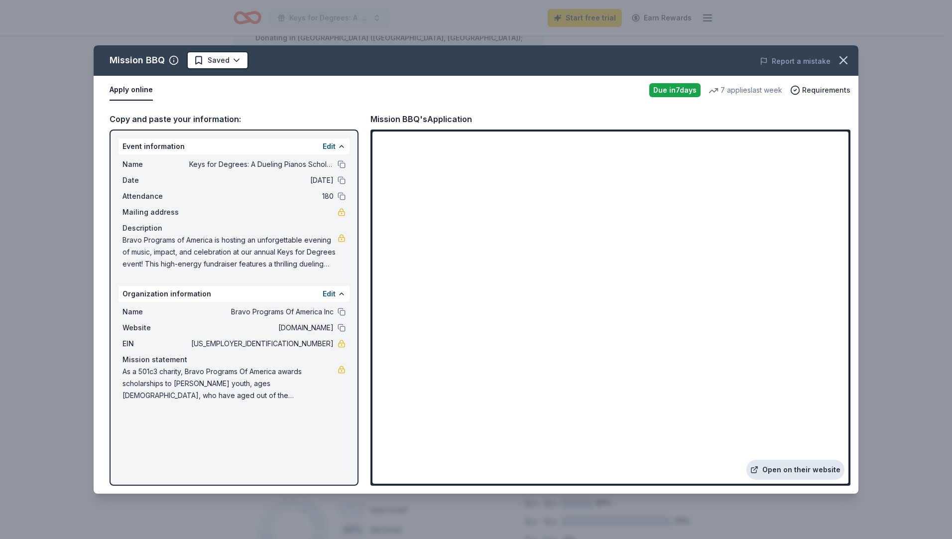
click at [790, 468] on link "Open on their website" at bounding box center [795, 469] width 98 height 20
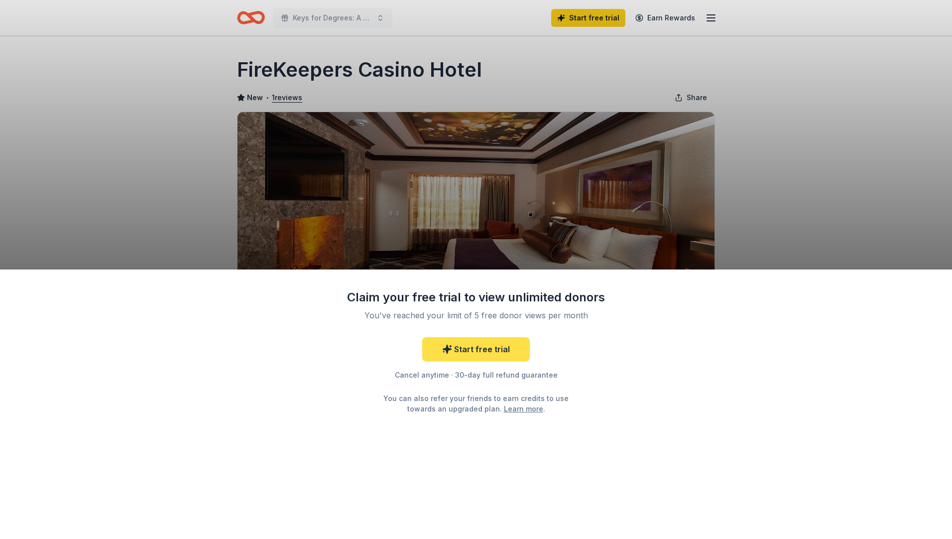
click at [475, 348] on link "Start free trial" at bounding box center [476, 349] width 108 height 24
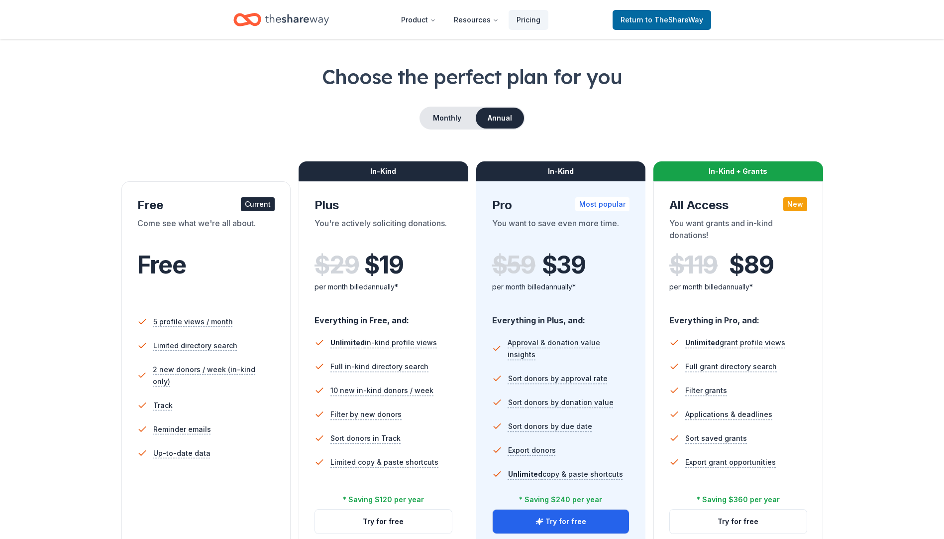
scroll to position [50, 0]
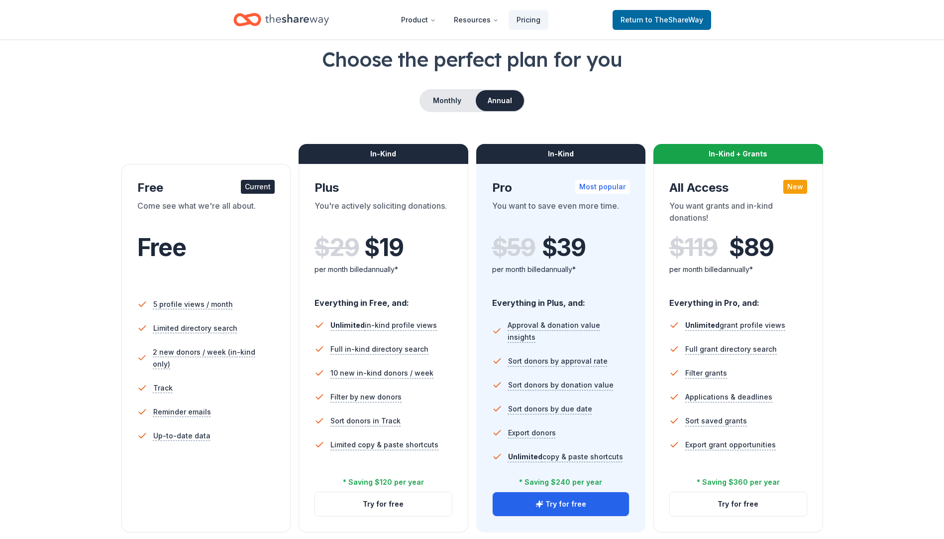
click at [384, 490] on div "In-Kind Plus You're actively soliciting donations. $ 29 $ 19 per month billed a…" at bounding box center [384, 348] width 170 height 368
click at [393, 506] on button "Try for free" at bounding box center [383, 504] width 137 height 24
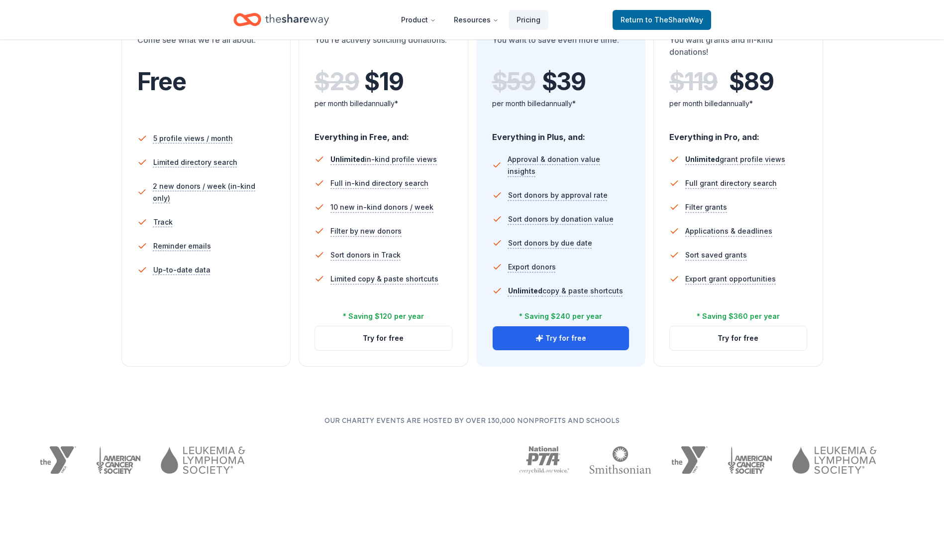
scroll to position [249, 0]
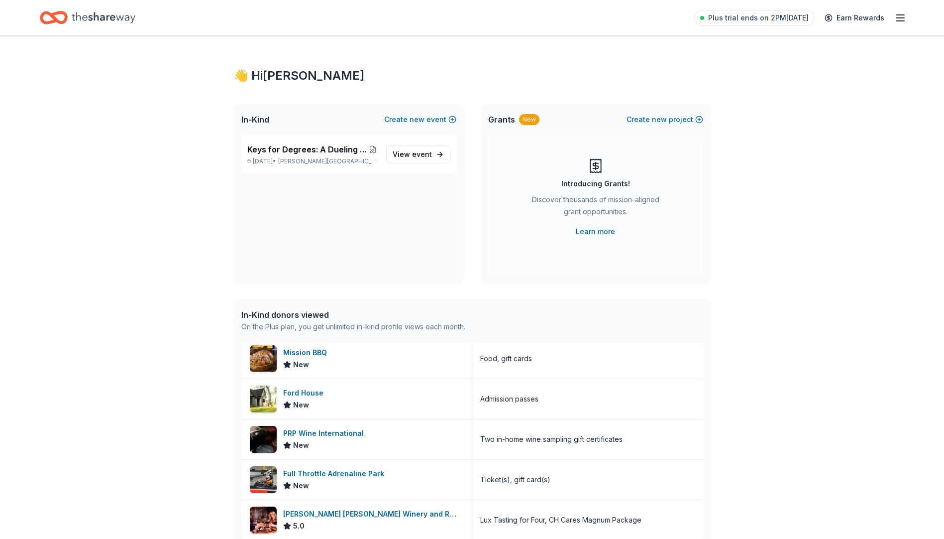
click at [373, 227] on div "Keys for Degrees: A Dueling Pianos Scholarship Fundraiser [DATE] • [PERSON_NAME…" at bounding box center [348, 208] width 231 height 147
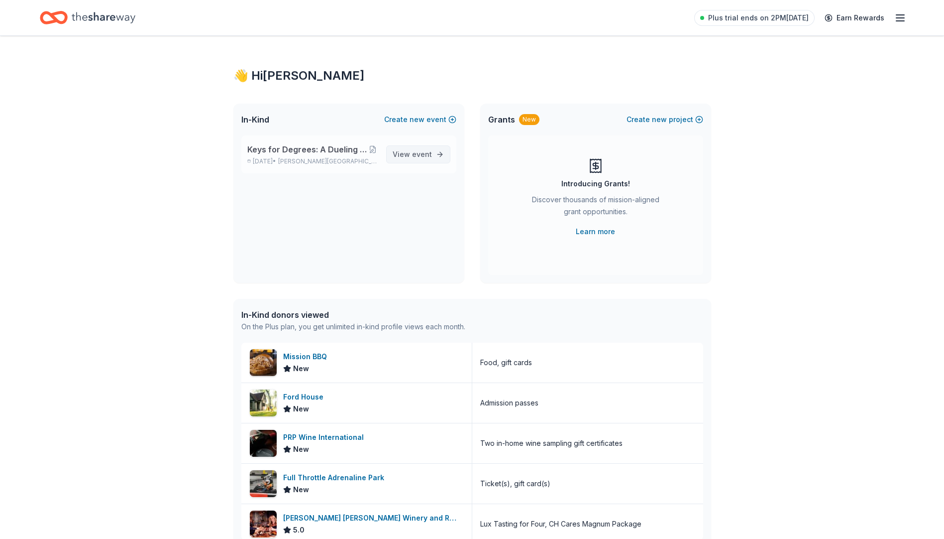
click at [417, 155] on span "event" at bounding box center [422, 154] width 20 height 8
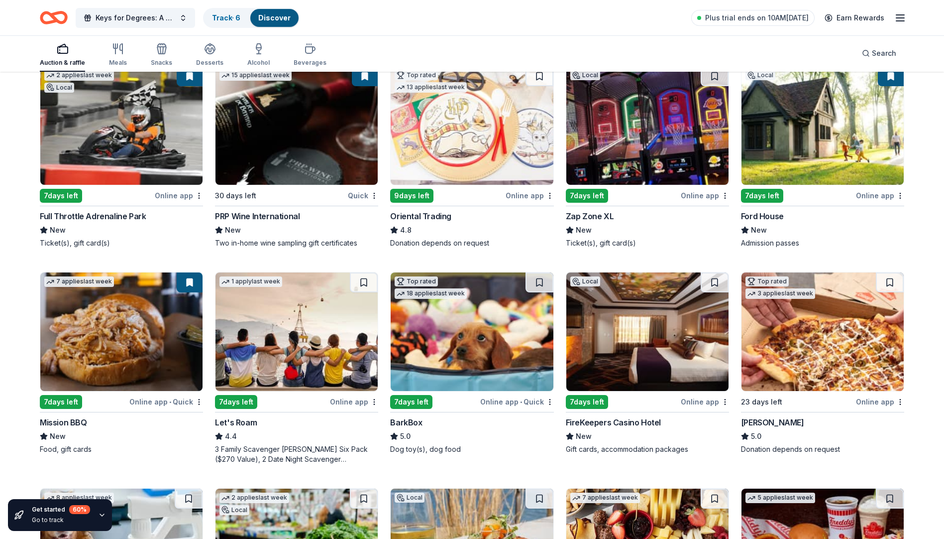
scroll to position [149, 0]
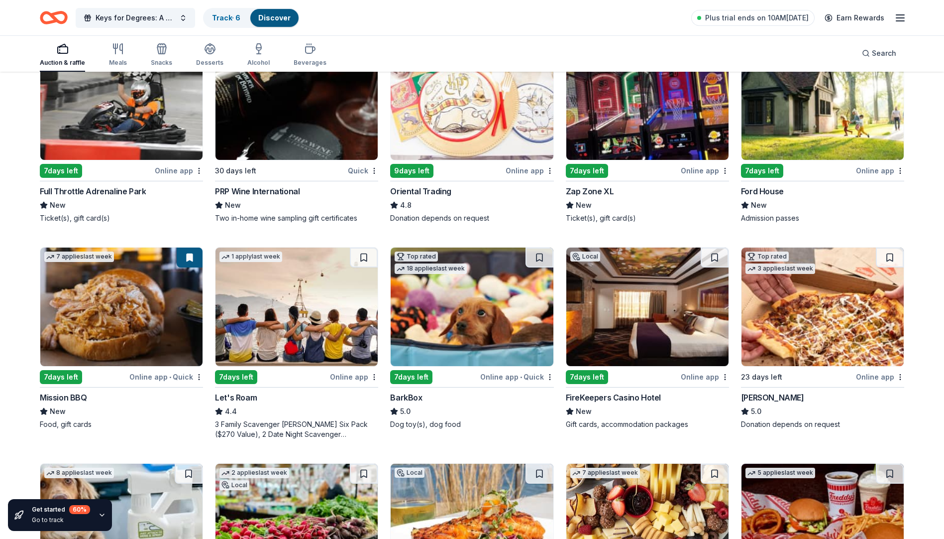
click at [279, 354] on img at bounding box center [297, 306] width 162 height 118
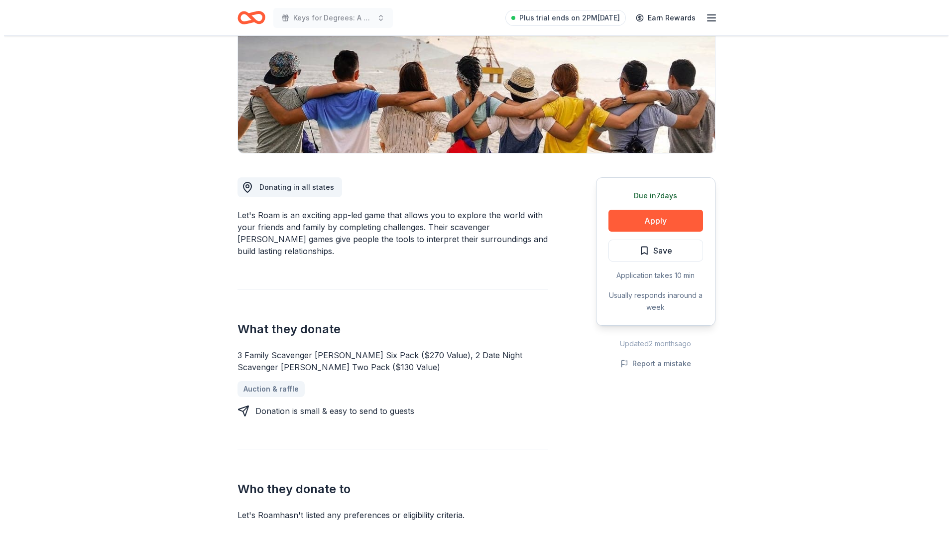
scroll to position [199, 0]
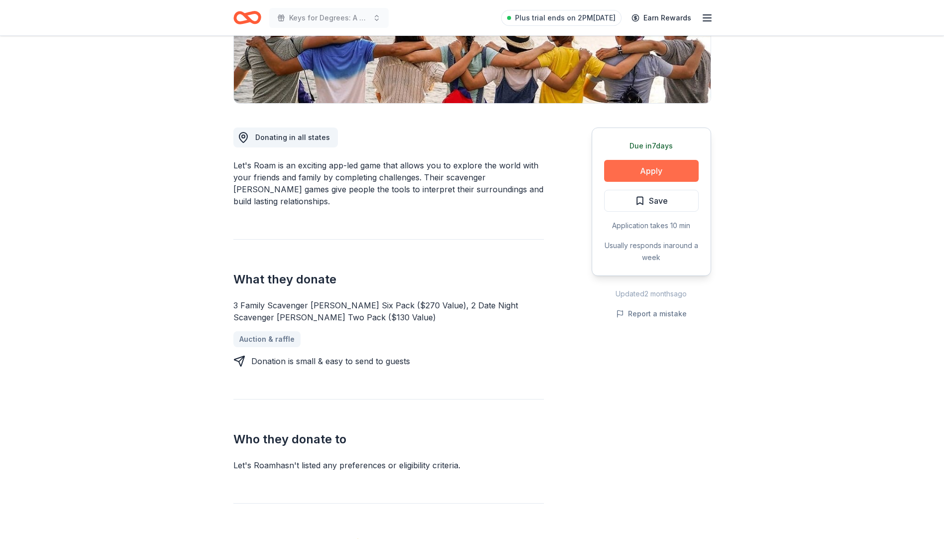
click at [652, 171] on button "Apply" at bounding box center [651, 171] width 95 height 22
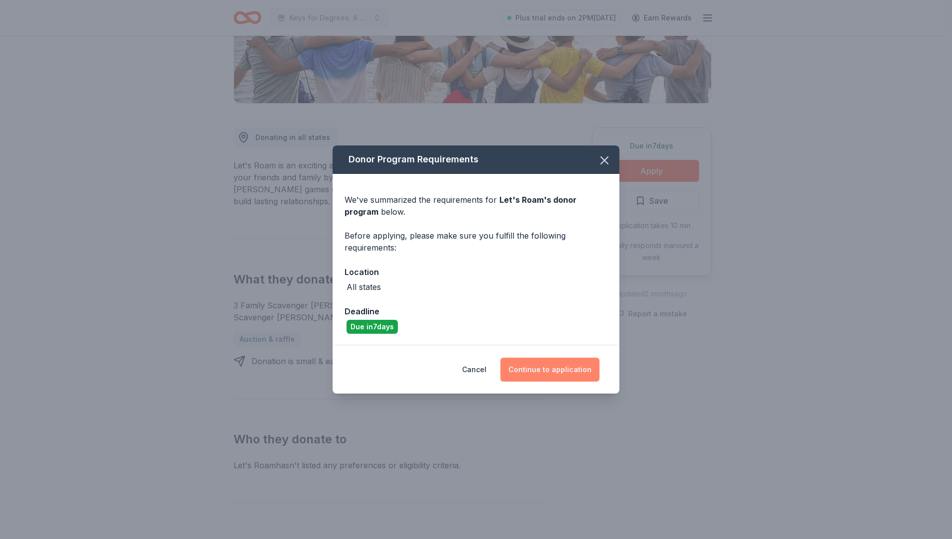
click at [564, 372] on button "Continue to application" at bounding box center [549, 369] width 99 height 24
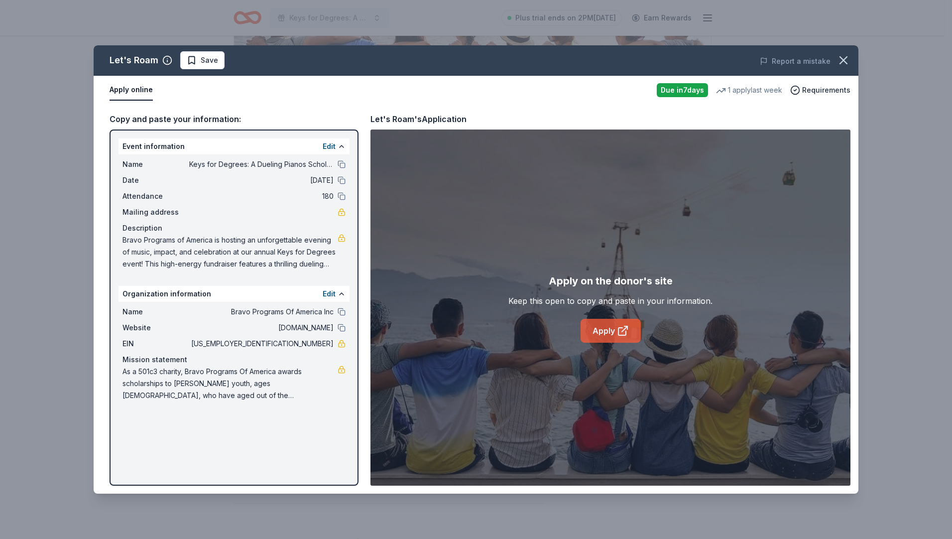
click at [604, 327] on link "Apply" at bounding box center [610, 331] width 60 height 24
